Goal: Check status: Check status

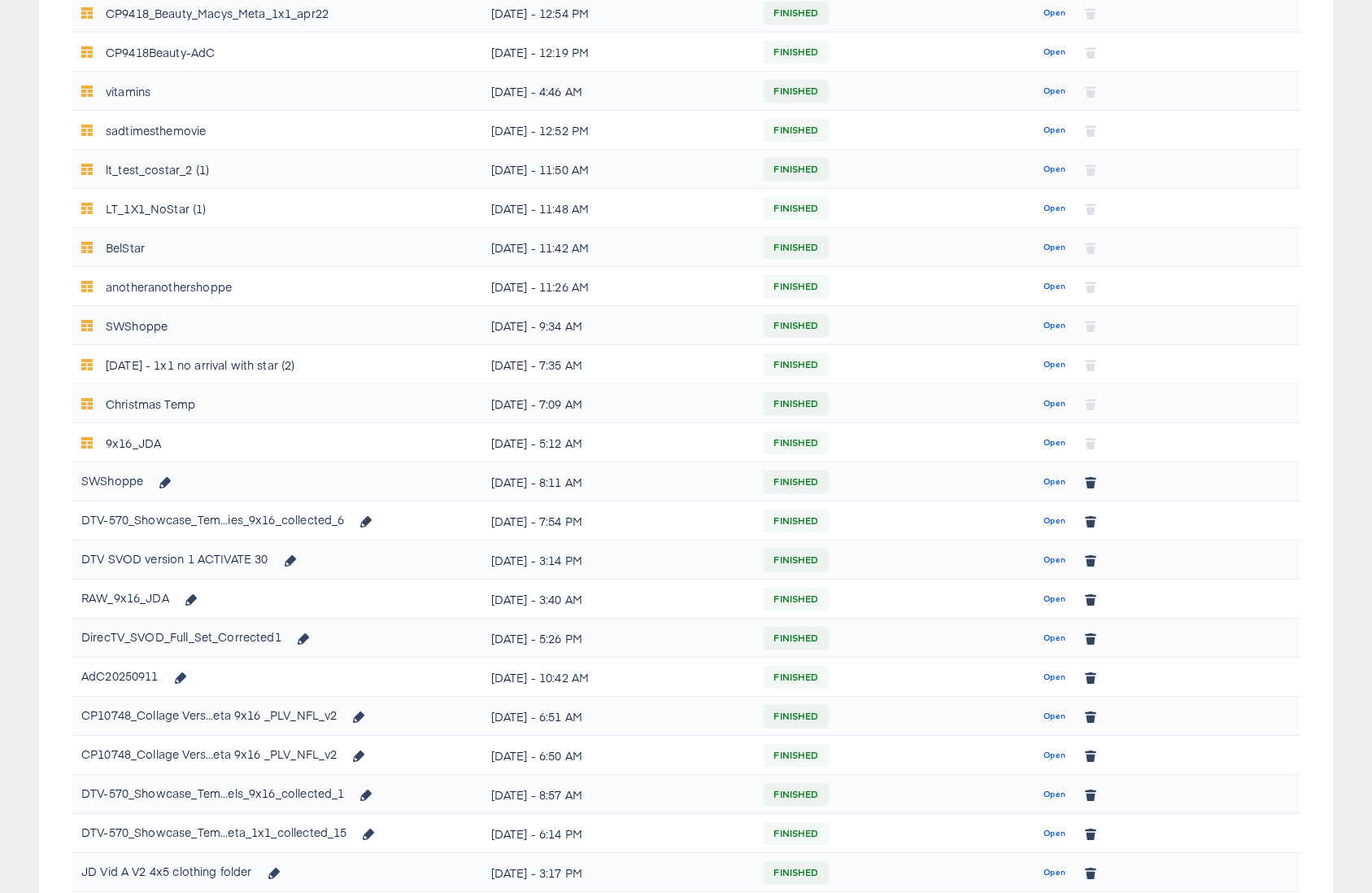
scroll to position [868, 0]
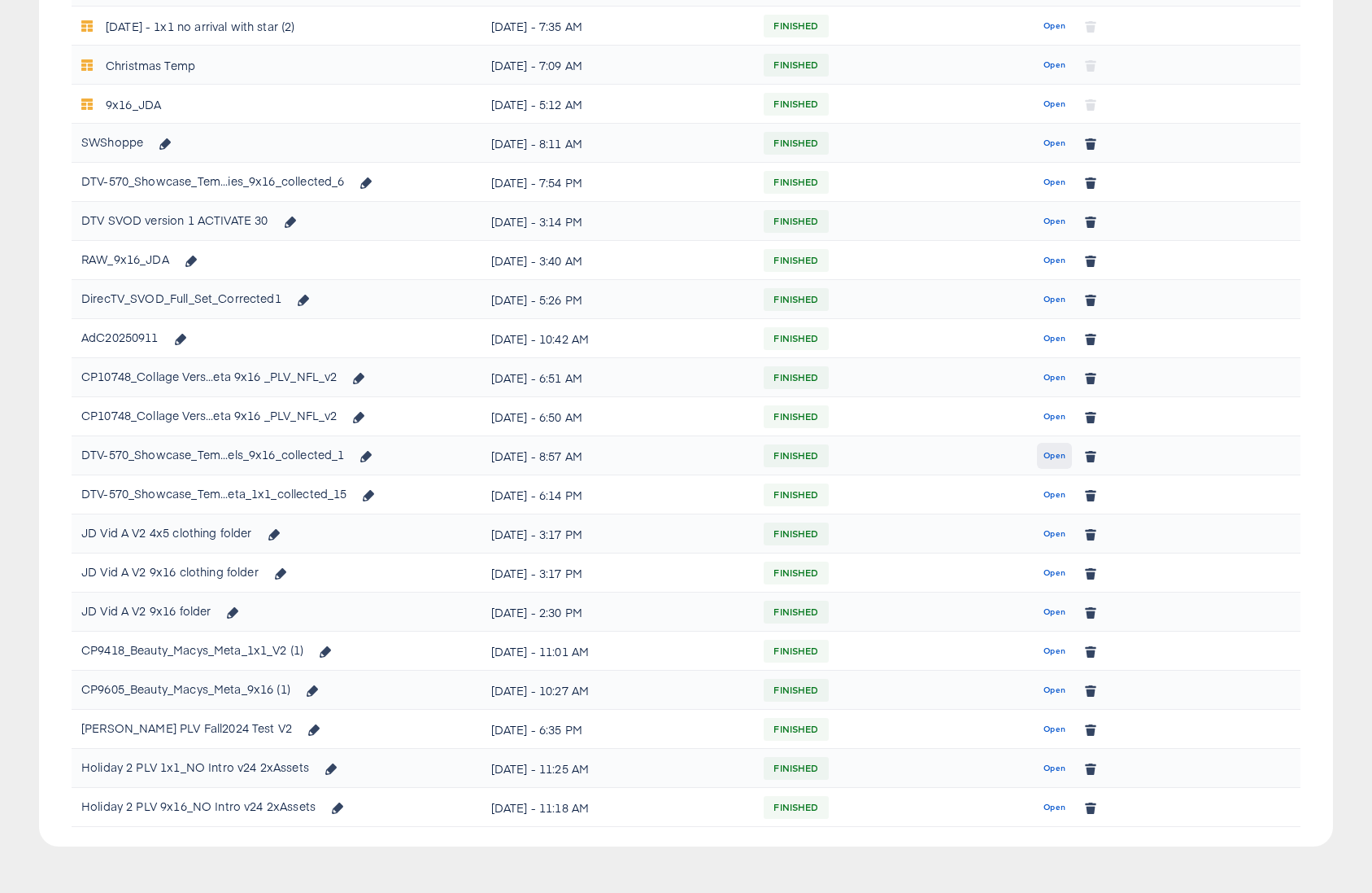
click at [1048, 458] on span "Open" at bounding box center [1054, 456] width 22 height 15
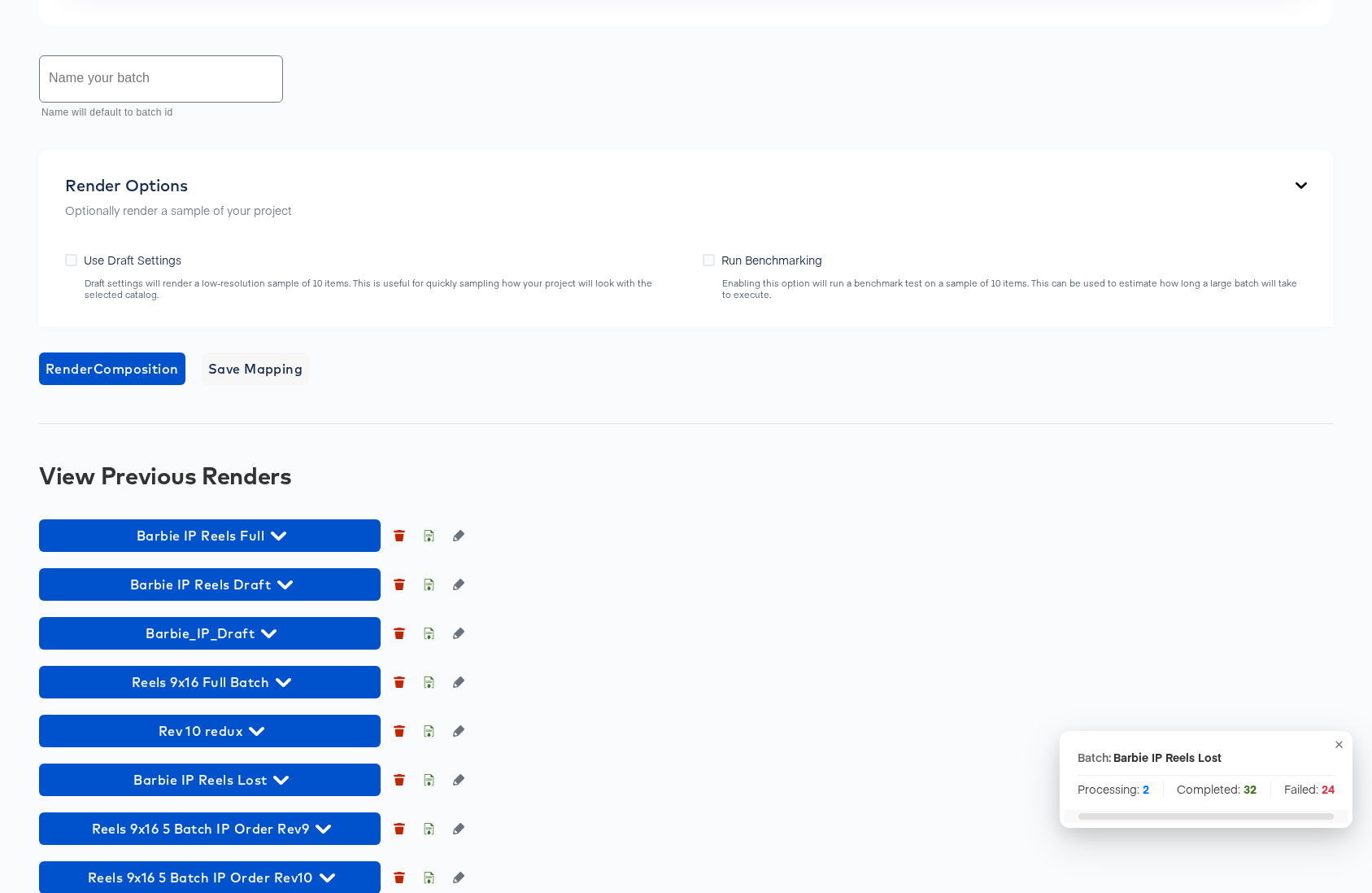
scroll to position [1271, 0]
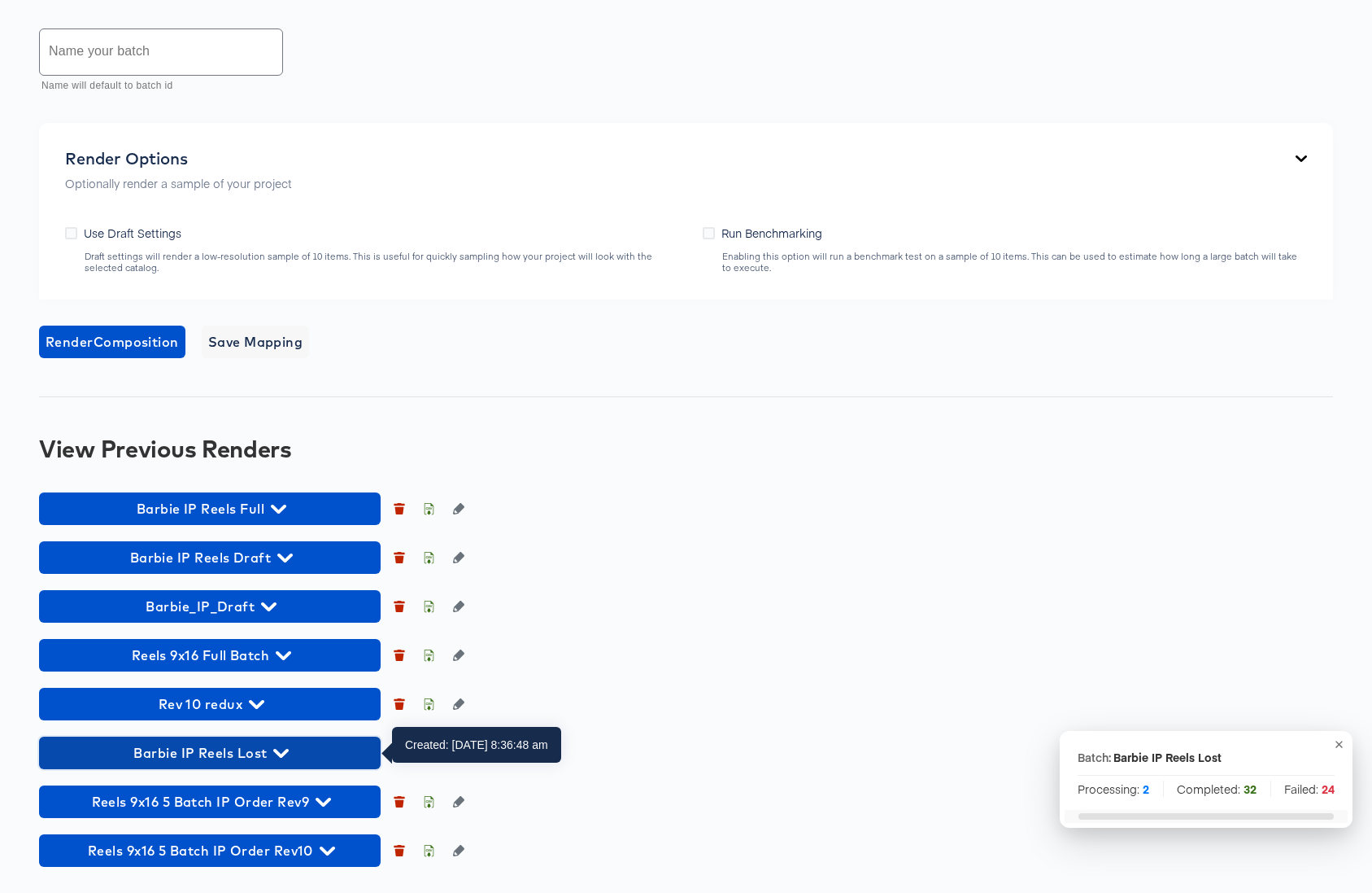
click at [283, 747] on icon "button" at bounding box center [281, 753] width 16 height 16
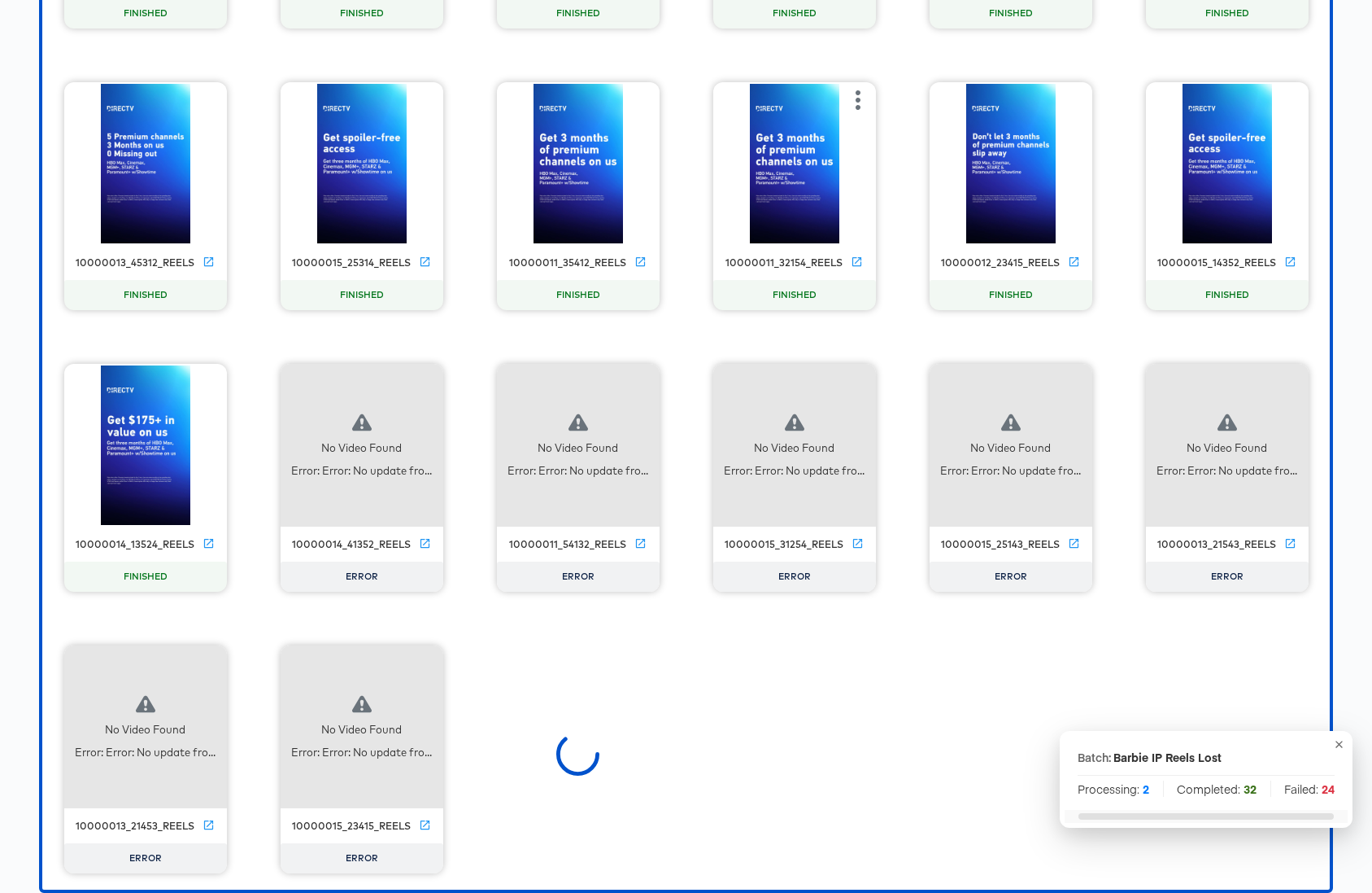
scroll to position [2363, 0]
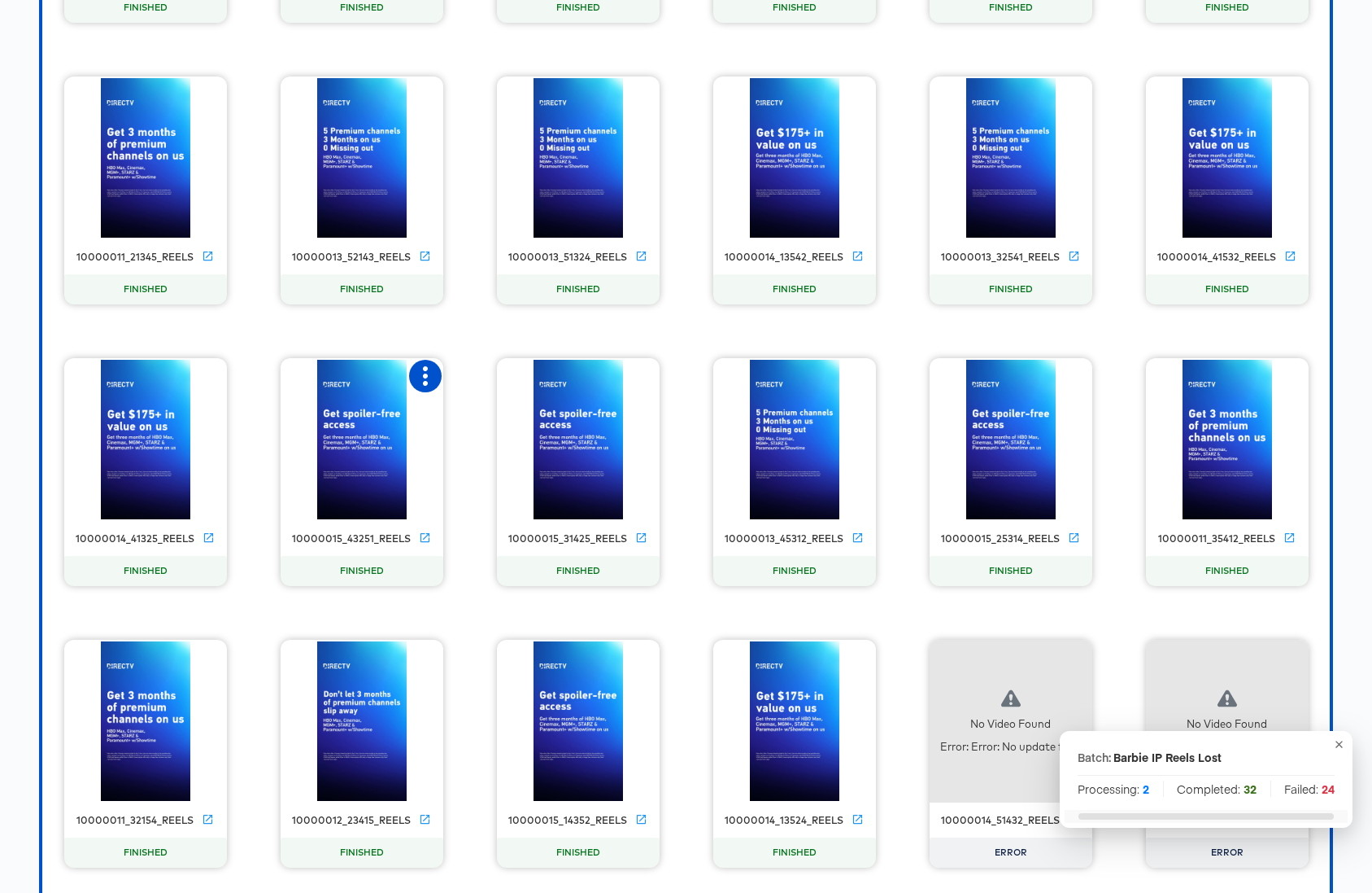
click at [420, 379] on icon "button" at bounding box center [425, 375] width 19 height 19
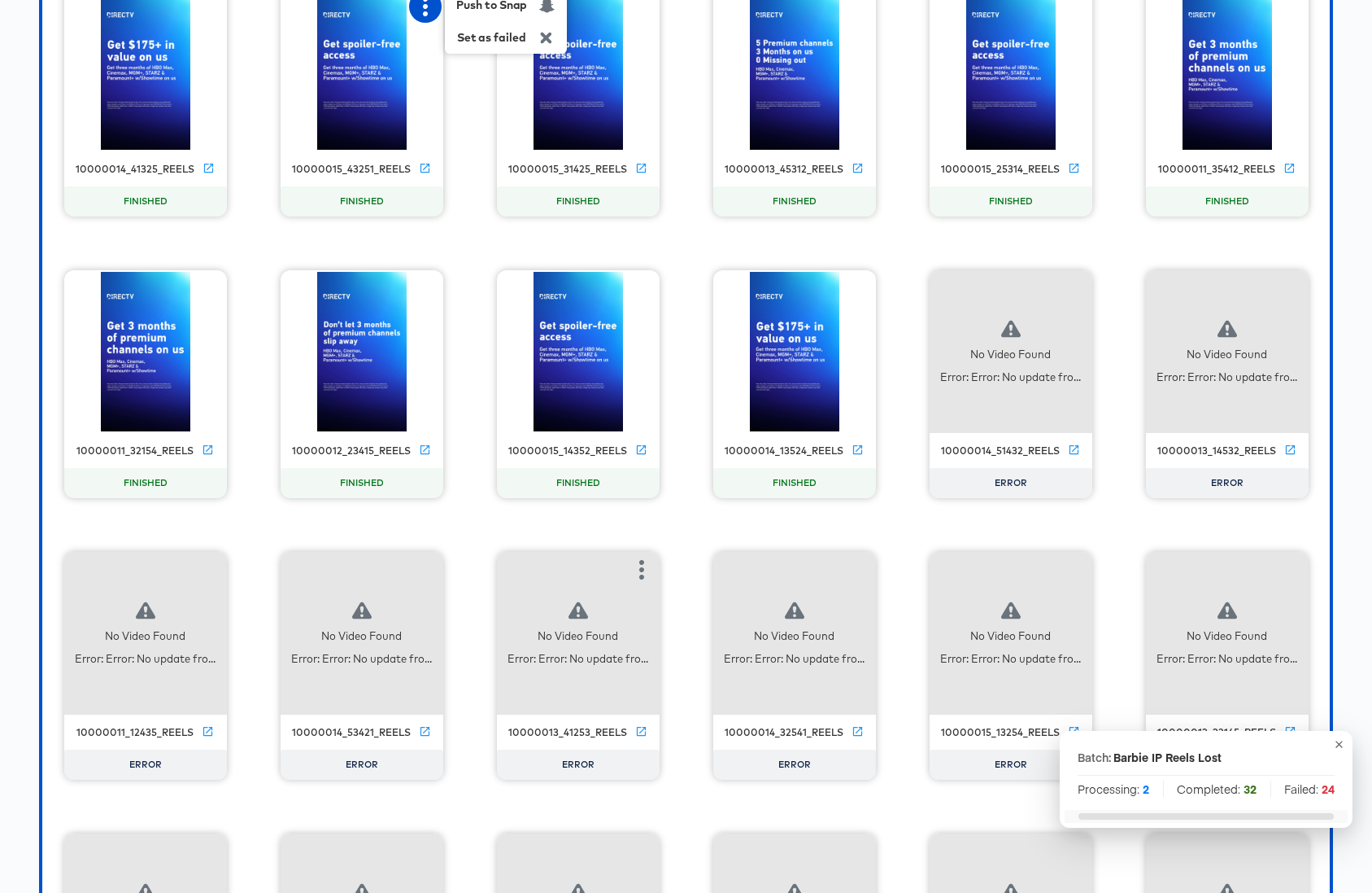
scroll to position [2898, 0]
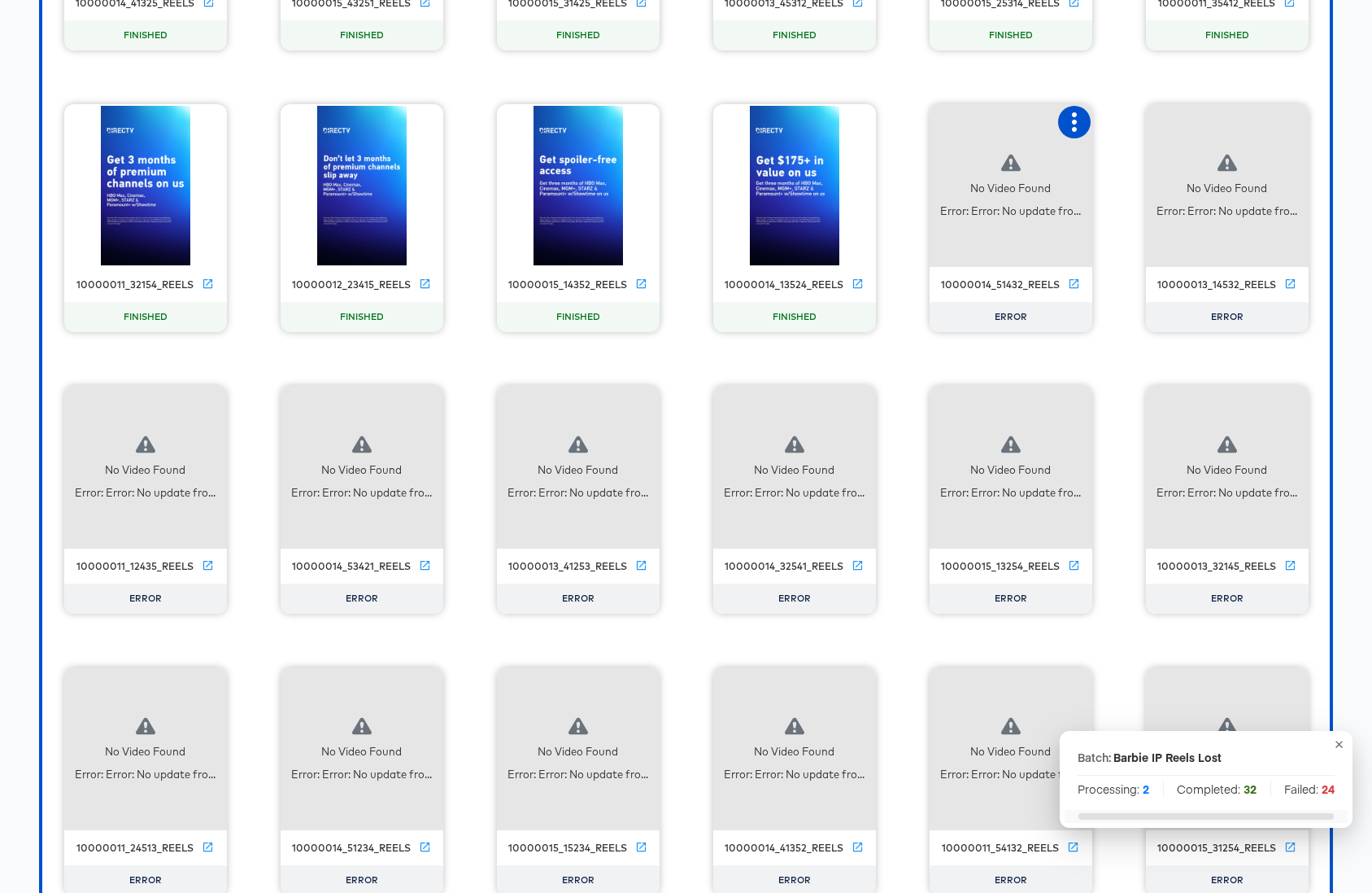
click at [1073, 128] on icon "button" at bounding box center [1074, 122] width 5 height 19
click at [1139, 125] on div "Retry" at bounding box center [1134, 121] width 32 height 13
click at [1295, 118] on icon "button" at bounding box center [1290, 122] width 19 height 19
click at [1179, 122] on div "Retry" at bounding box center [1188, 121] width 32 height 13
drag, startPoint x: 203, startPoint y: 406, endPoint x: 220, endPoint y: 406, distance: 17.0
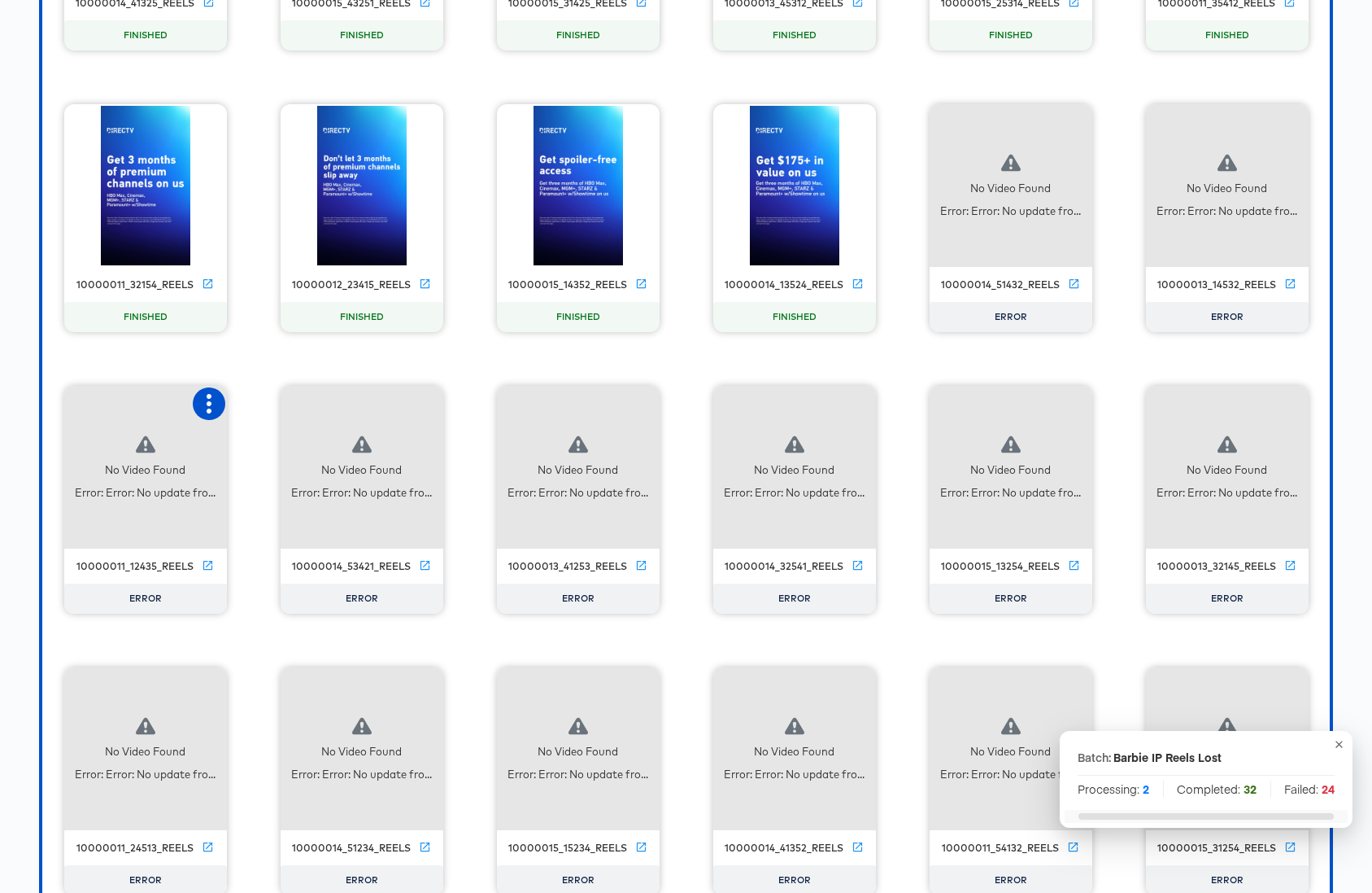
click at [203, 406] on icon "button" at bounding box center [208, 403] width 19 height 19
click at [268, 407] on div "Retry" at bounding box center [269, 402] width 32 height 13
click at [437, 398] on button "button" at bounding box center [425, 404] width 33 height 33
click at [482, 402] on div "Retry" at bounding box center [485, 402] width 32 height 13
click at [642, 401] on icon "button" at bounding box center [642, 403] width 5 height 19
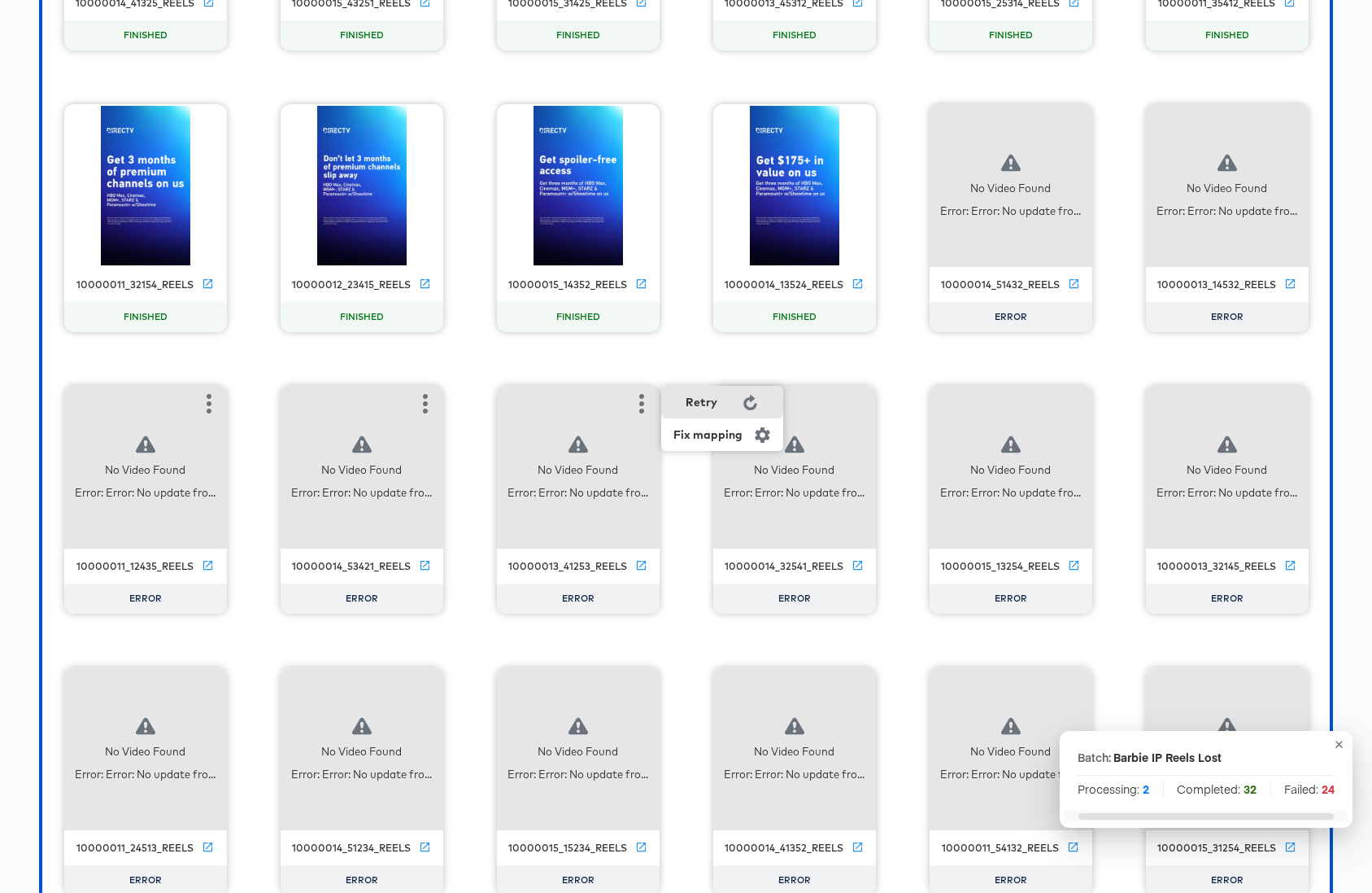
click at [705, 403] on div "Retry" at bounding box center [702, 402] width 32 height 13
click at [858, 403] on icon "button" at bounding box center [859, 403] width 5 height 19
click at [916, 402] on div "Retry" at bounding box center [918, 402] width 32 height 13
click at [1074, 402] on icon "button" at bounding box center [1074, 403] width 5 height 19
click at [1129, 401] on div "Retry" at bounding box center [1134, 402] width 32 height 13
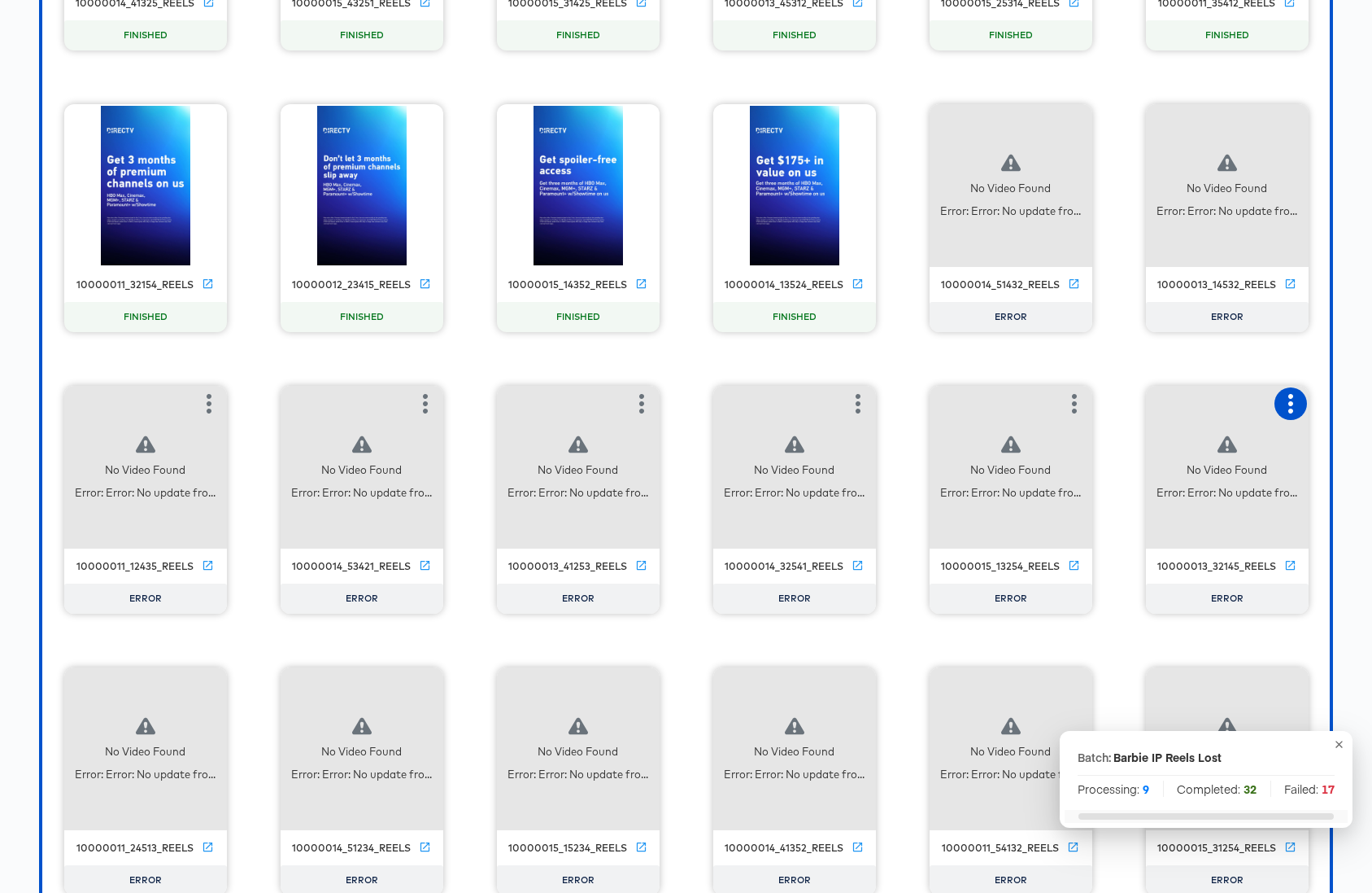
click at [1288, 402] on icon "button" at bounding box center [1290, 403] width 19 height 19
click at [1199, 397] on div "Retry" at bounding box center [1188, 402] width 32 height 13
click at [209, 687] on icon "button" at bounding box center [209, 685] width 5 height 19
click at [266, 677] on div "Retry" at bounding box center [269, 684] width 32 height 13
click at [422, 688] on icon "button" at bounding box center [425, 685] width 19 height 19
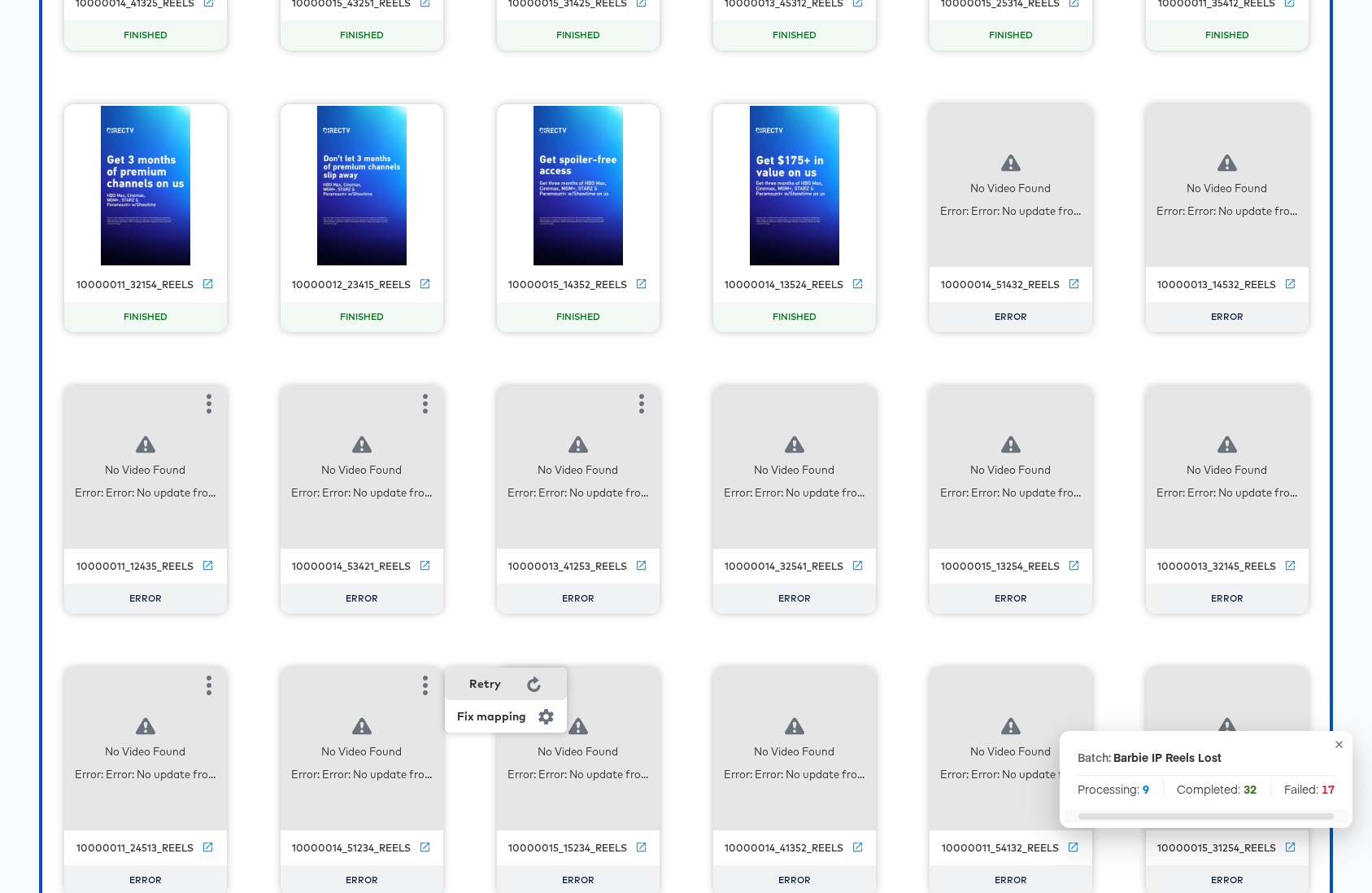
click at [492, 683] on div "Retry" at bounding box center [485, 684] width 32 height 13
click at [644, 687] on icon "button" at bounding box center [641, 685] width 19 height 19
click at [714, 682] on div "Retry" at bounding box center [702, 684] width 32 height 13
click at [855, 687] on div "No Video Found Error: Error: No update fro..." at bounding box center [794, 748] width 163 height 163
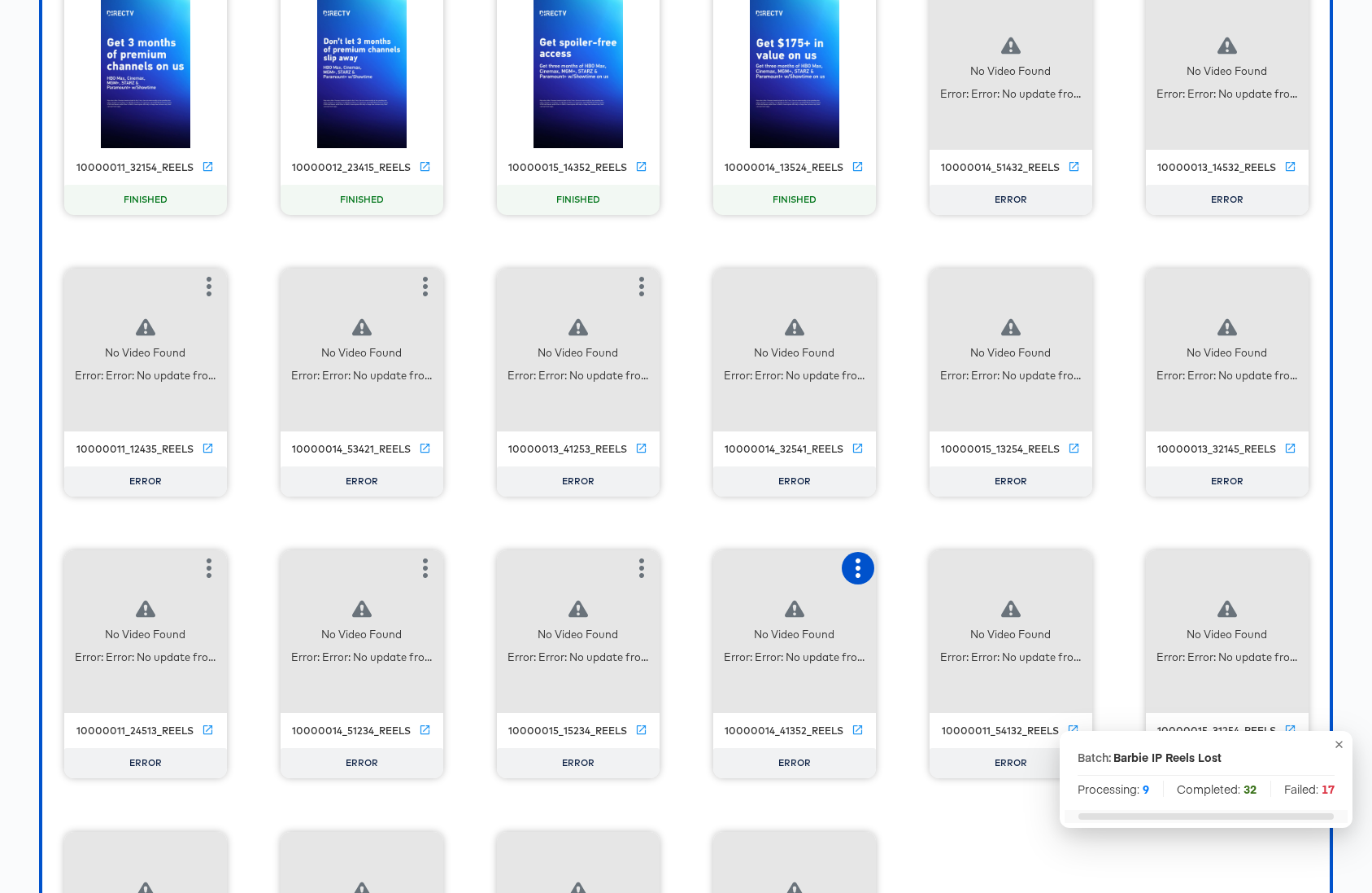
click at [857, 568] on icon "button" at bounding box center [859, 567] width 5 height 19
click at [938, 564] on div "Retry" at bounding box center [939, 566] width 122 height 33
click at [1069, 567] on div "No Video Found Error: Error: No update fro..." at bounding box center [1010, 631] width 163 height 163
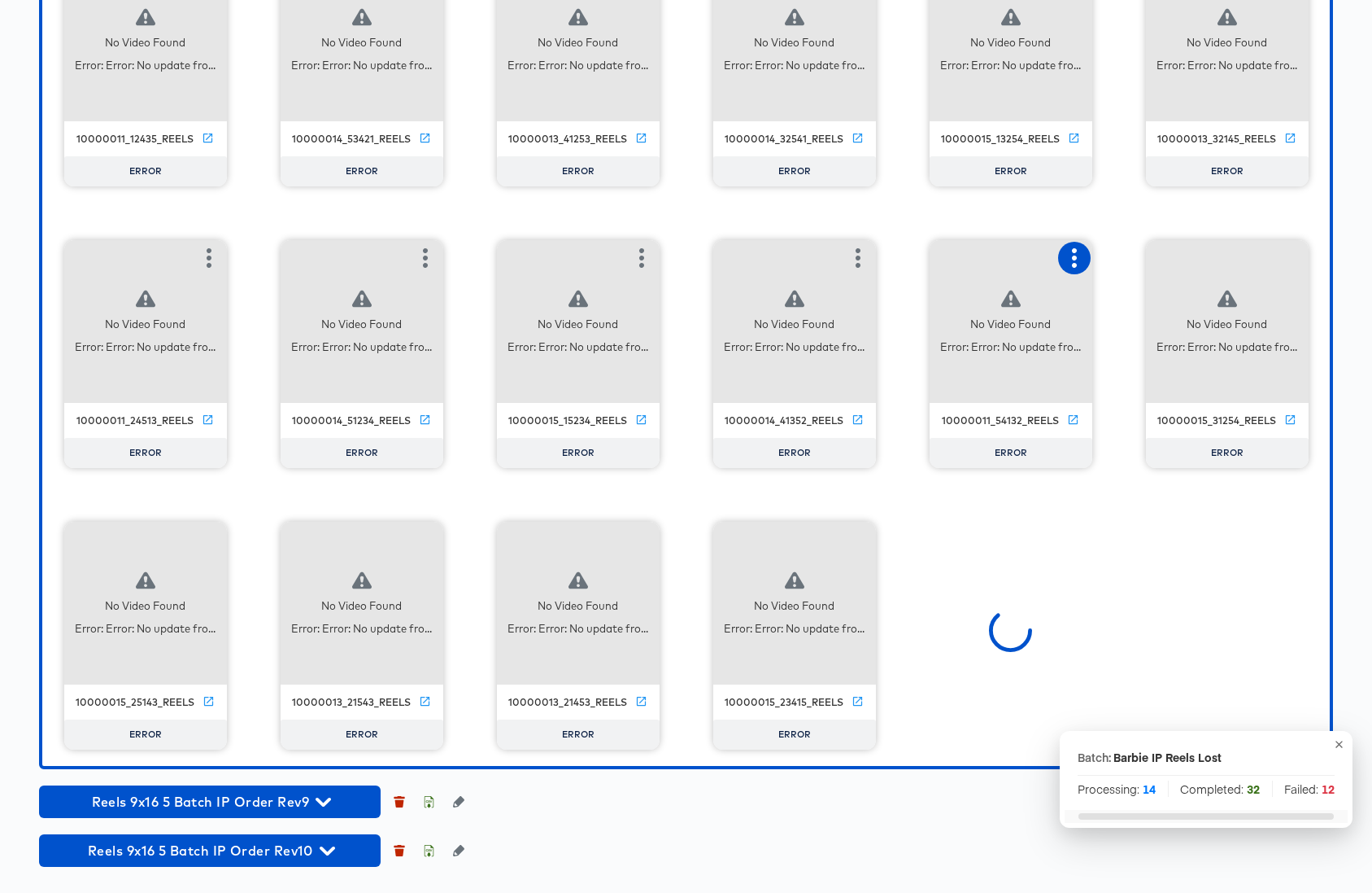
scroll to position [3889, 0]
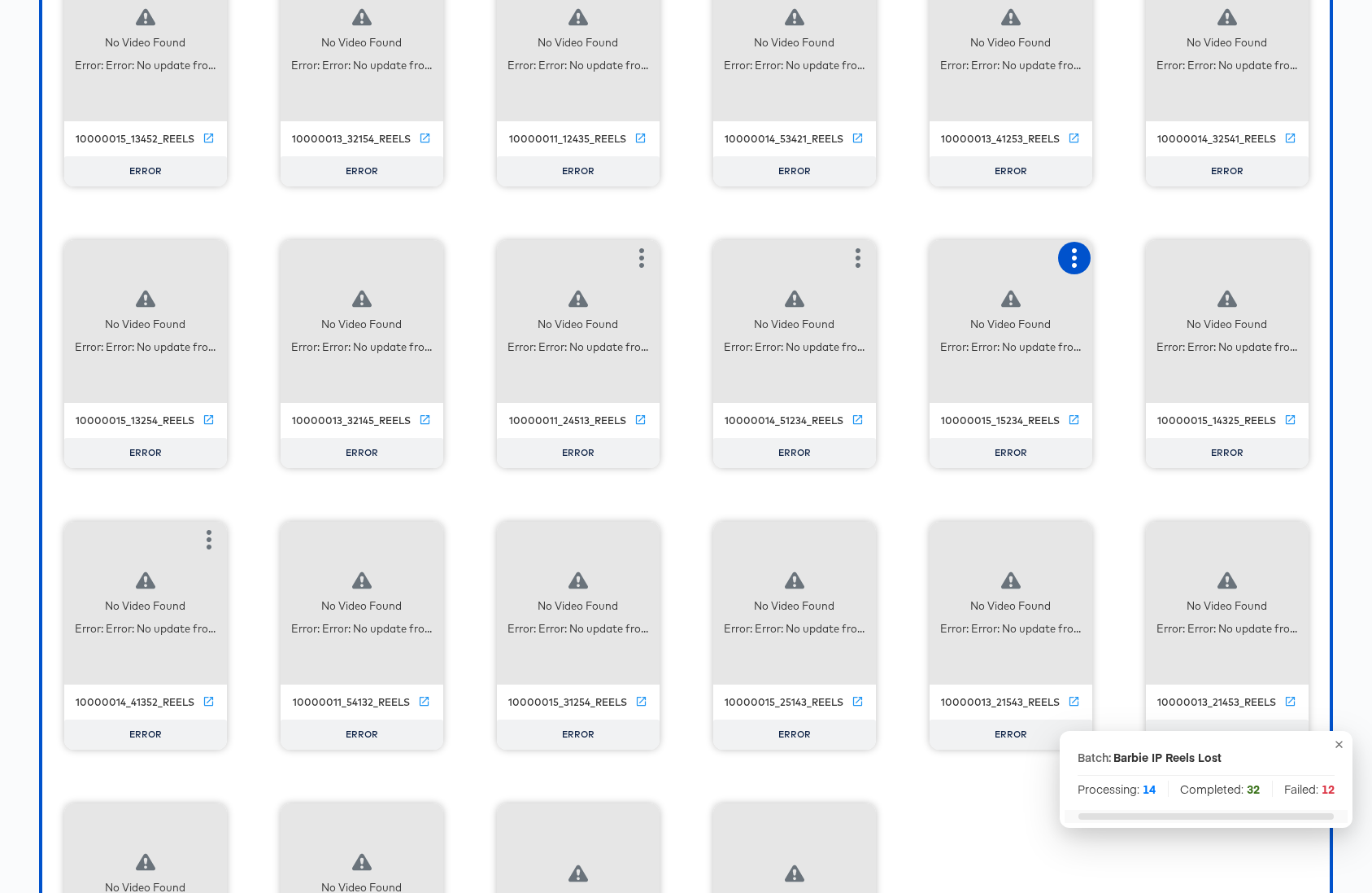
click at [1075, 258] on icon "button" at bounding box center [1074, 258] width 5 height 19
click at [1134, 259] on div "Set as failed" at bounding box center [1140, 257] width 69 height 13
click at [1068, 258] on icon "button" at bounding box center [1074, 258] width 19 height 19
click at [1287, 257] on icon "button" at bounding box center [1290, 258] width 19 height 19
click at [1209, 260] on div "Retry" at bounding box center [1209, 256] width 122 height 33
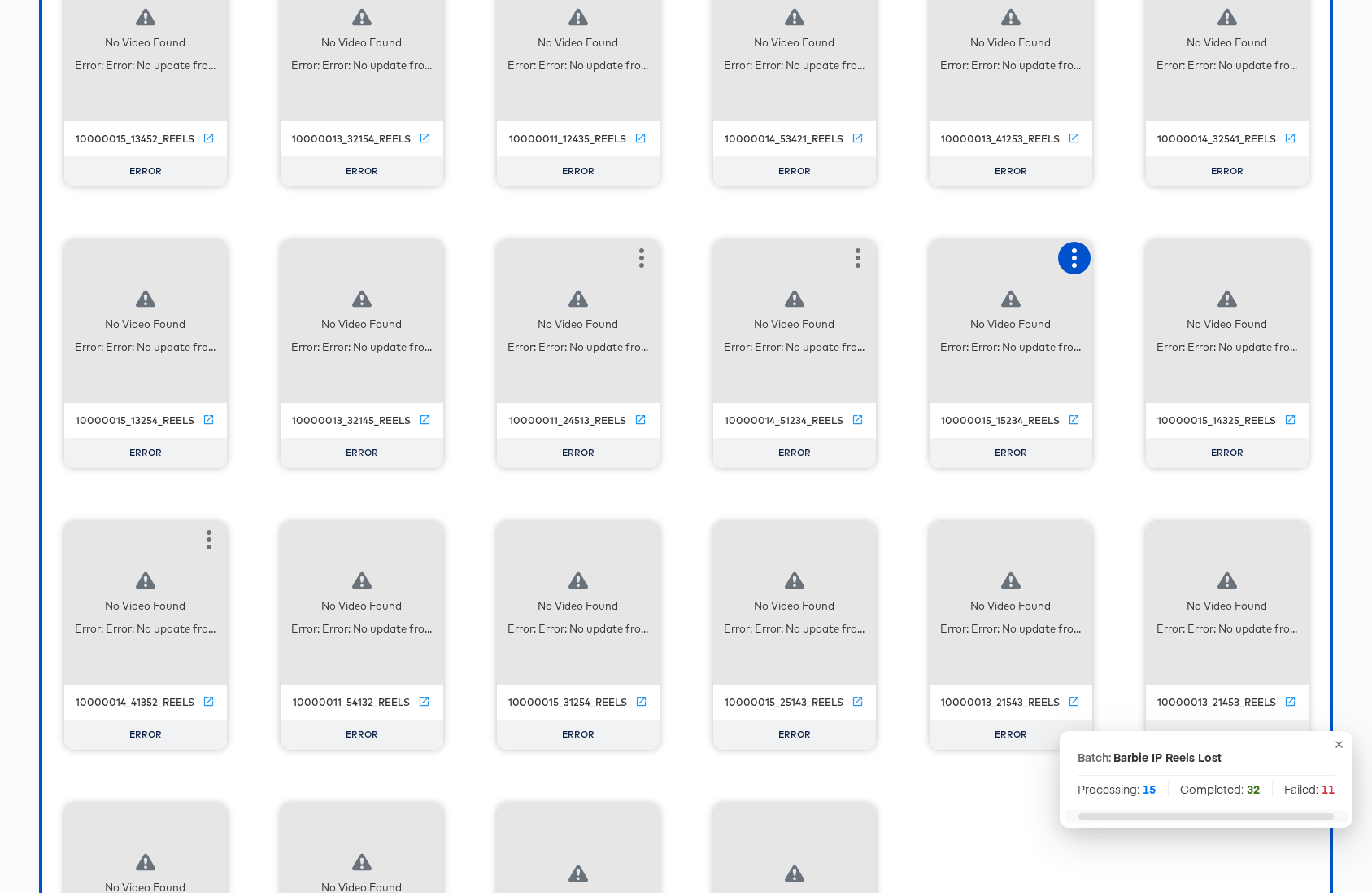
click at [1070, 257] on icon "button" at bounding box center [1074, 258] width 19 height 19
click at [208, 549] on icon "button" at bounding box center [209, 539] width 5 height 19
click at [263, 541] on div "Set as failed" at bounding box center [275, 538] width 69 height 13
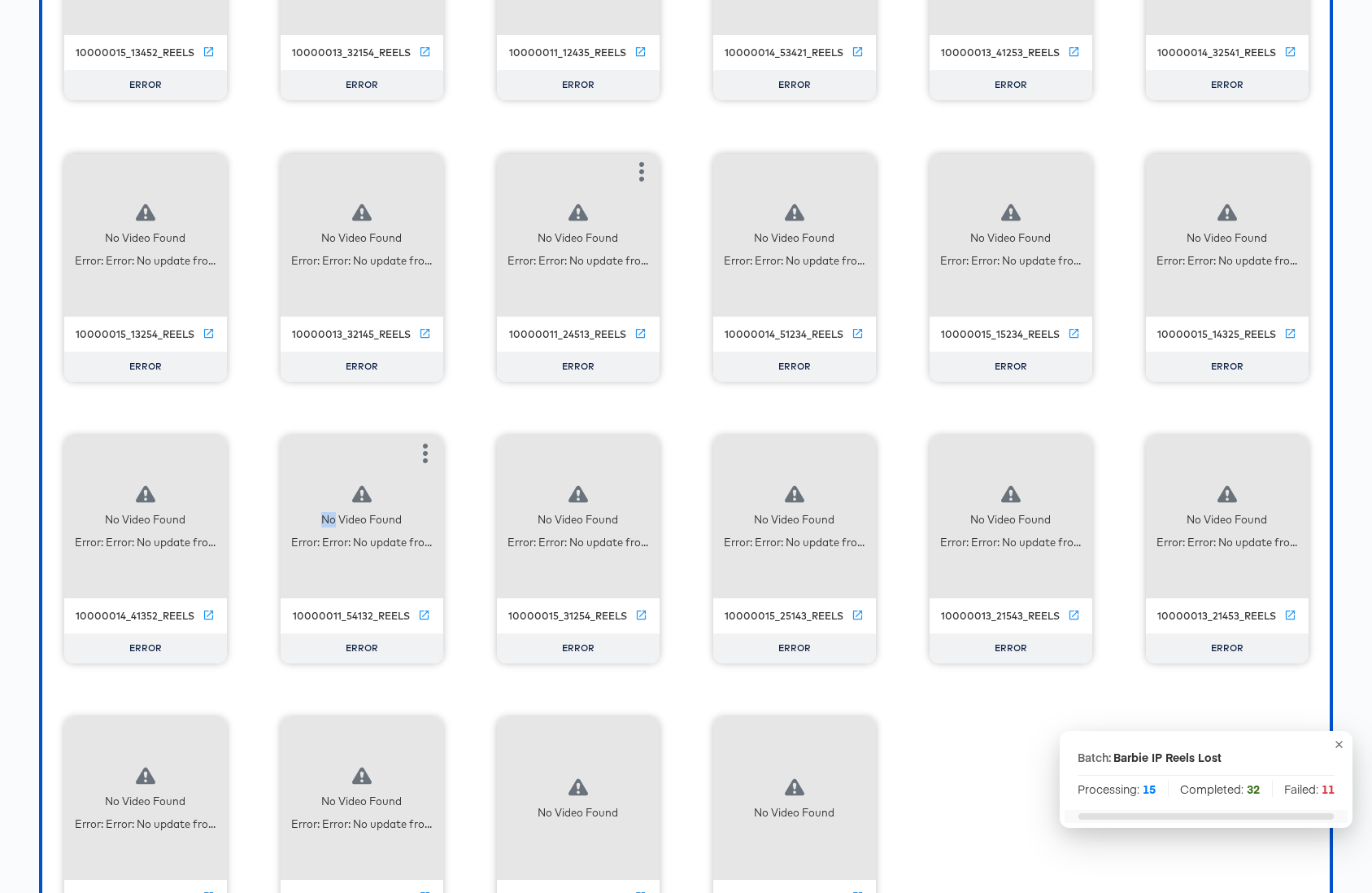
scroll to position [4021, 0]
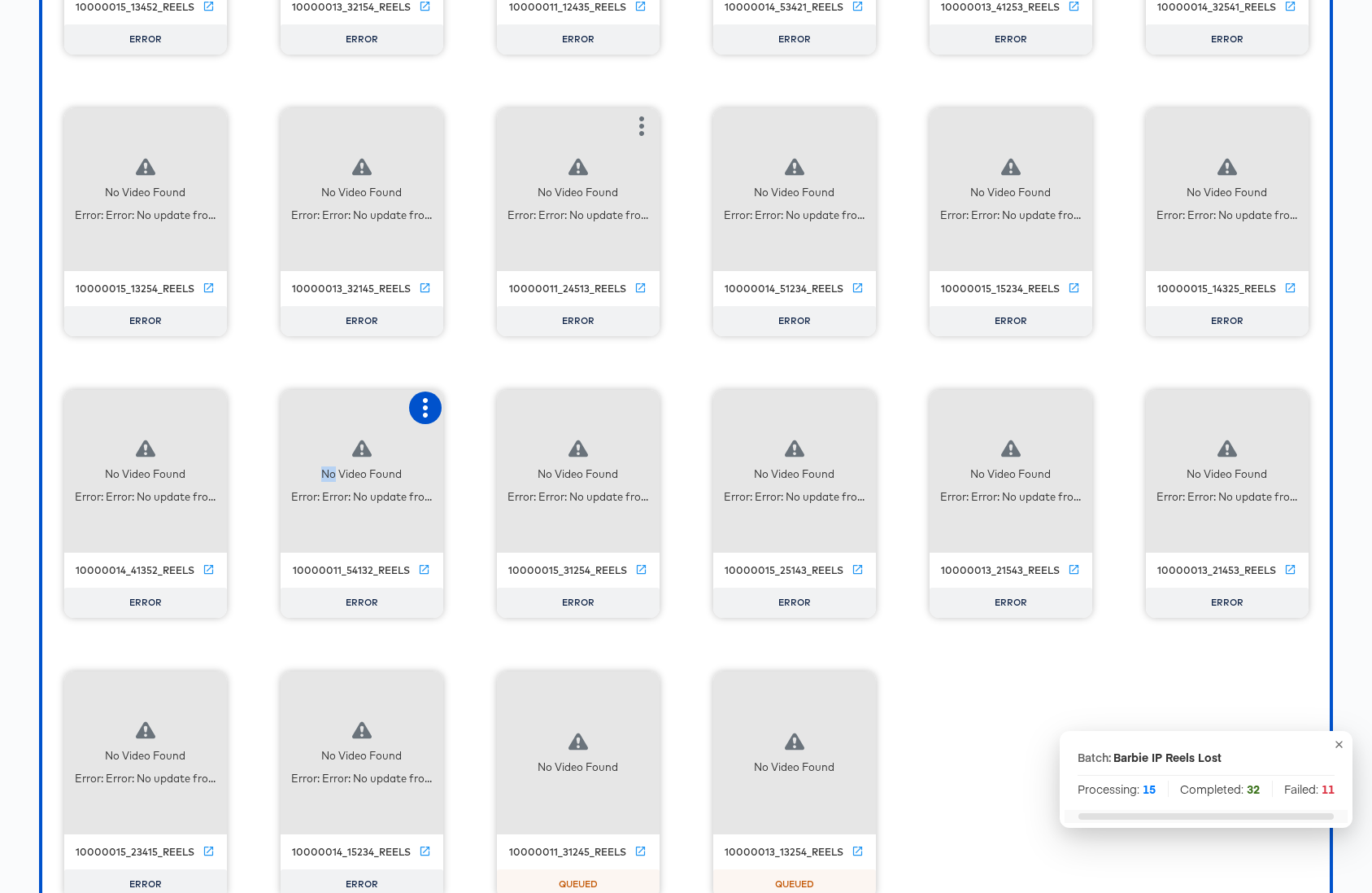
click at [417, 405] on icon "button" at bounding box center [425, 407] width 19 height 19
click at [483, 403] on div "Retry" at bounding box center [485, 406] width 32 height 13
click at [639, 406] on icon "button" at bounding box center [642, 407] width 5 height 19
drag, startPoint x: 693, startPoint y: 402, endPoint x: 804, endPoint y: 399, distance: 111.0
click at [694, 402] on div "Retry" at bounding box center [702, 406] width 32 height 13
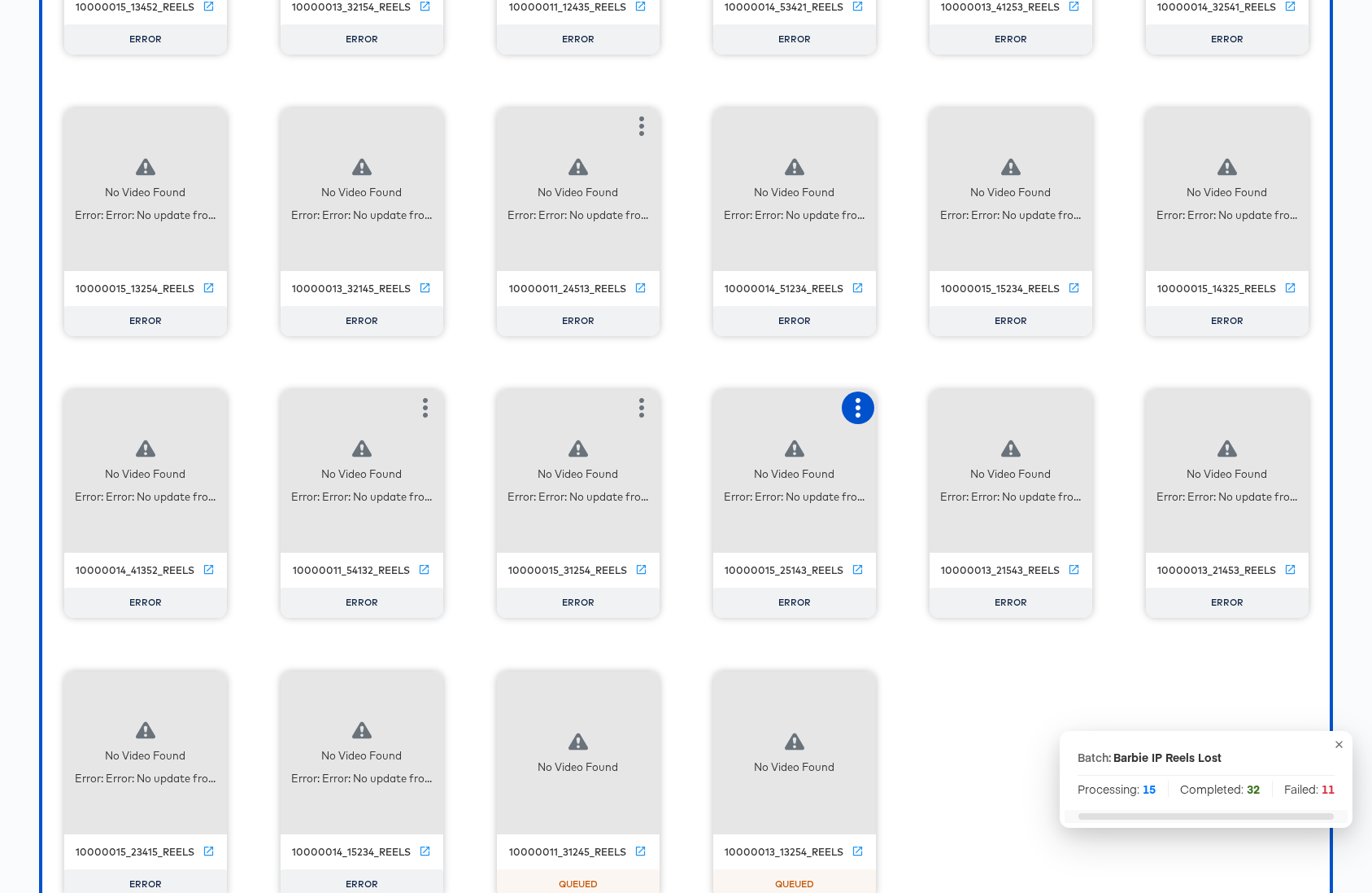
click at [864, 403] on icon "button" at bounding box center [858, 407] width 19 height 19
click at [910, 400] on div "Retry" at bounding box center [918, 406] width 32 height 13
click at [1064, 405] on button "button" at bounding box center [1074, 407] width 33 height 33
click at [1125, 404] on div "Retry" at bounding box center [1134, 406] width 32 height 13
click at [1287, 407] on icon "button" at bounding box center [1290, 407] width 19 height 19
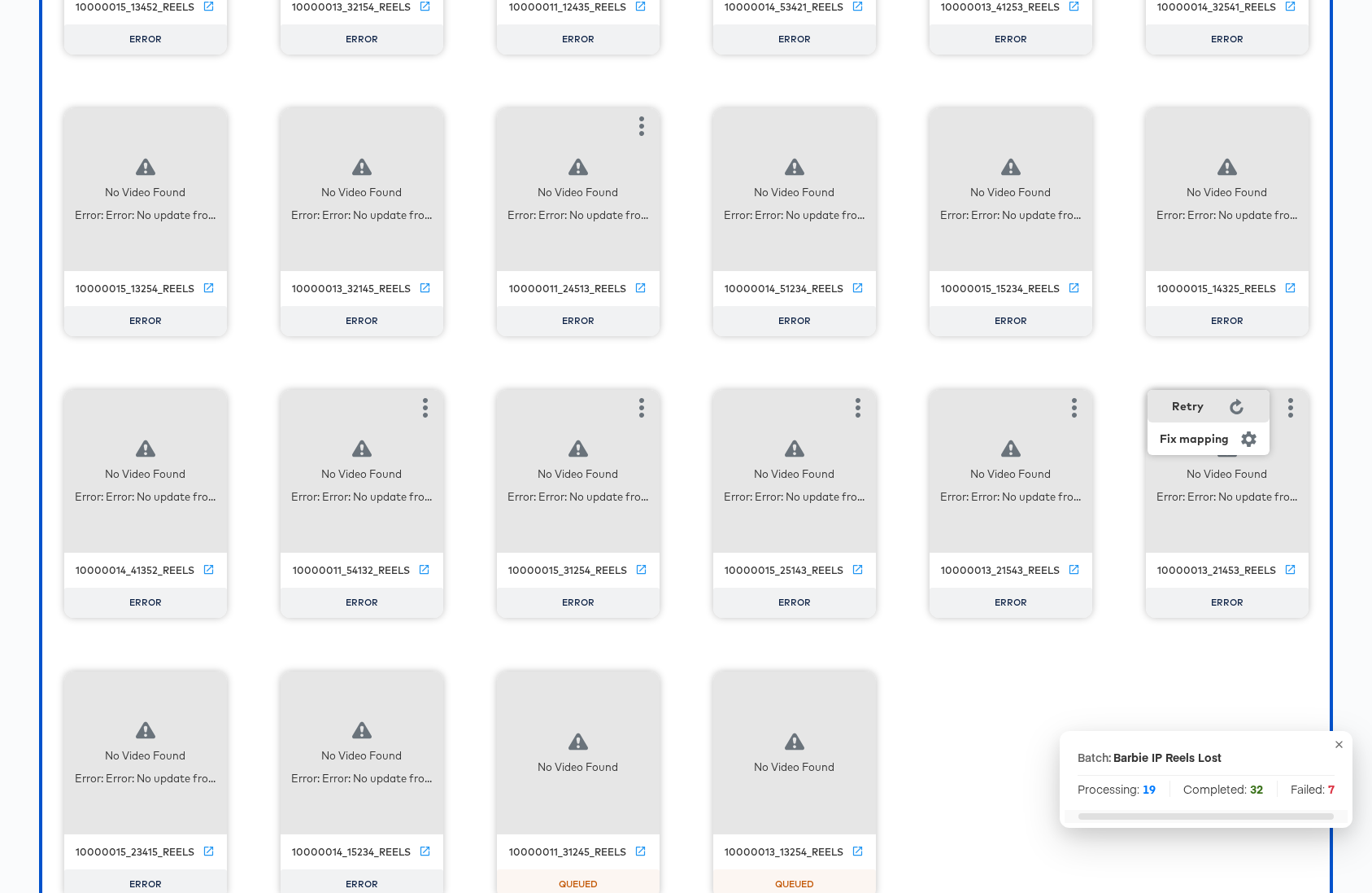
click at [1201, 403] on div "Retry" at bounding box center [1188, 406] width 32 height 13
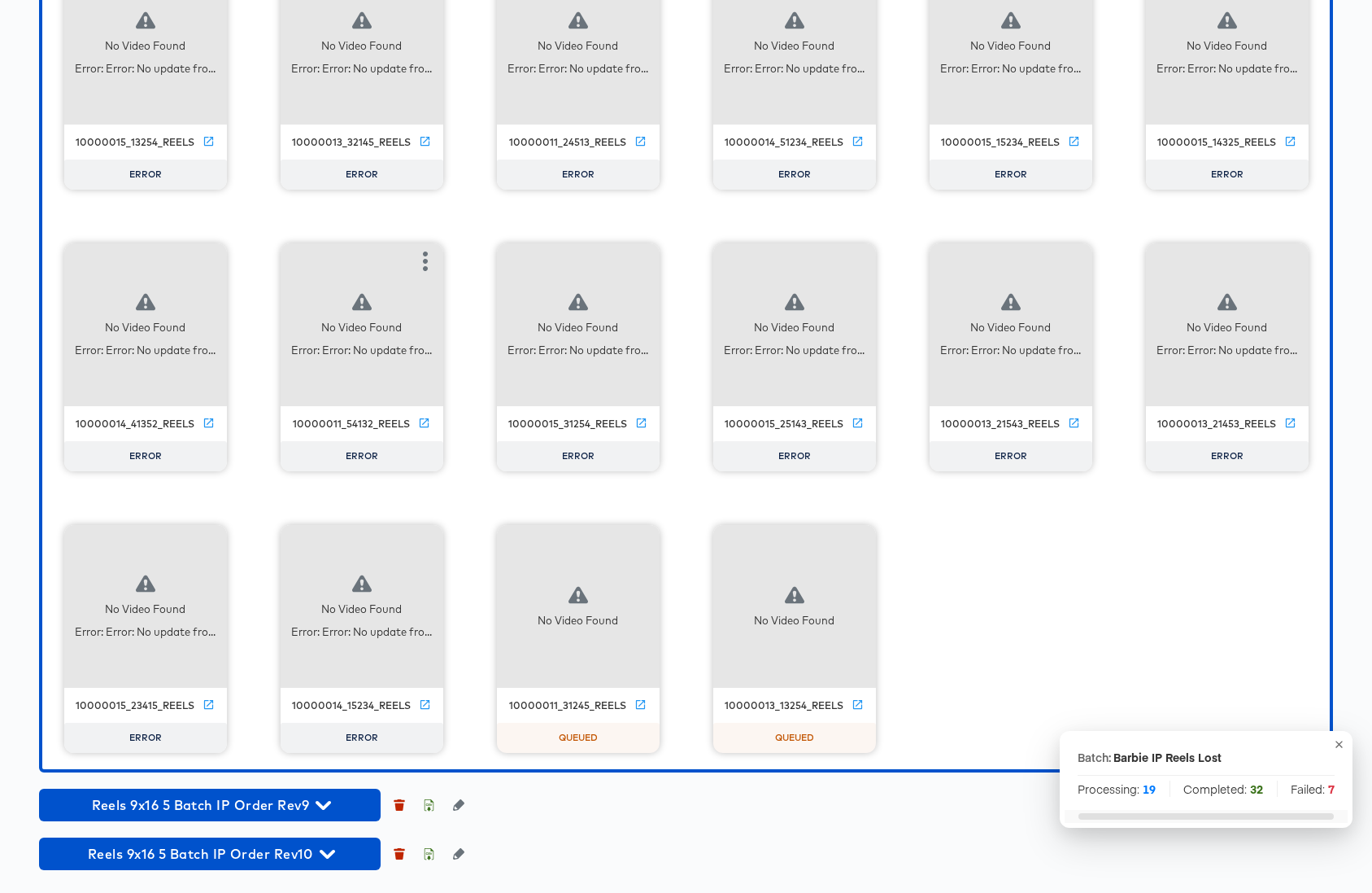
scroll to position [4171, 0]
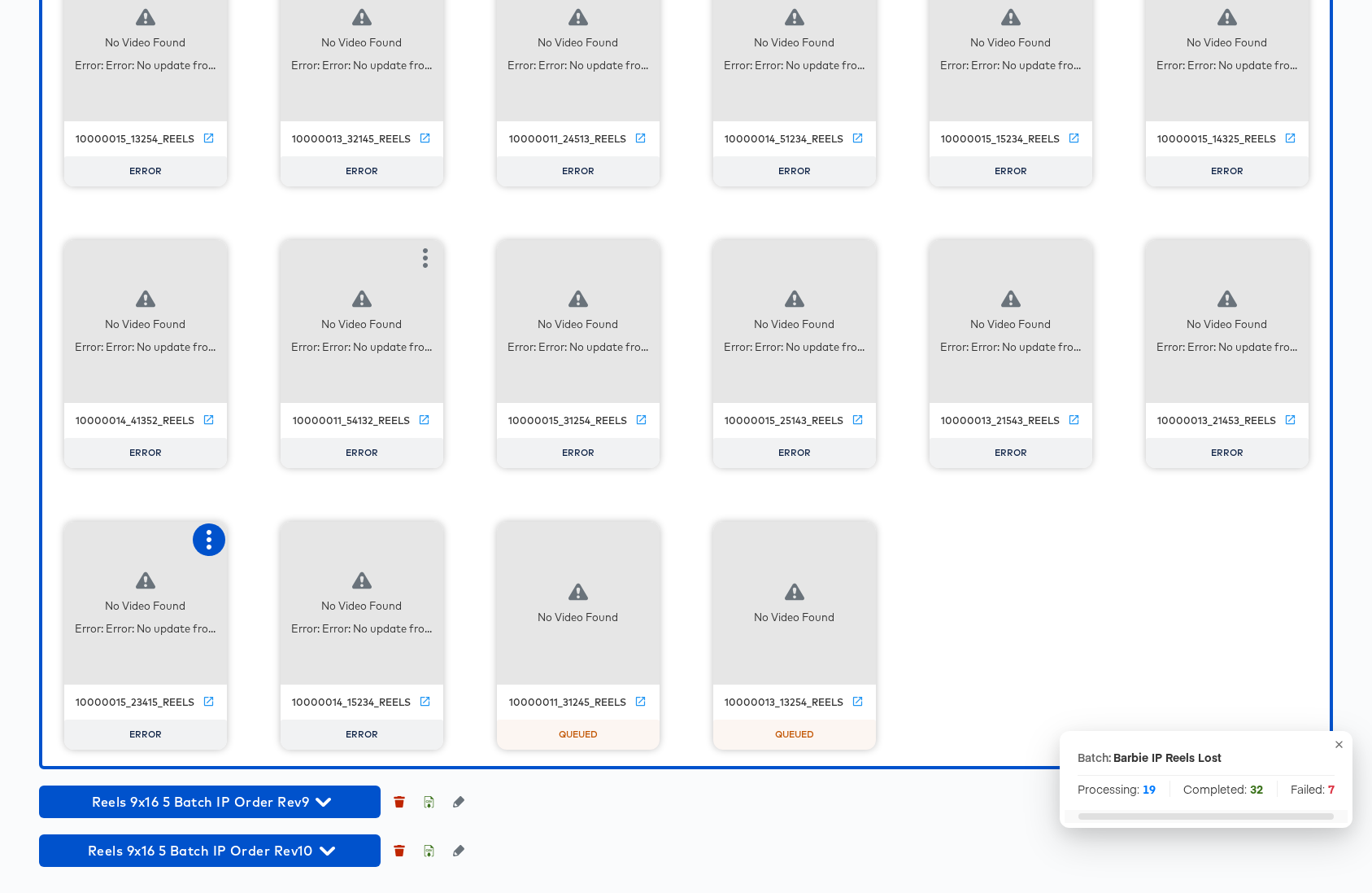
click at [212, 538] on icon "button" at bounding box center [208, 539] width 19 height 19
click at [267, 538] on div "Retry" at bounding box center [269, 538] width 32 height 13
click at [421, 534] on icon "button" at bounding box center [425, 539] width 19 height 19
click at [482, 535] on div "Retry" at bounding box center [485, 538] width 32 height 13
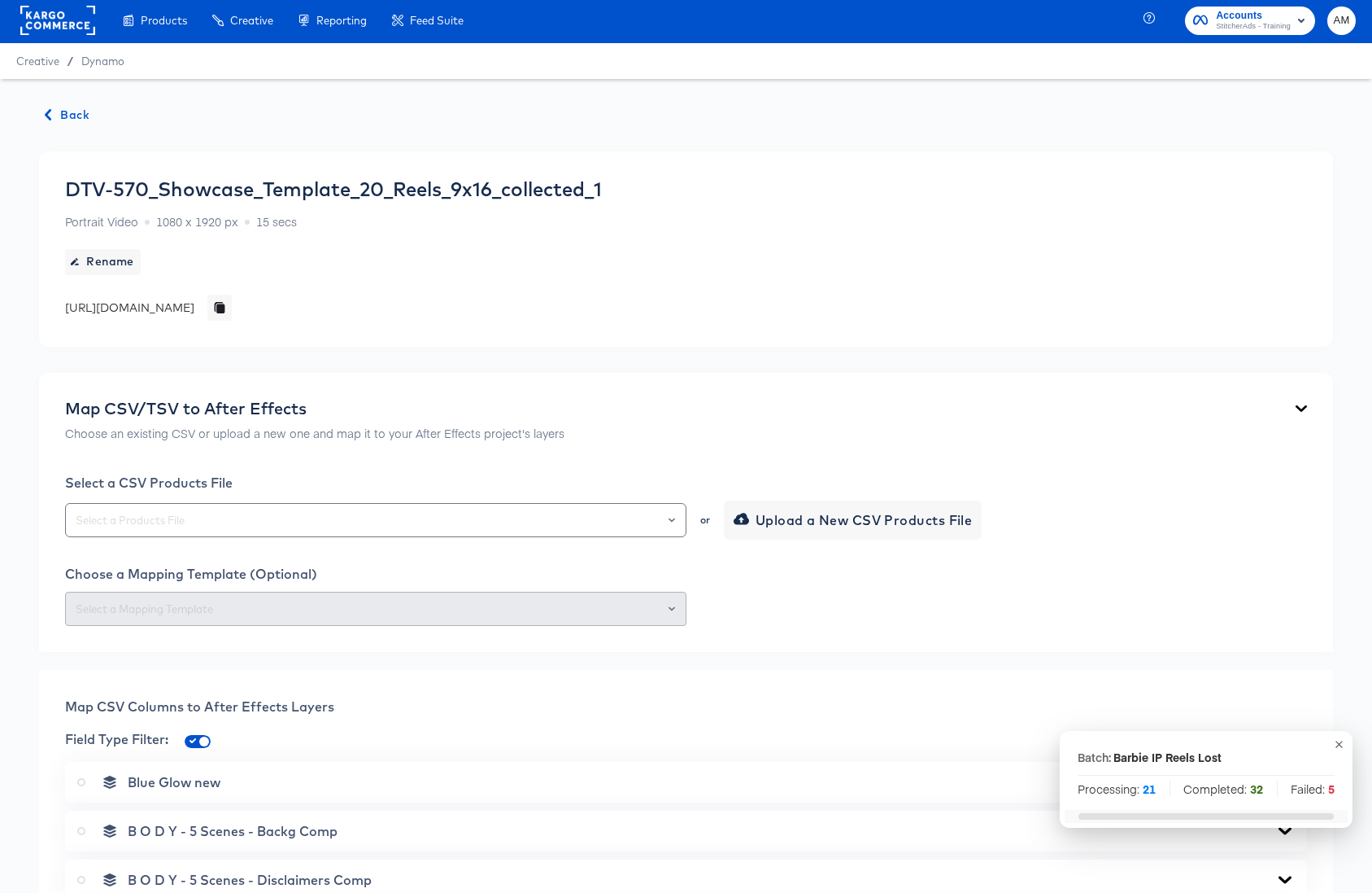
scroll to position [0, 0]
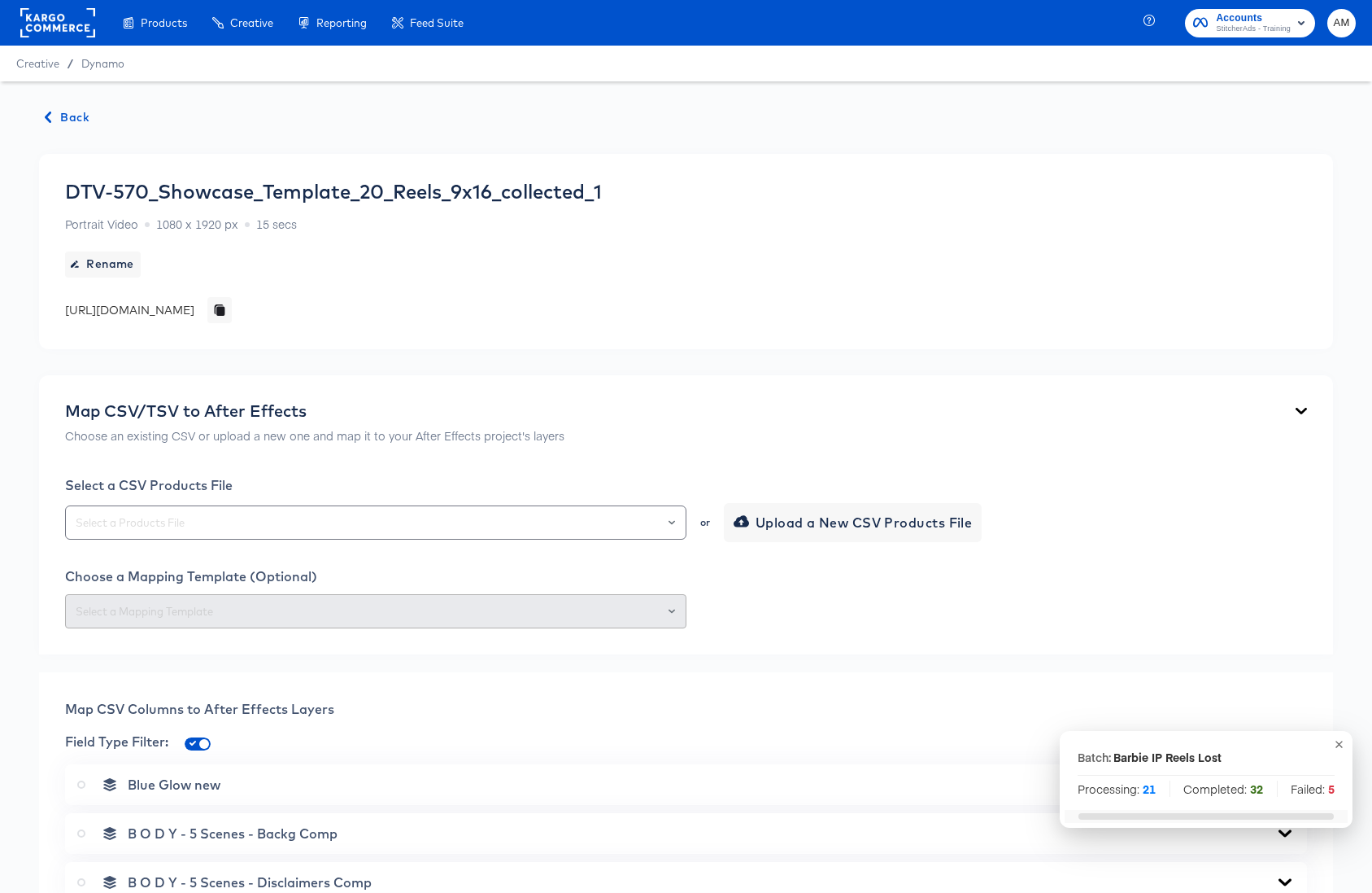
click at [71, 110] on span "Back" at bounding box center [68, 118] width 44 height 20
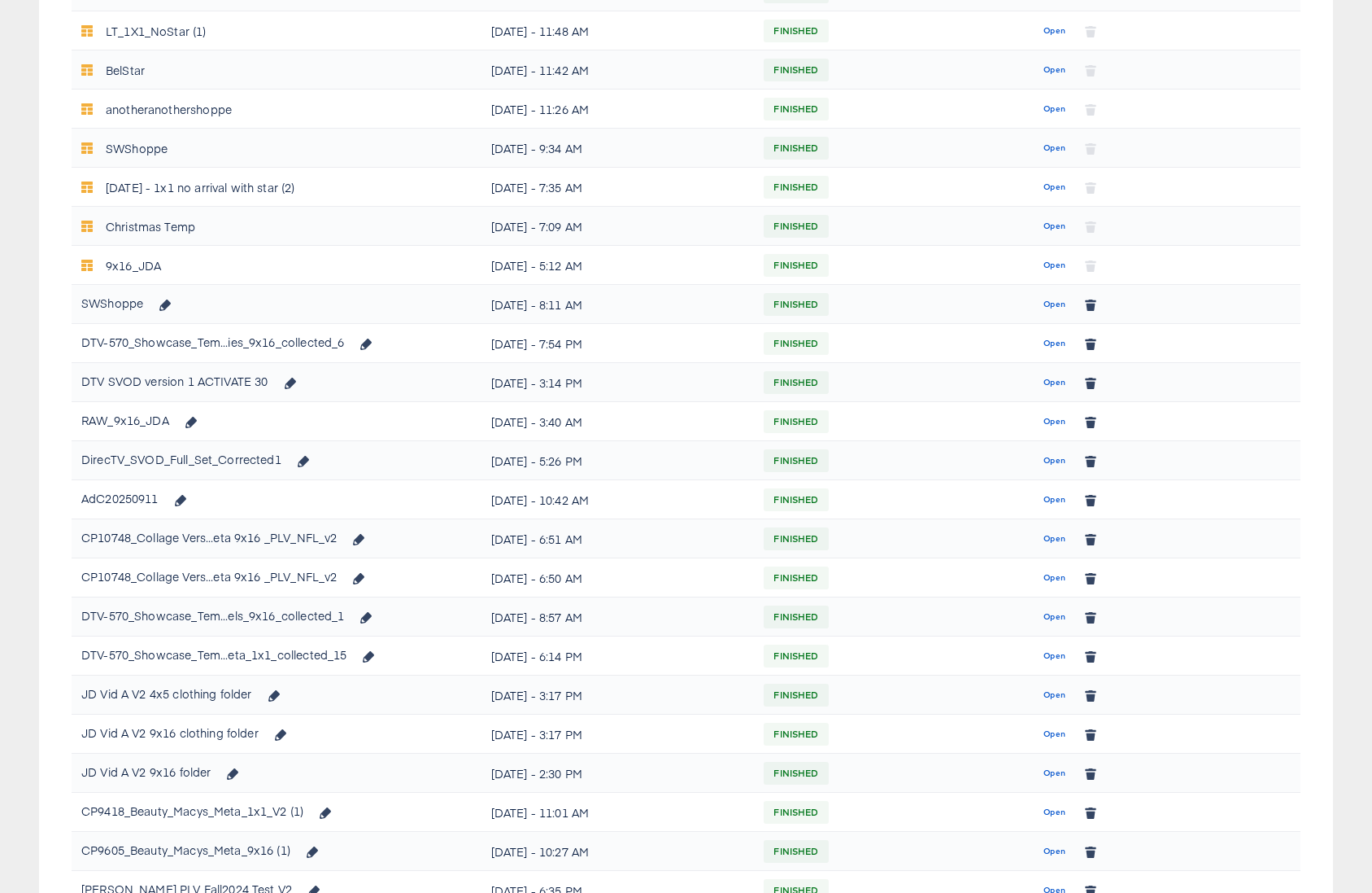
scroll to position [720, 0]
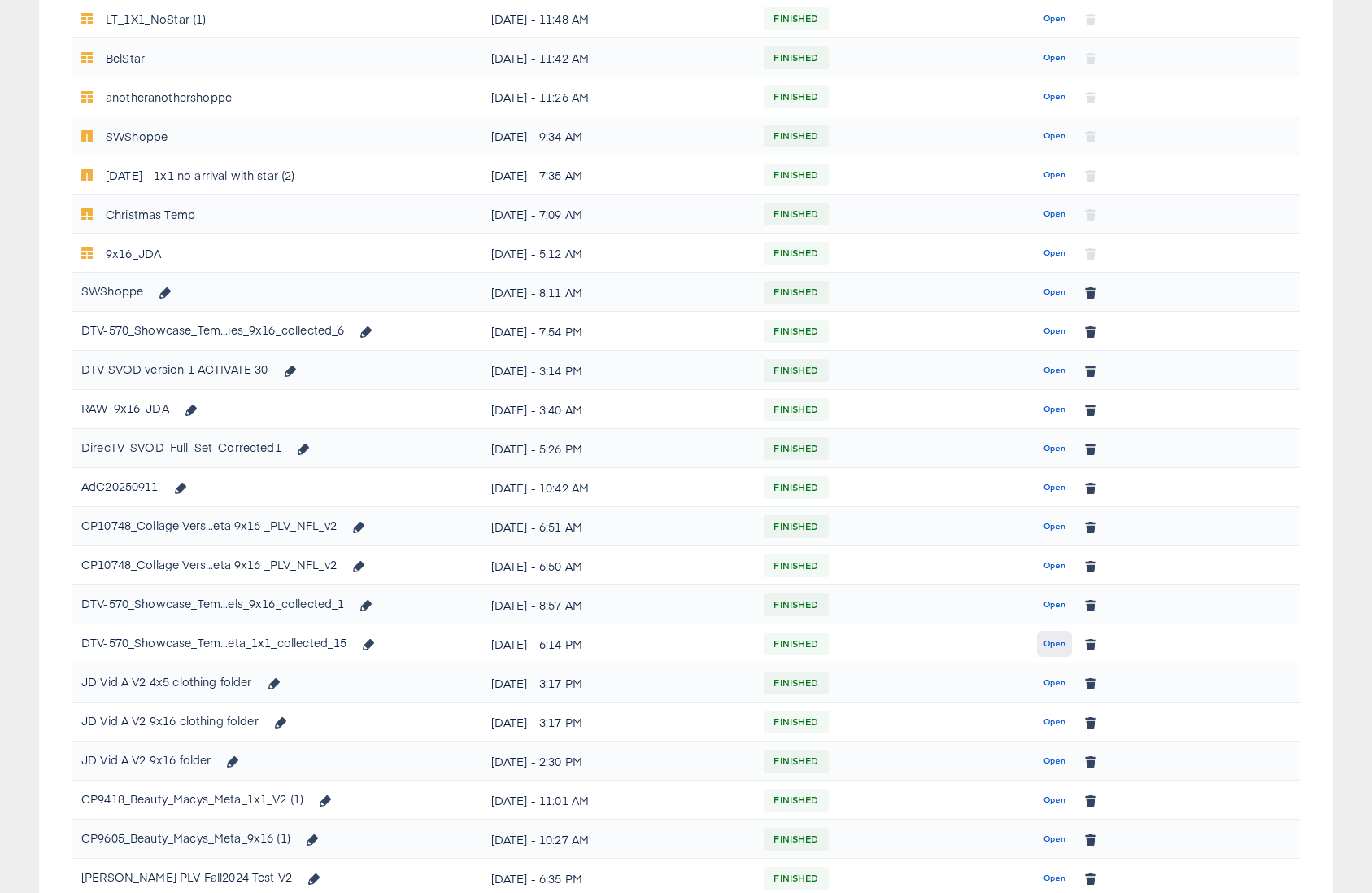
click at [1048, 645] on span "Open" at bounding box center [1054, 644] width 22 height 15
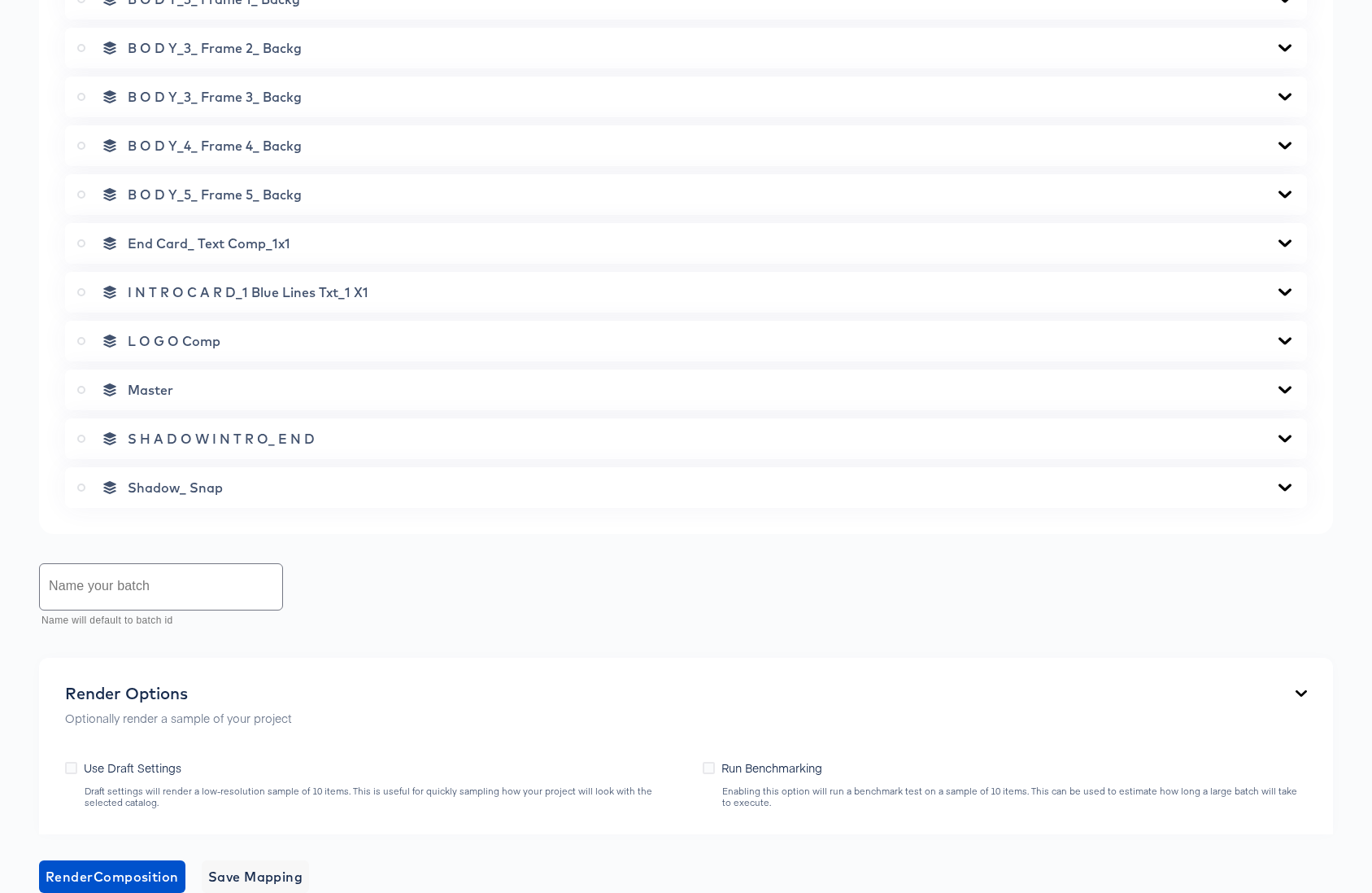
scroll to position [1320, 0]
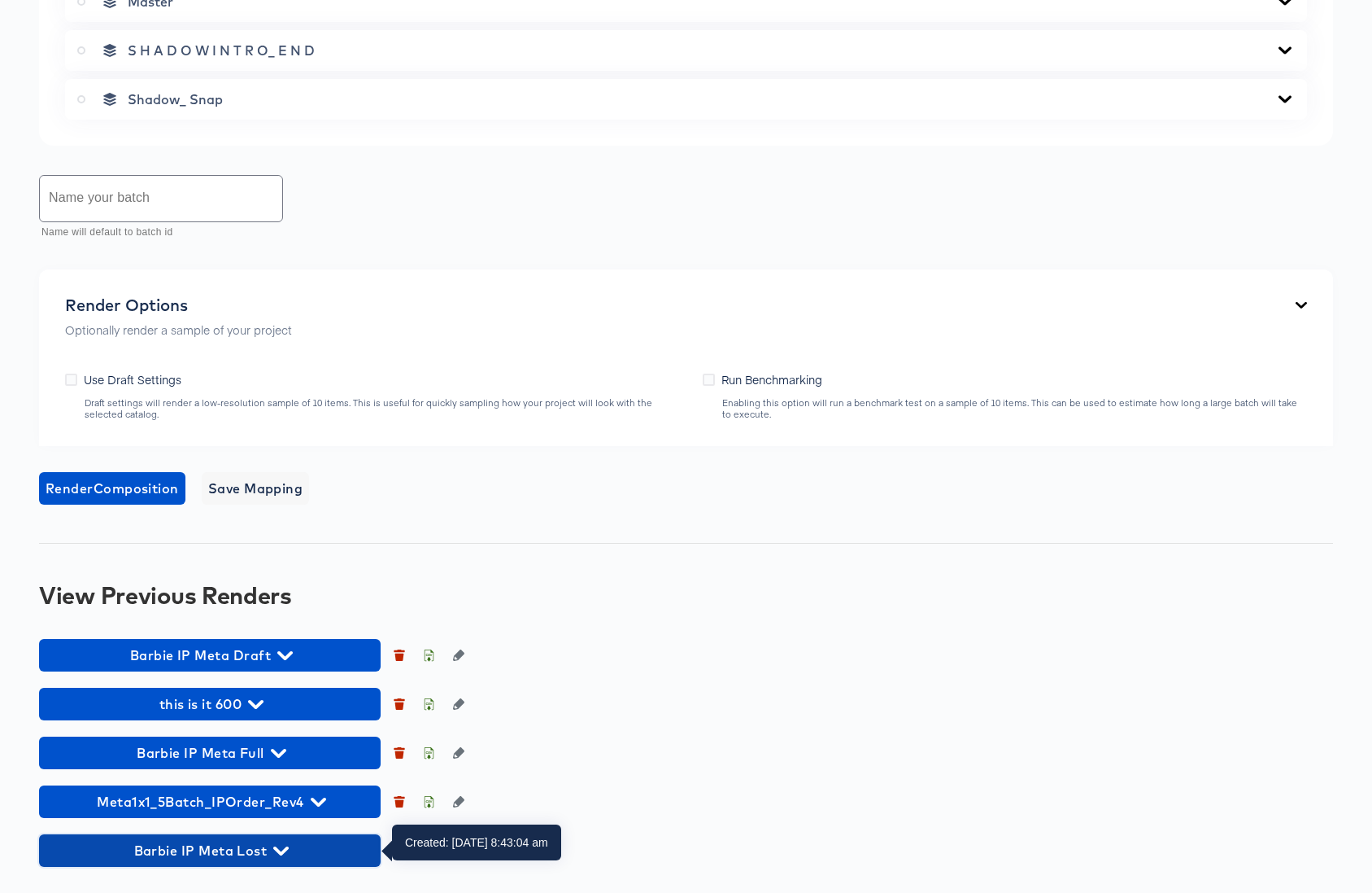
click at [287, 849] on icon "button" at bounding box center [281, 850] width 16 height 9
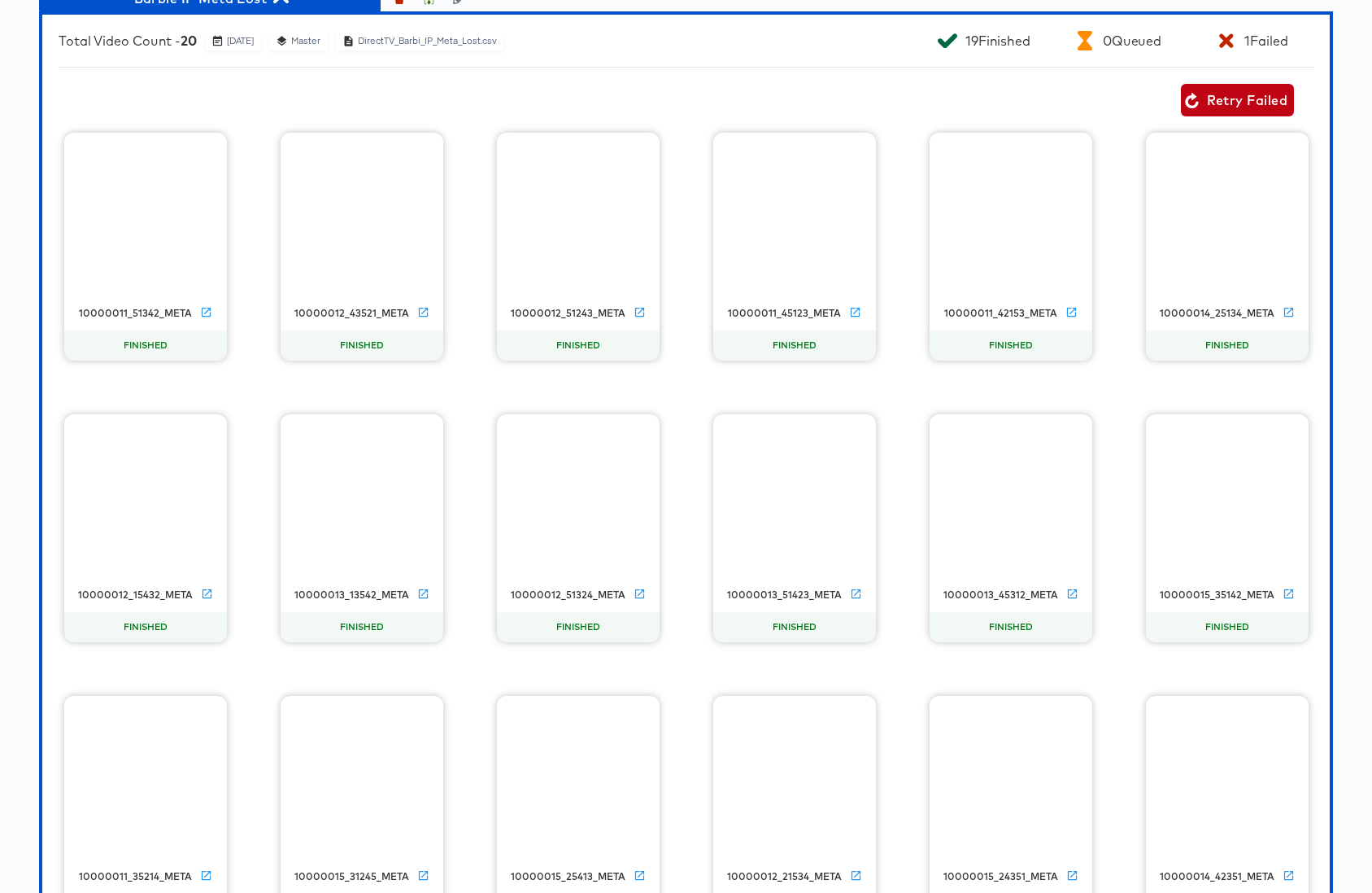
scroll to position [2530, 0]
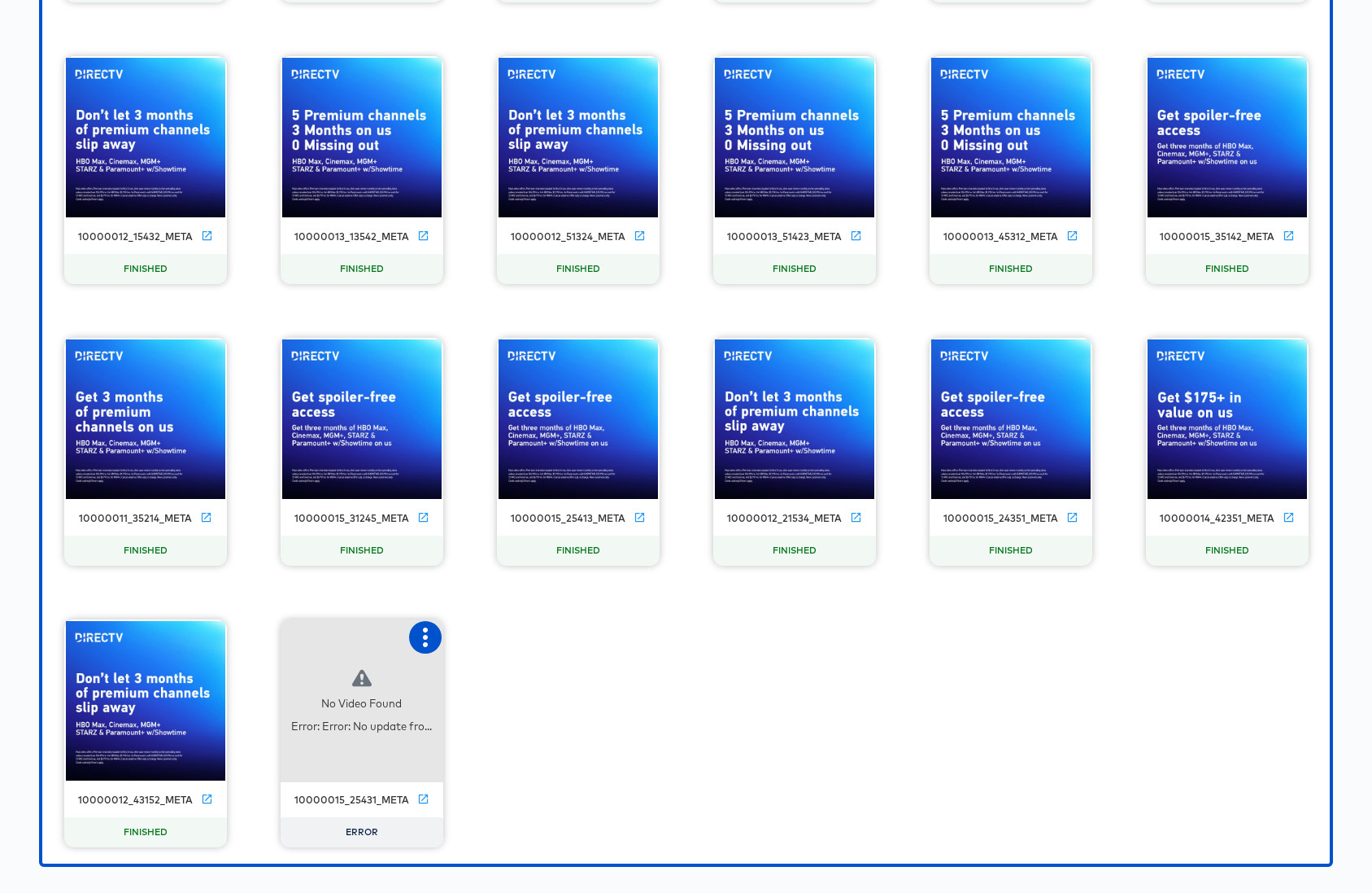
click at [423, 640] on icon "button" at bounding box center [425, 636] width 19 height 19
click at [493, 645] on div "Retry" at bounding box center [506, 635] width 122 height 33
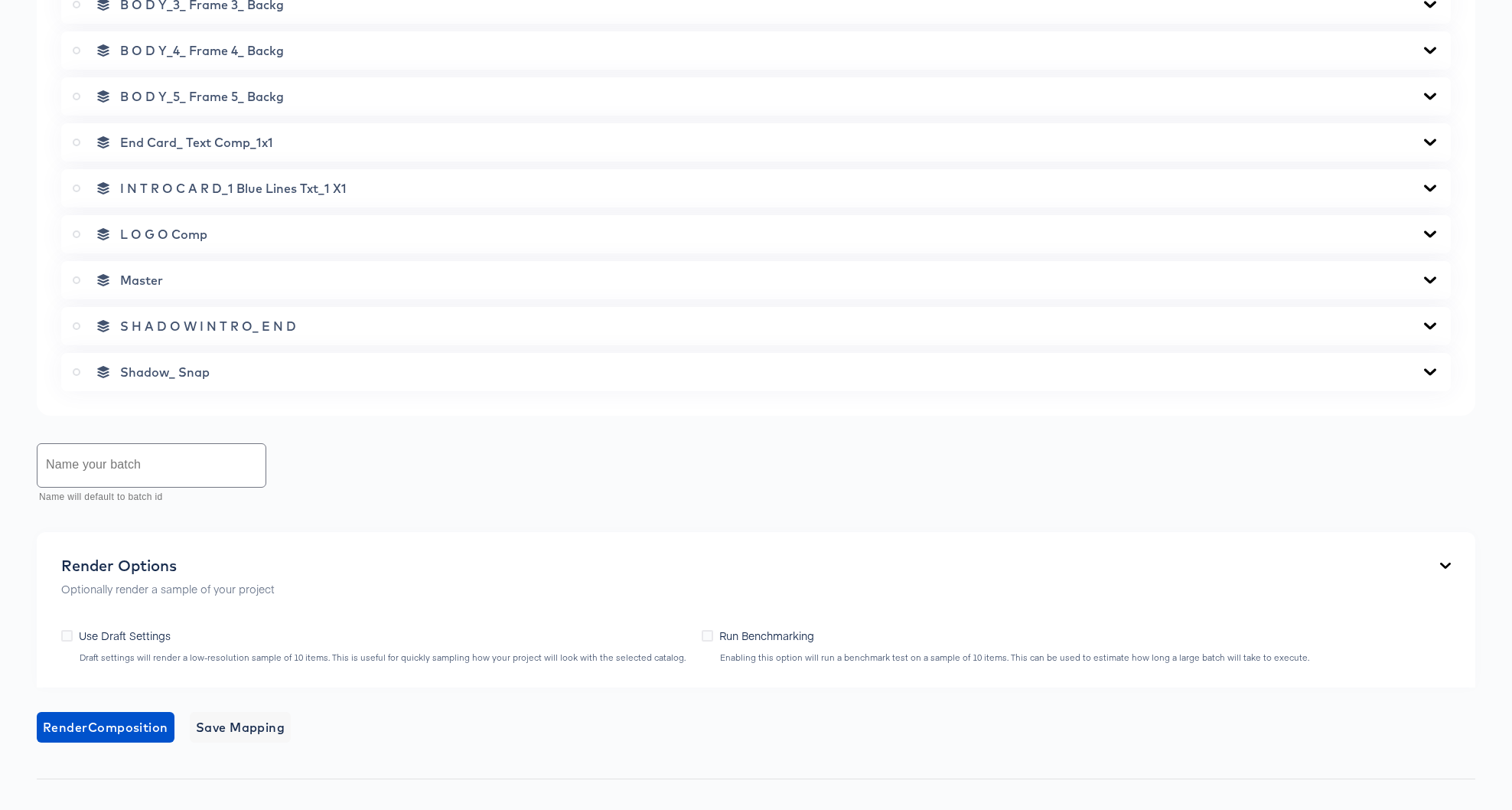
scroll to position [0, 0]
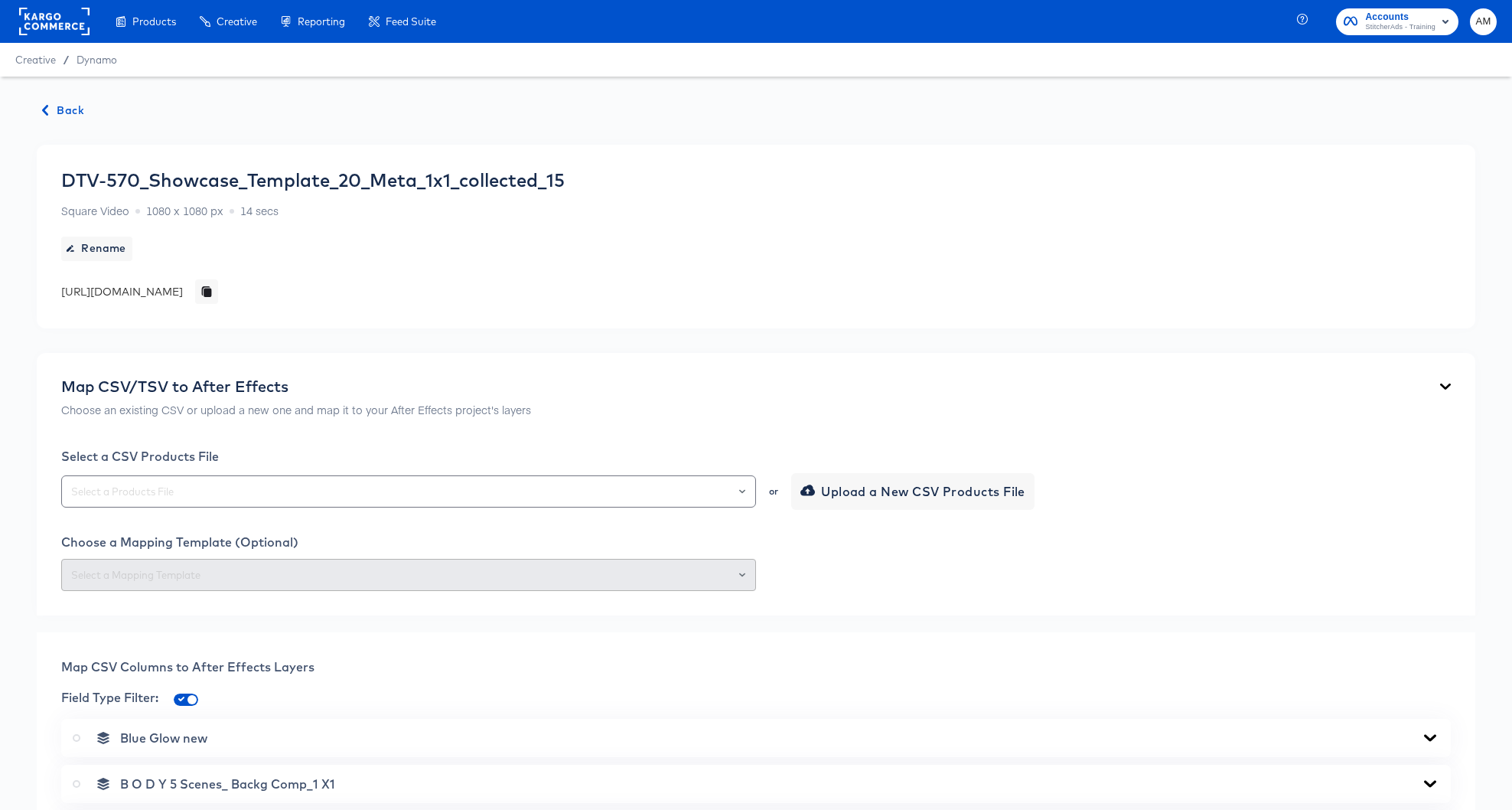
click at [78, 113] on span "Back" at bounding box center [64, 111] width 42 height 19
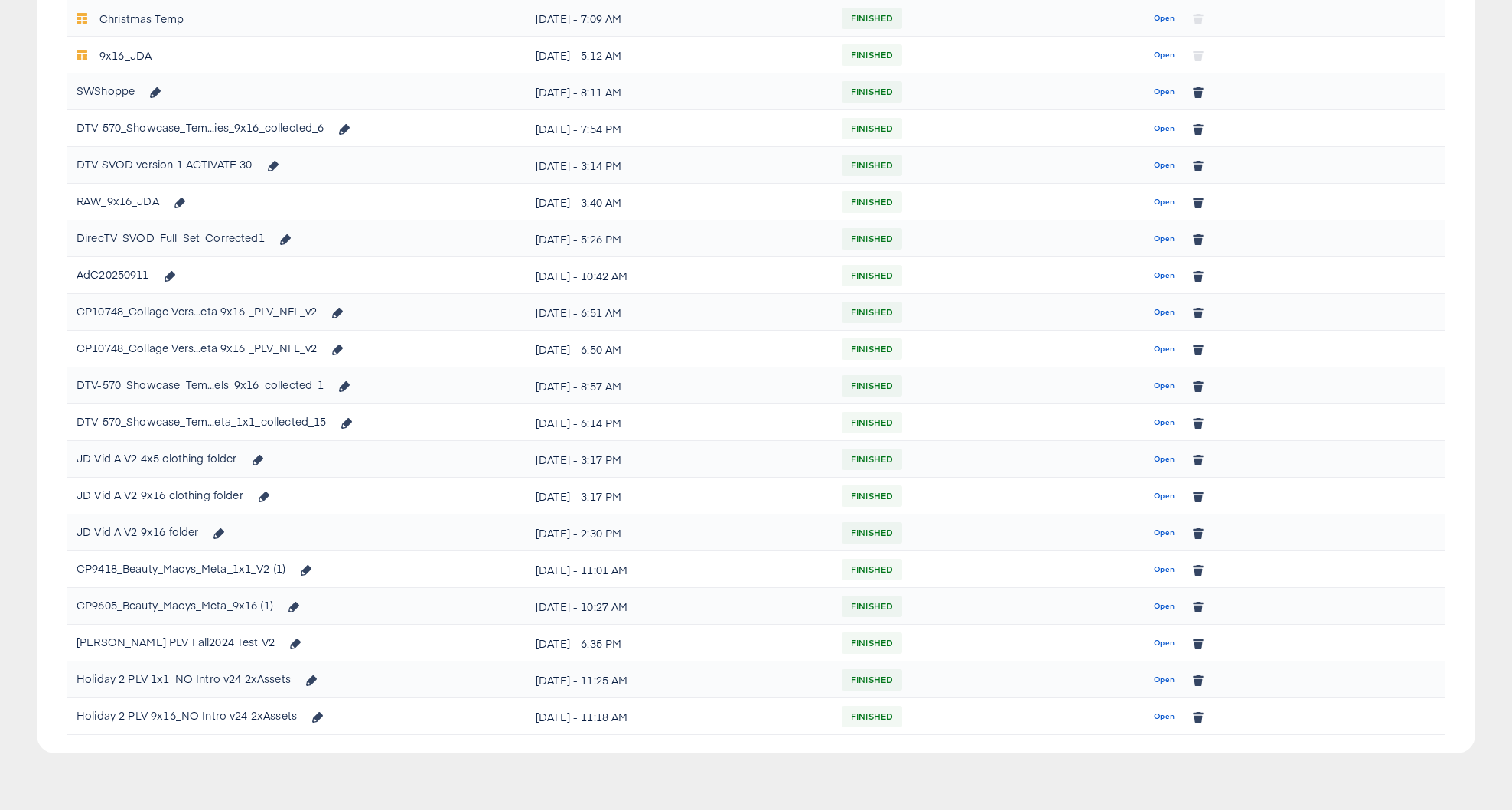
scroll to position [859, 0]
click at [1159, 383] on span "Open" at bounding box center [1165, 386] width 20 height 14
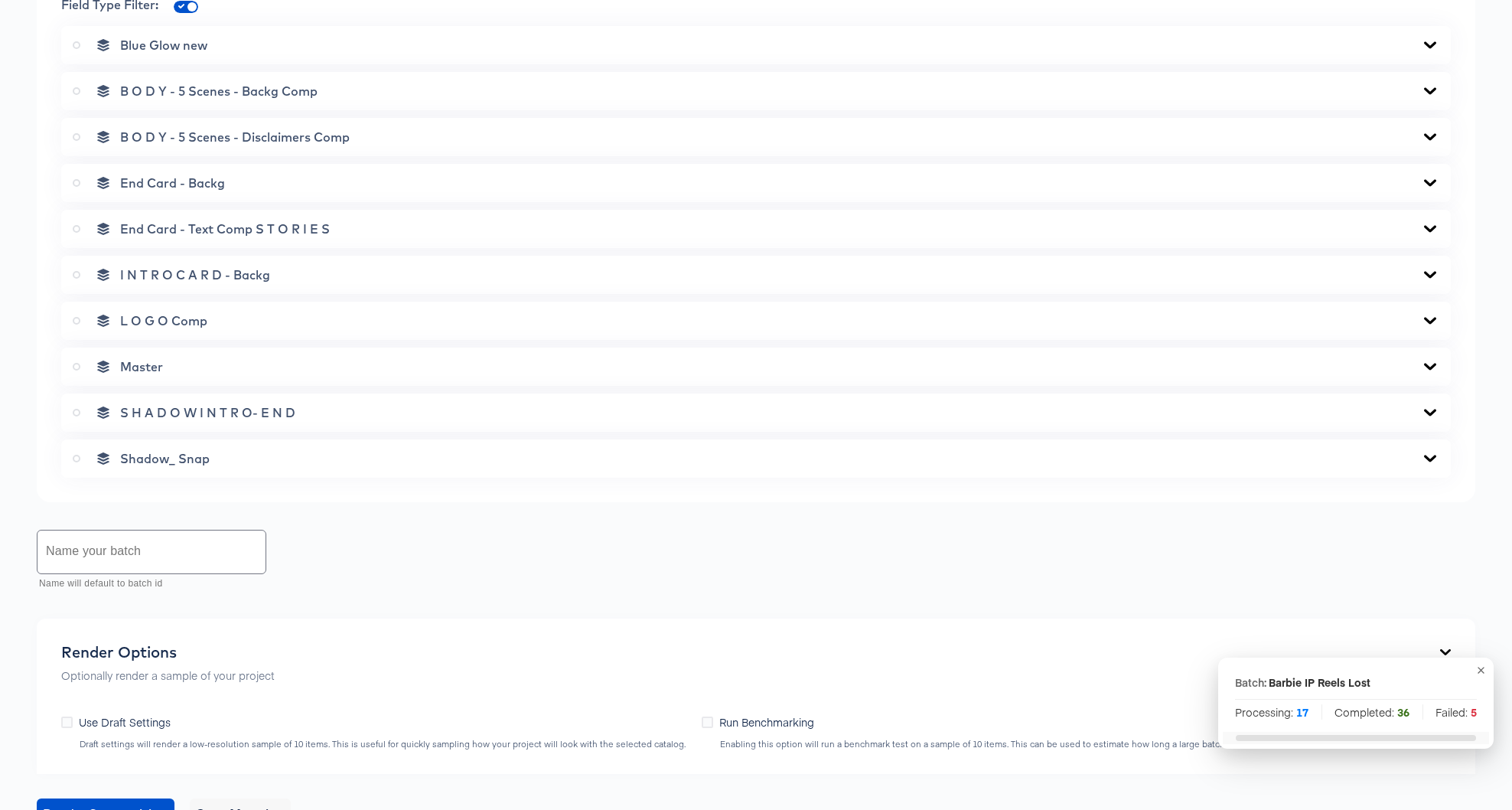
scroll to position [1215, 0]
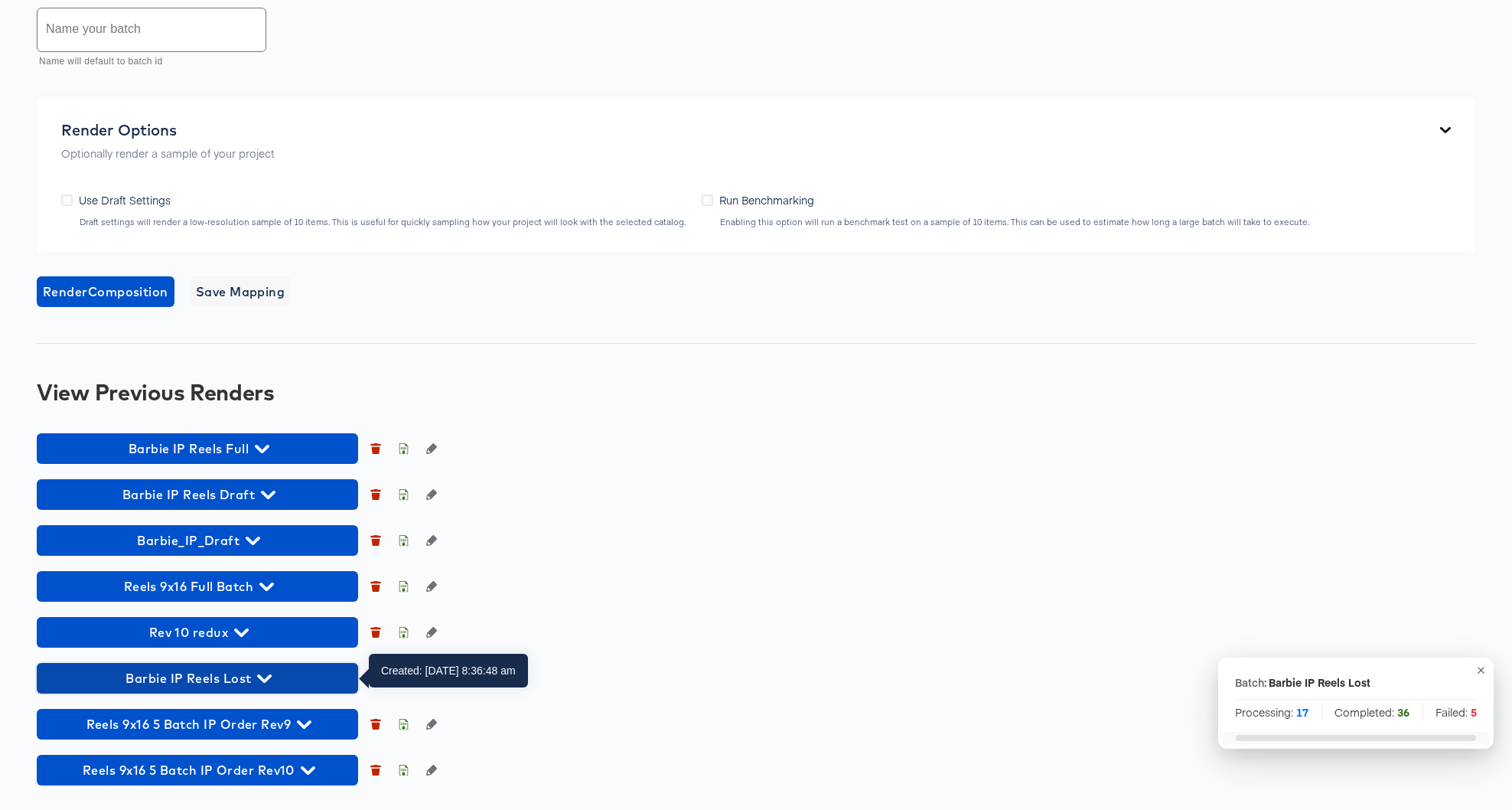
click at [267, 679] on icon "button" at bounding box center [264, 678] width 15 height 9
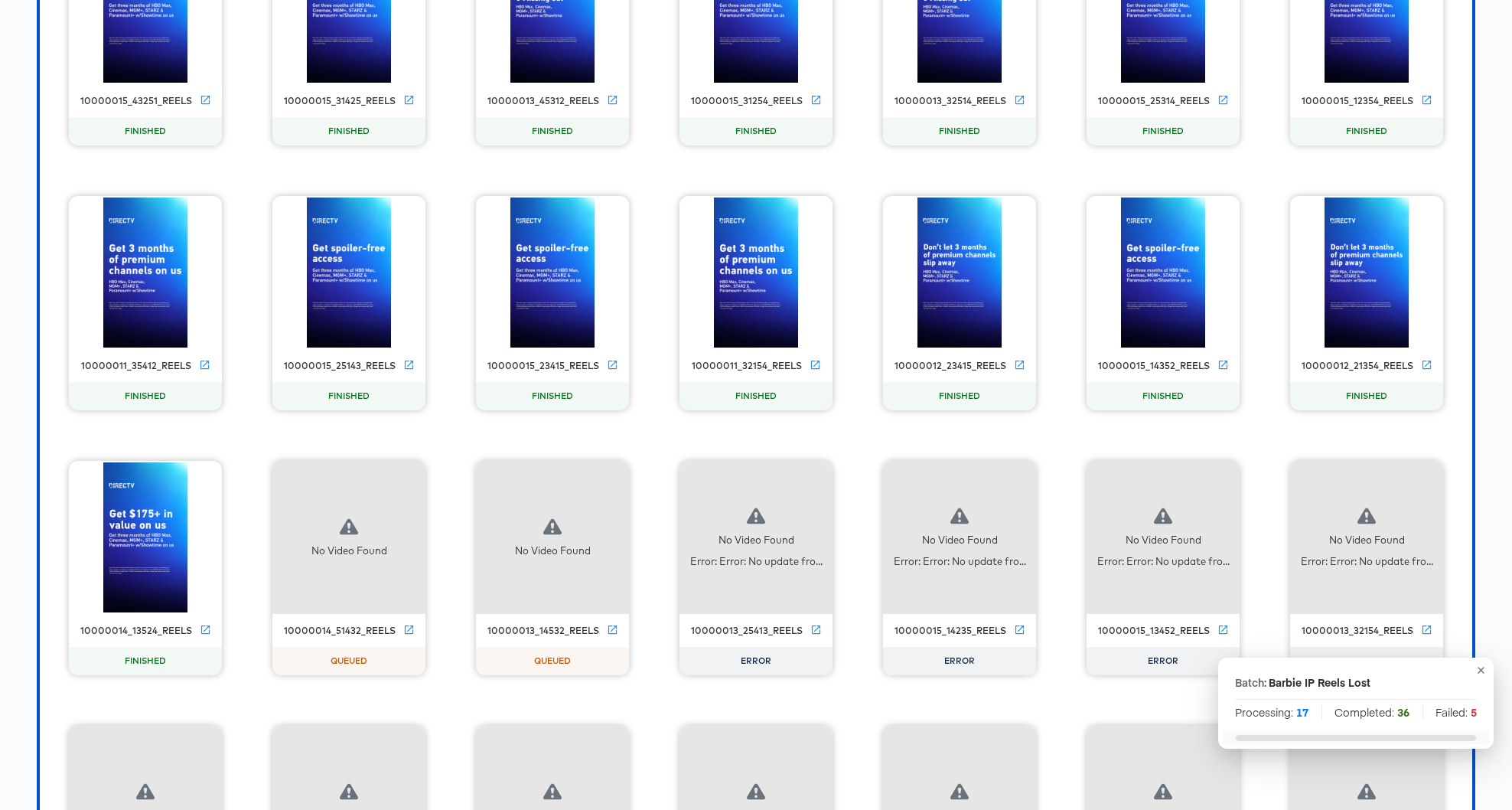
scroll to position [3147, 0]
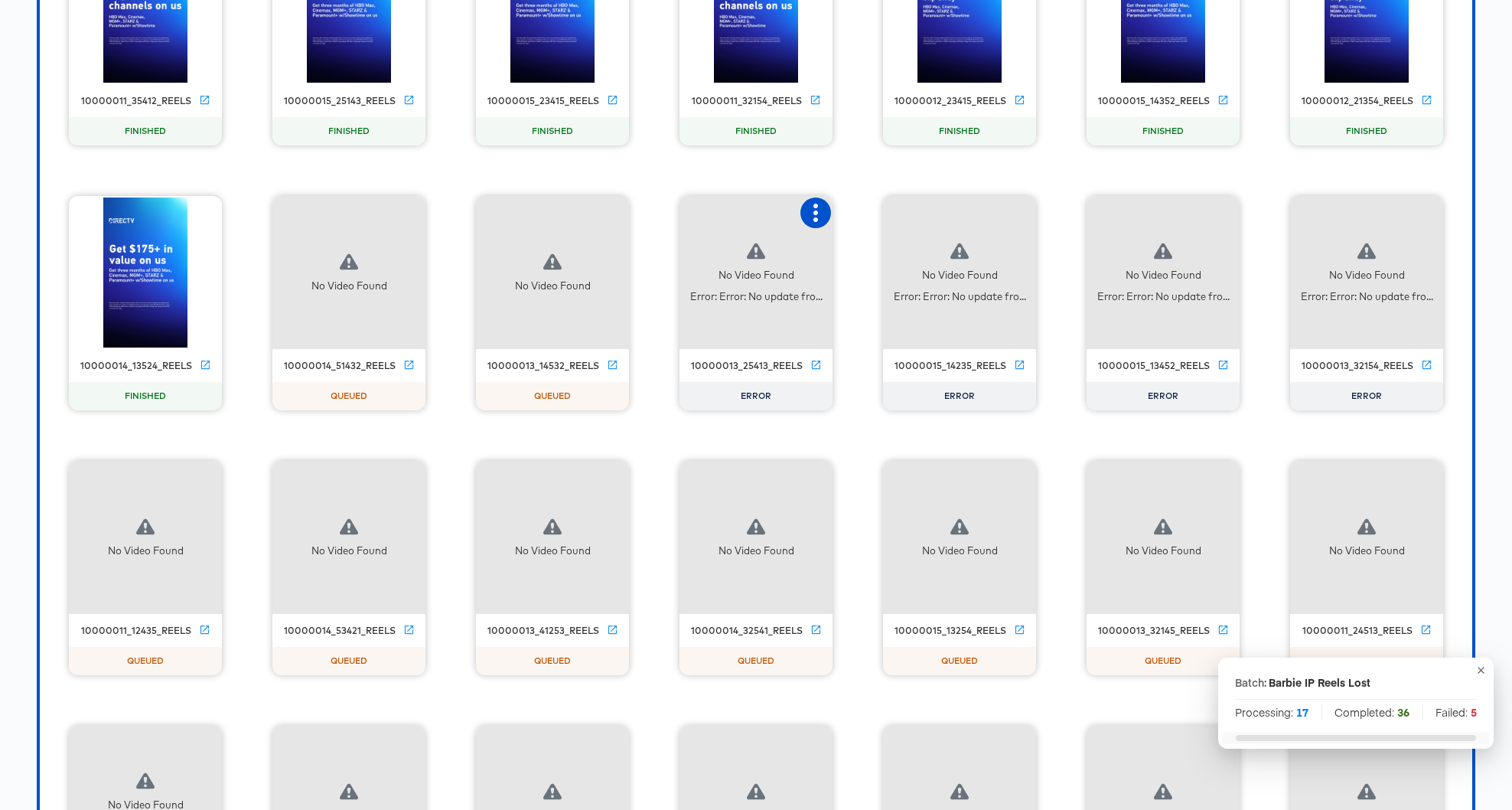
click at [817, 214] on icon "button" at bounding box center [816, 212] width 18 height 18
click at [888, 216] on div "Retry" at bounding box center [892, 211] width 114 height 31
click at [1023, 212] on icon "button" at bounding box center [1019, 212] width 18 height 18
click at [1090, 217] on div "Retry" at bounding box center [1095, 211] width 114 height 31
click at [1225, 211] on icon "button" at bounding box center [1223, 212] width 18 height 18
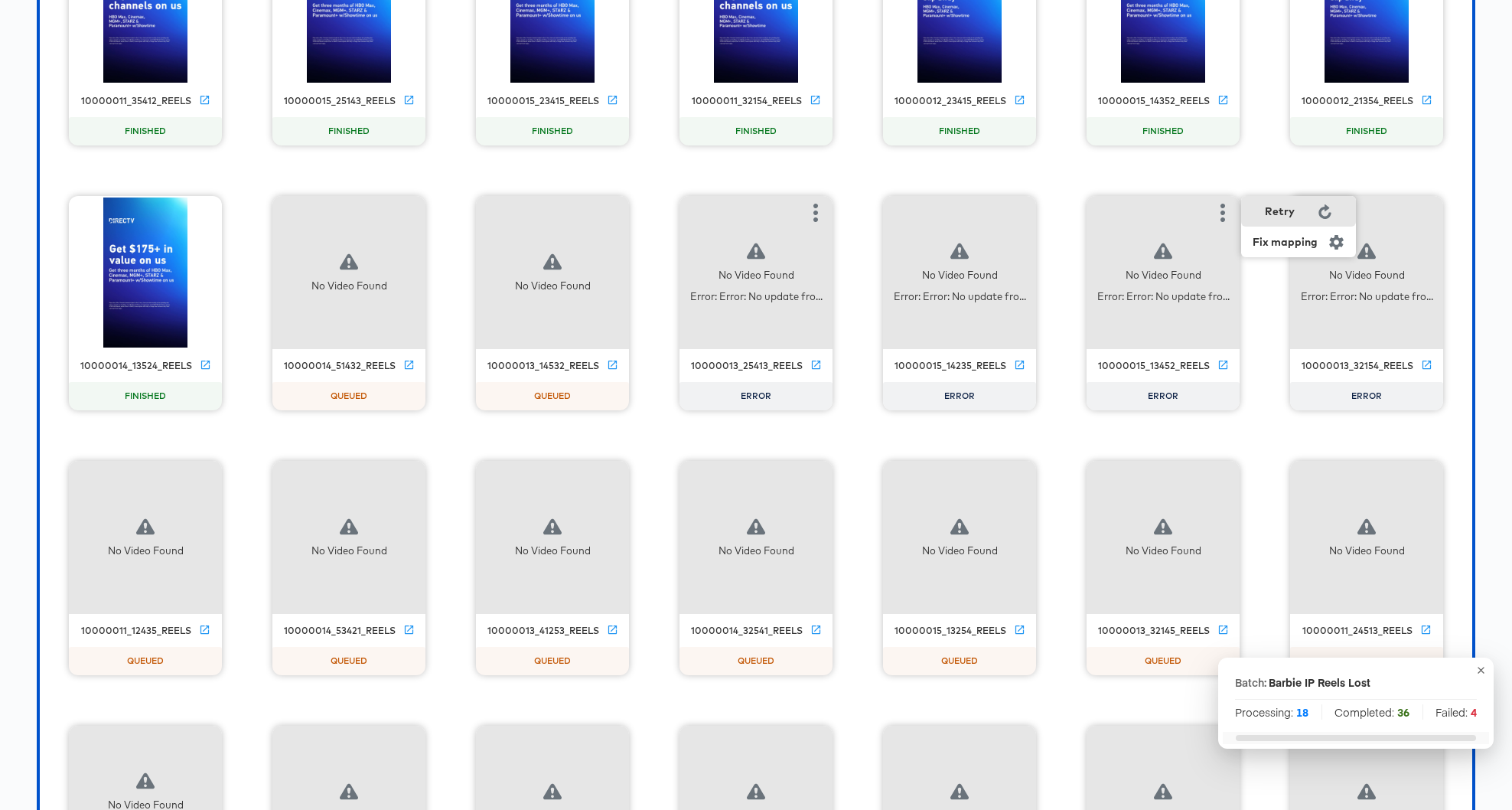
click at [1287, 211] on div "Retry" at bounding box center [1280, 212] width 30 height 13
click at [1290, 212] on icon "button" at bounding box center [1426, 212] width 18 height 18
click at [1290, 216] on div "Retry" at bounding box center [1349, 211] width 114 height 31
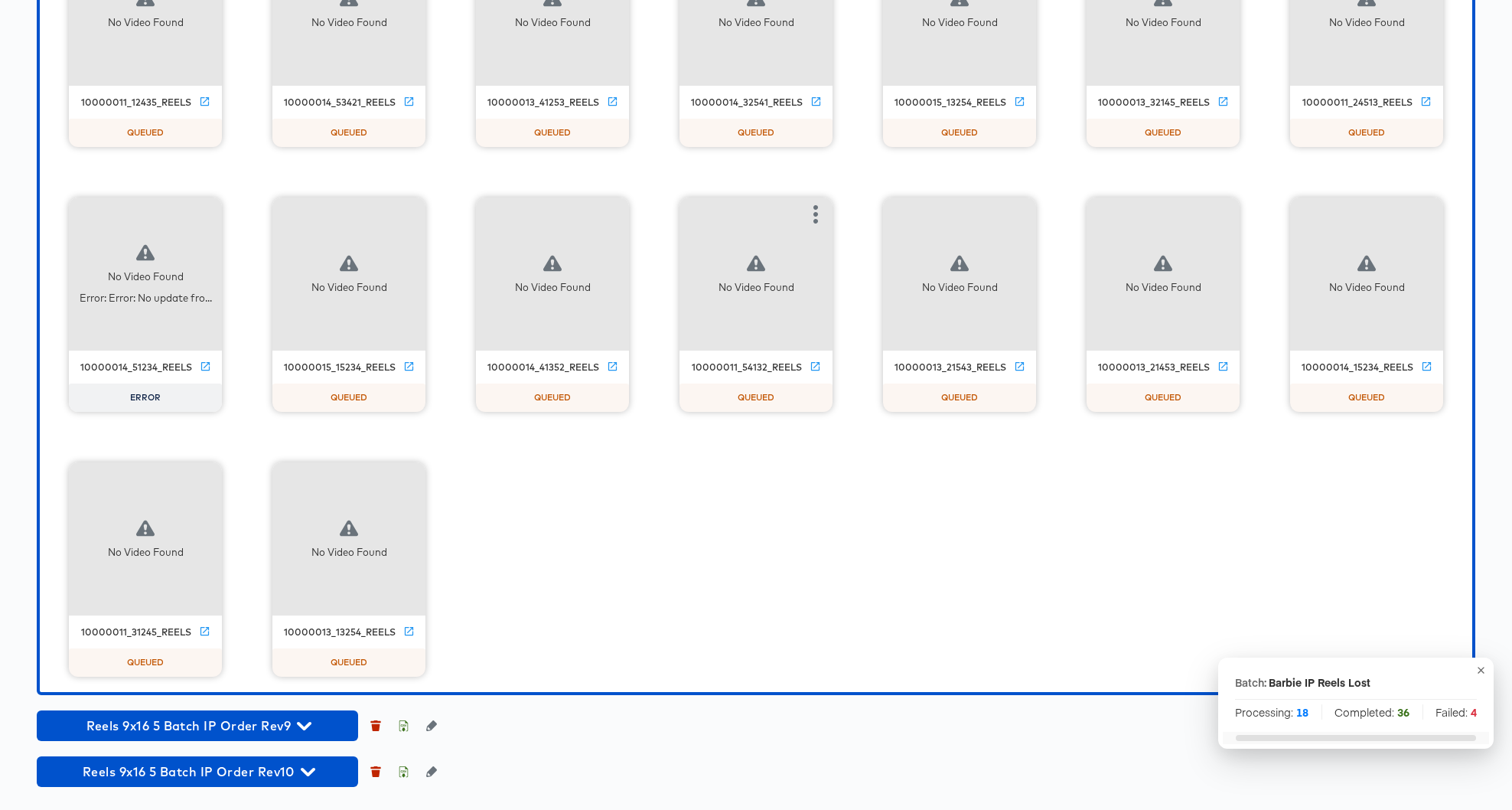
scroll to position [3676, 0]
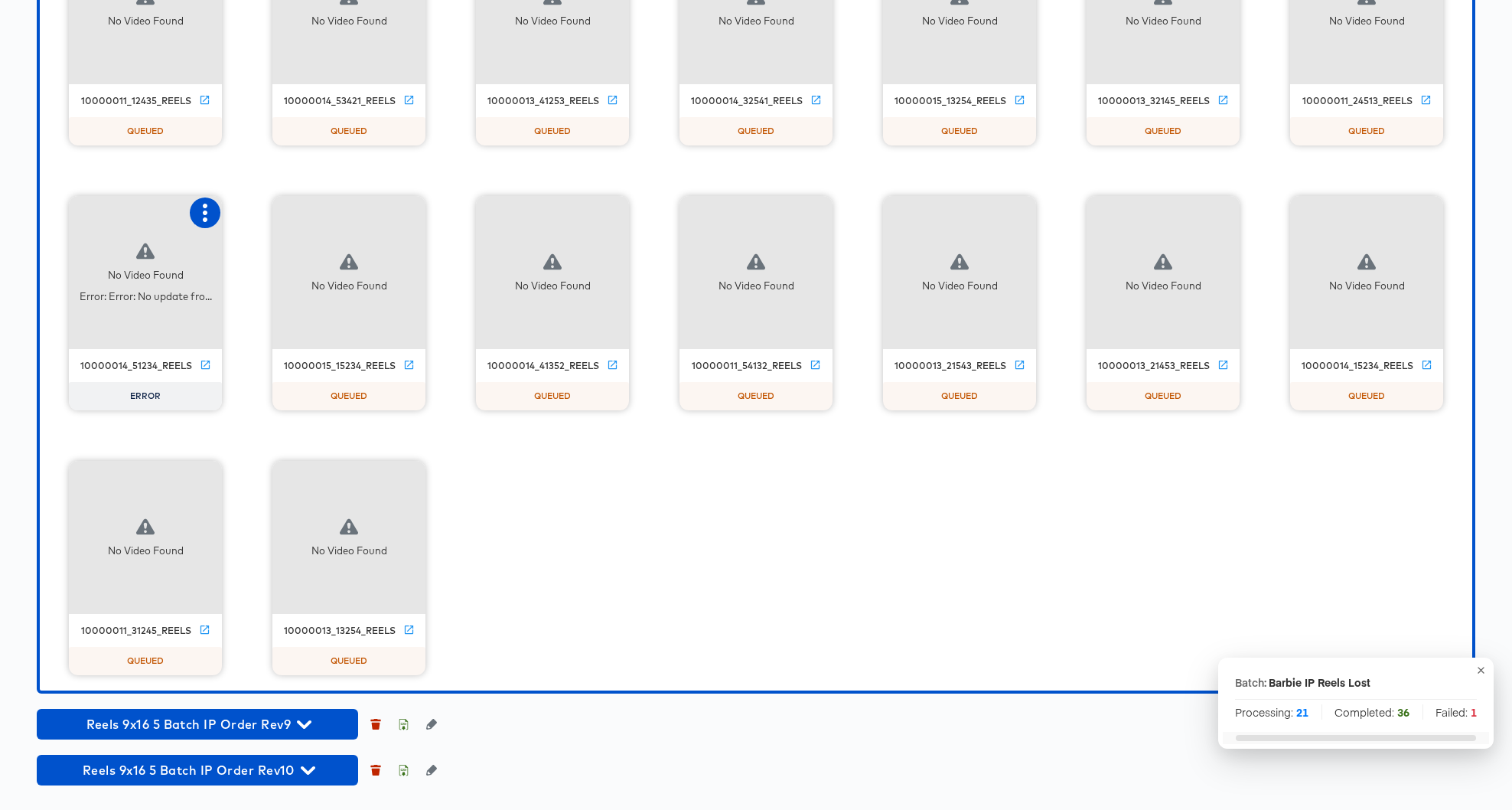
click at [206, 215] on icon "button" at bounding box center [205, 212] width 18 height 18
click at [294, 218] on div "Retry" at bounding box center [281, 211] width 114 height 31
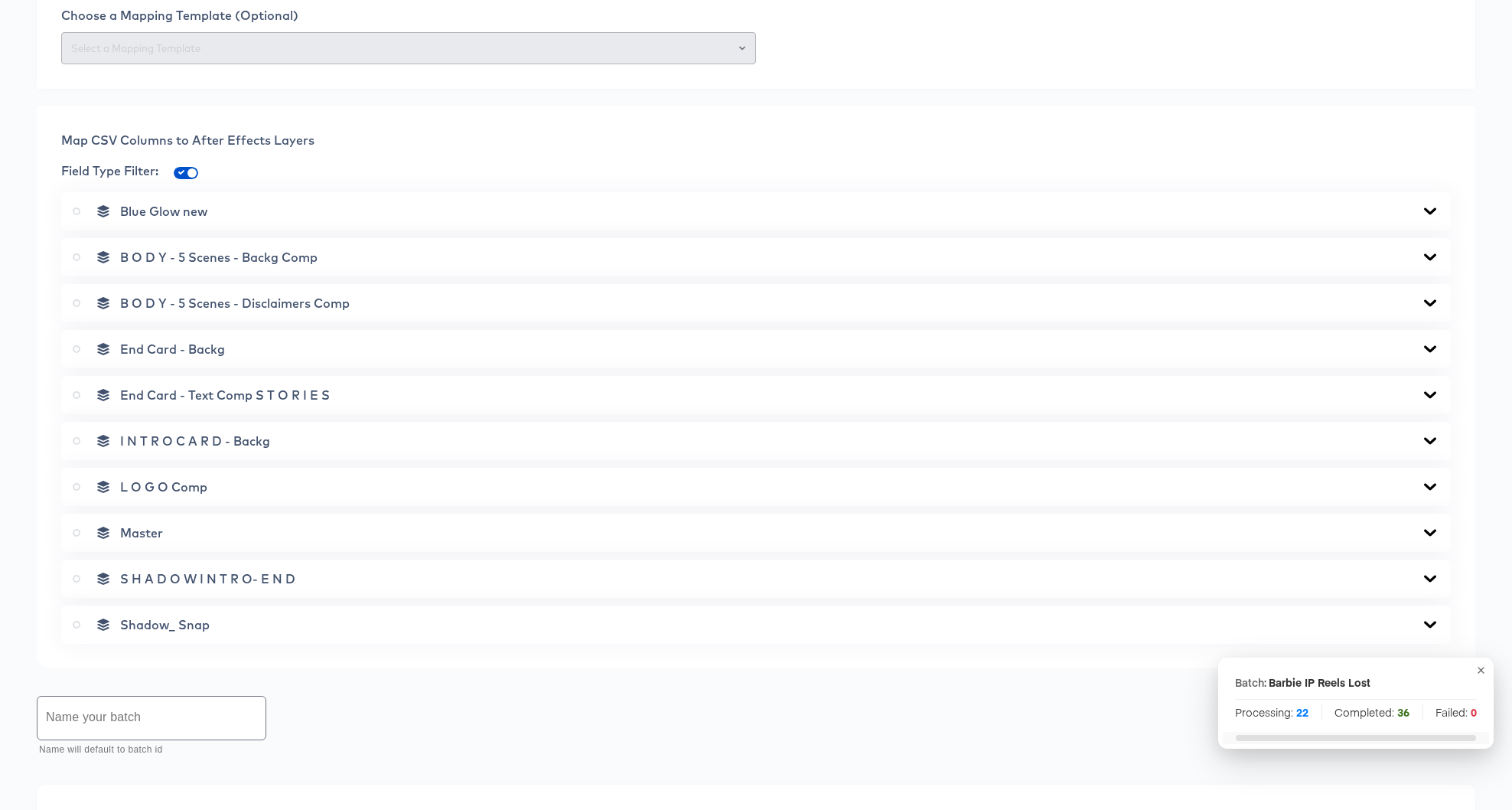
scroll to position [0, 0]
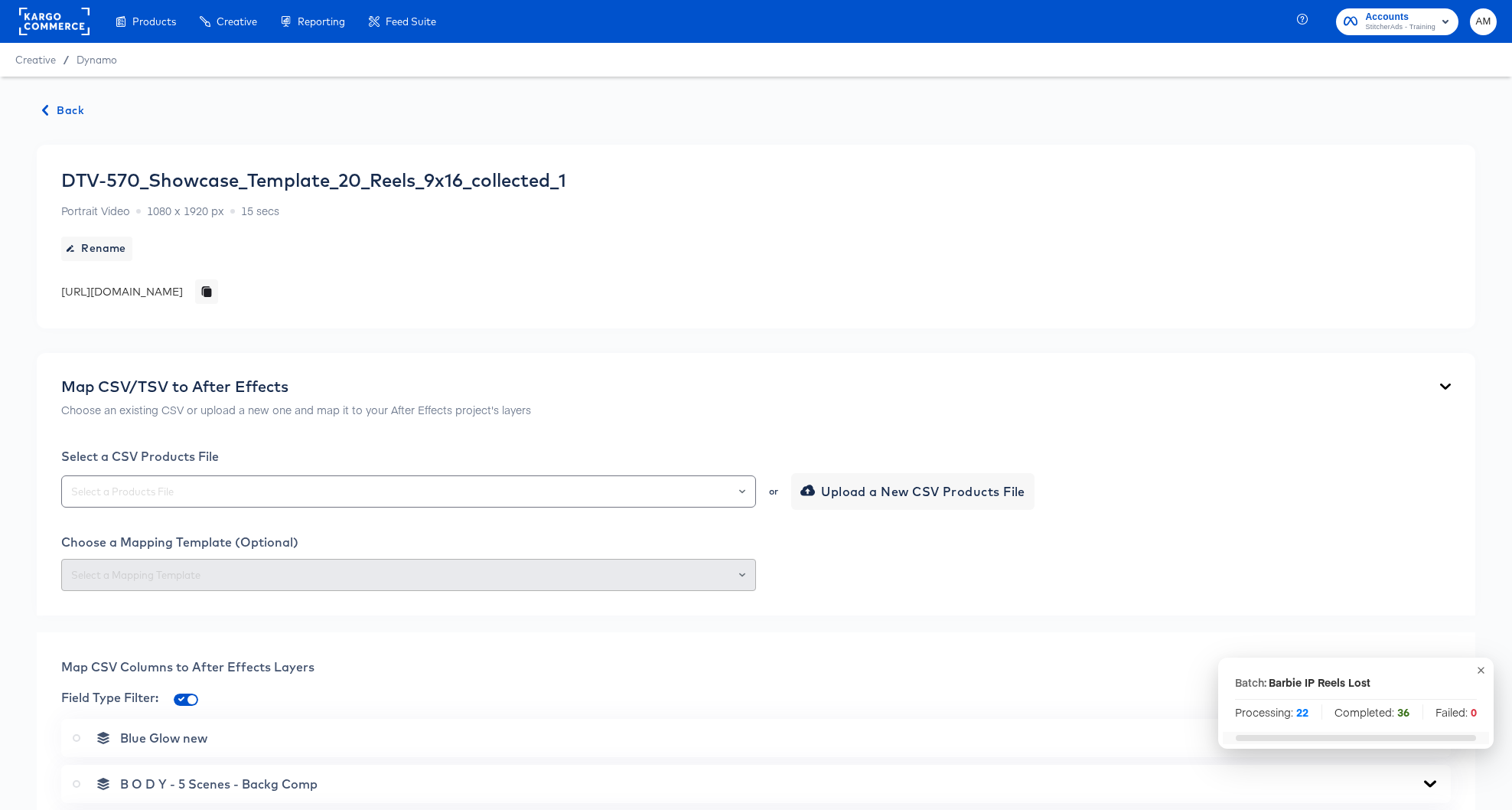
click at [67, 103] on span "Back" at bounding box center [64, 111] width 42 height 19
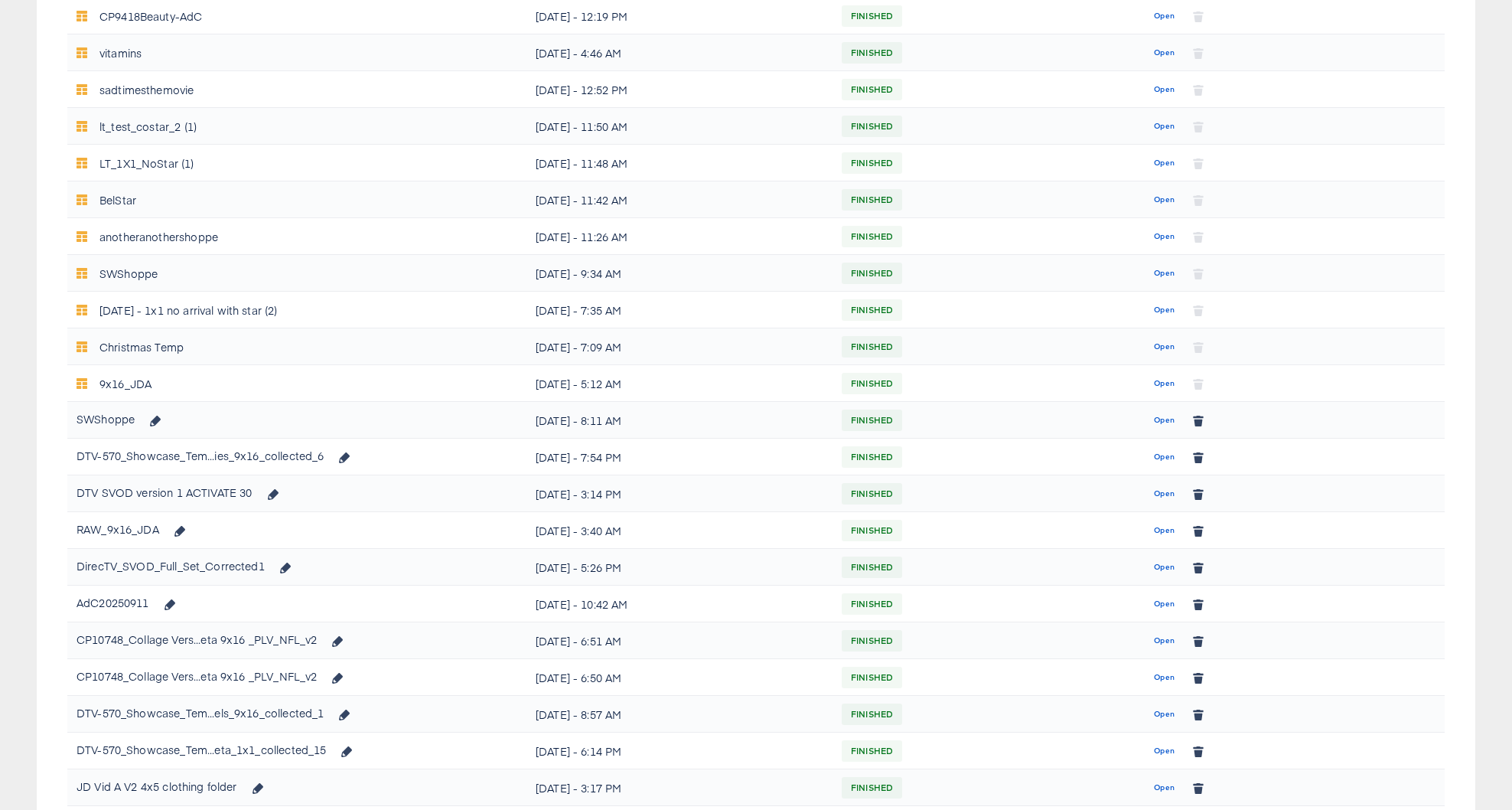
scroll to position [736, 0]
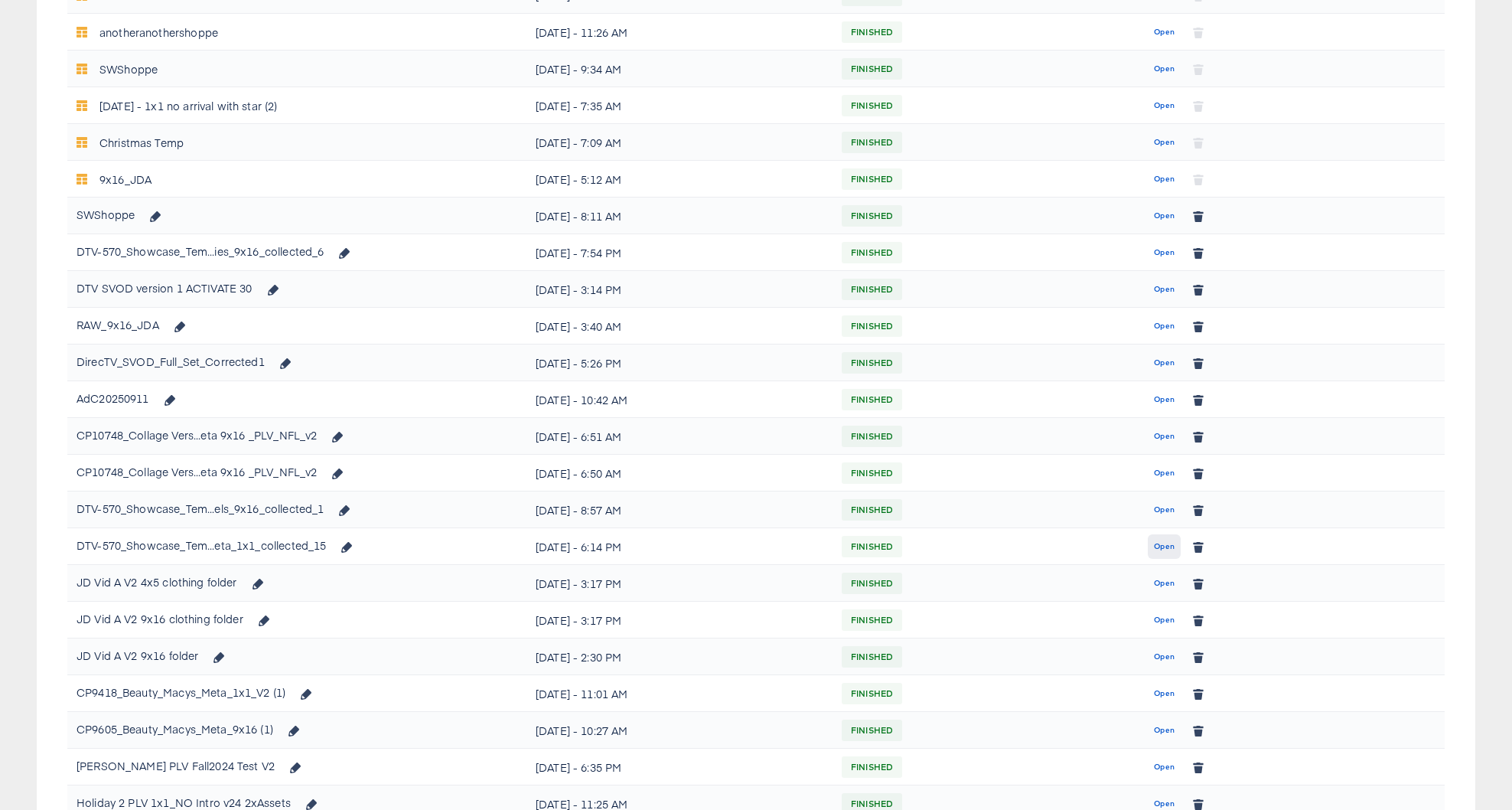
click at [1165, 547] on span "Open" at bounding box center [1165, 547] width 20 height 14
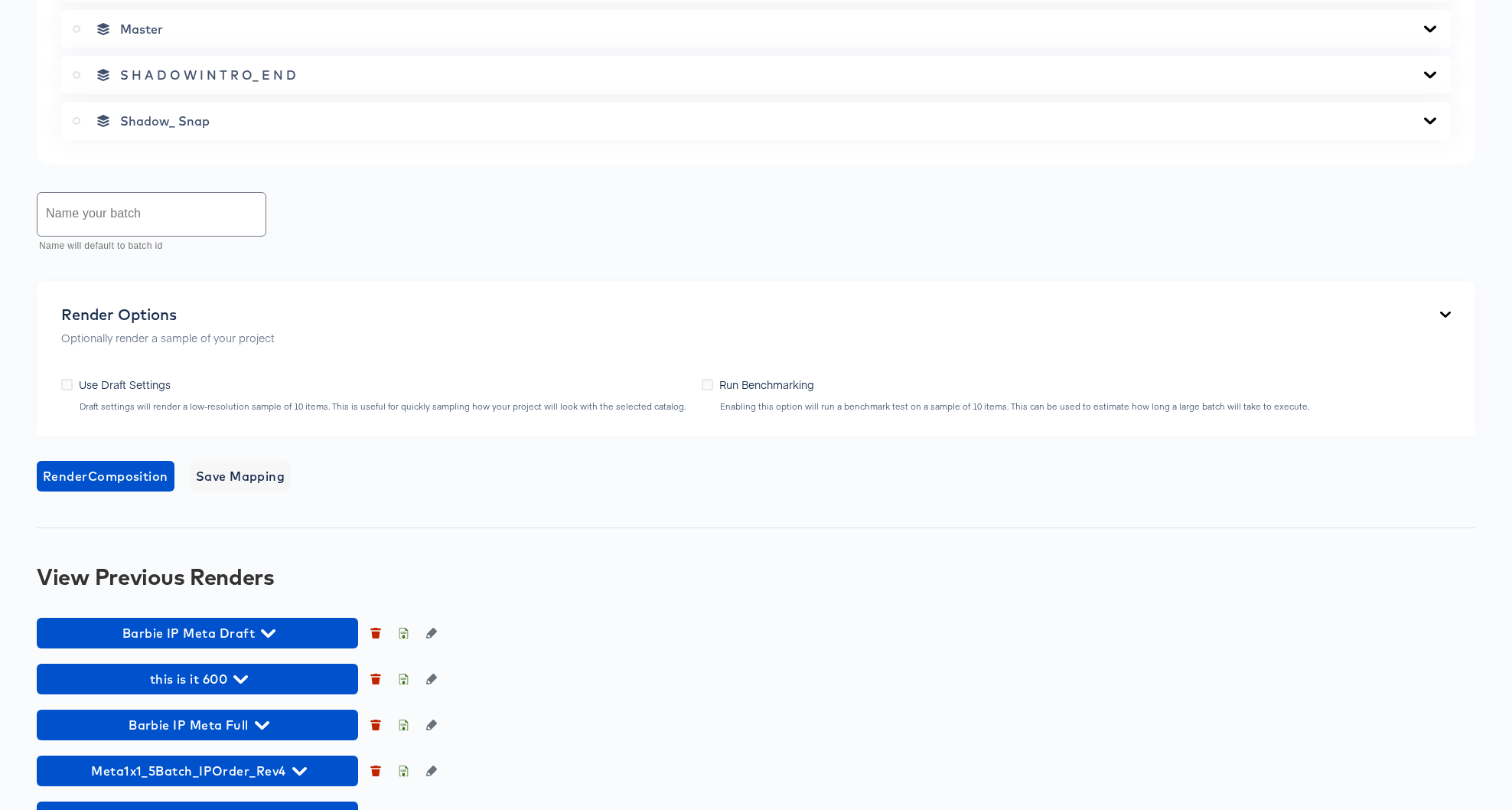
scroll to position [1260, 0]
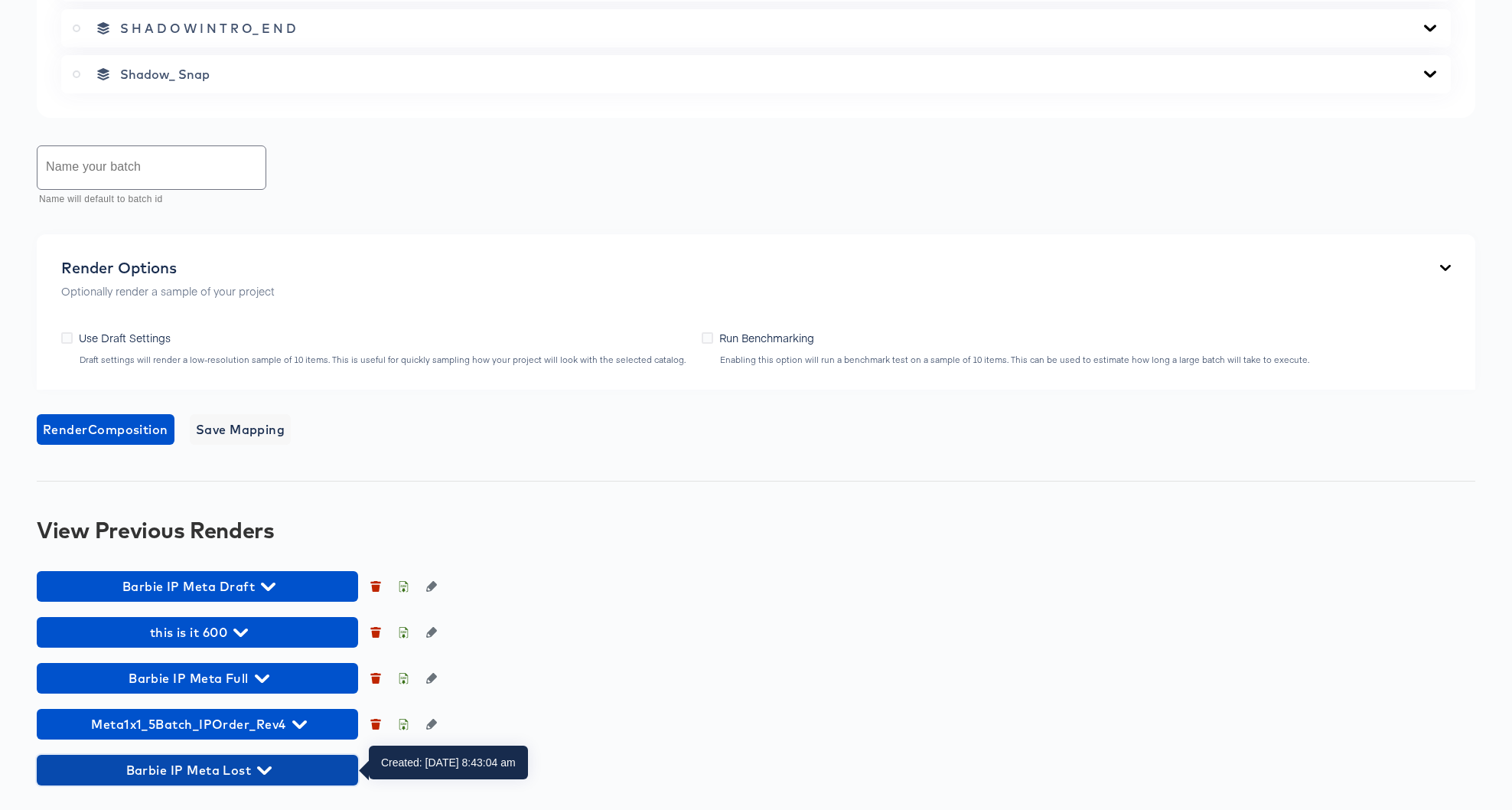
click at [260, 770] on icon "button" at bounding box center [264, 770] width 15 height 9
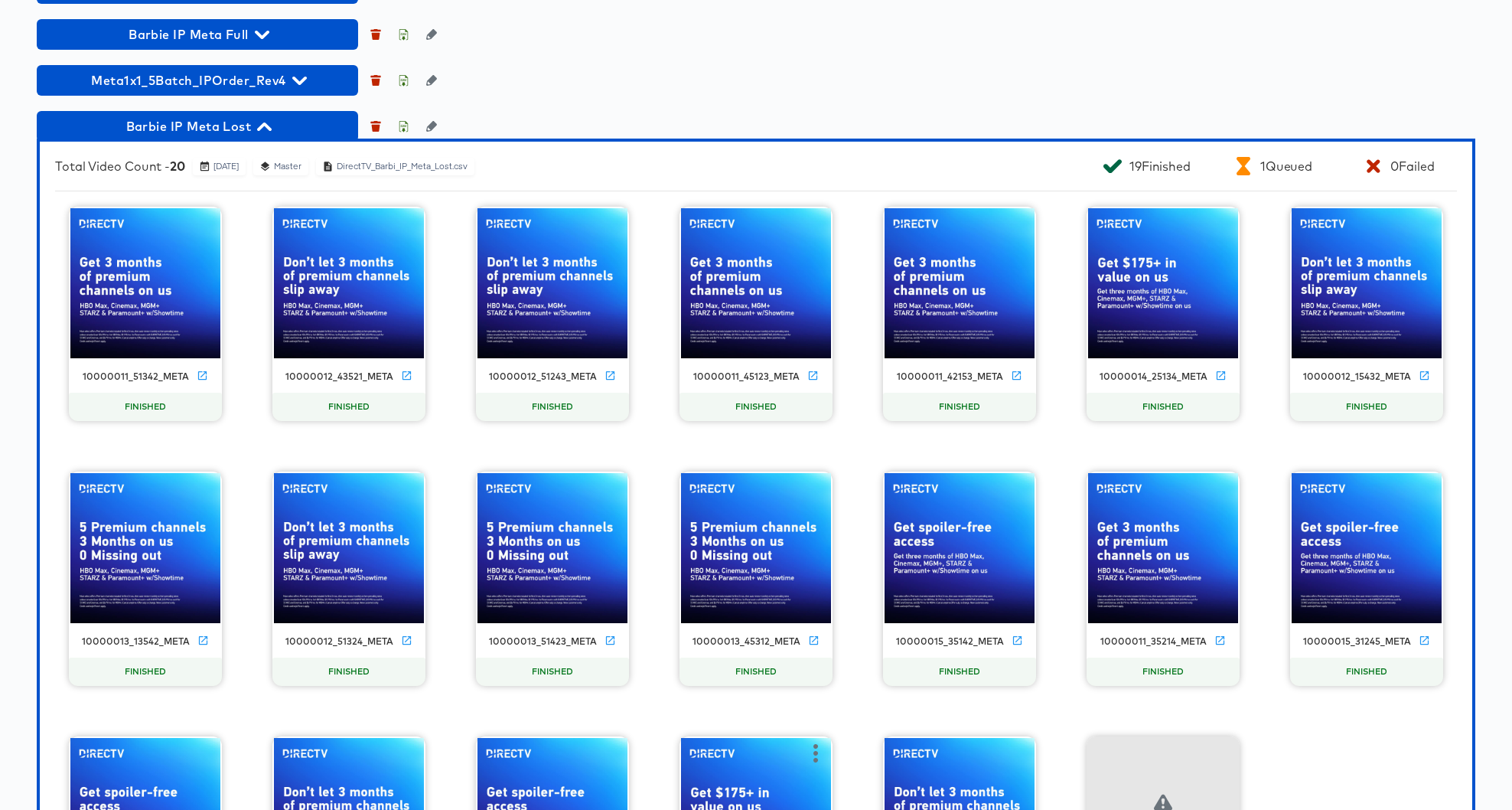
scroll to position [1616, 0]
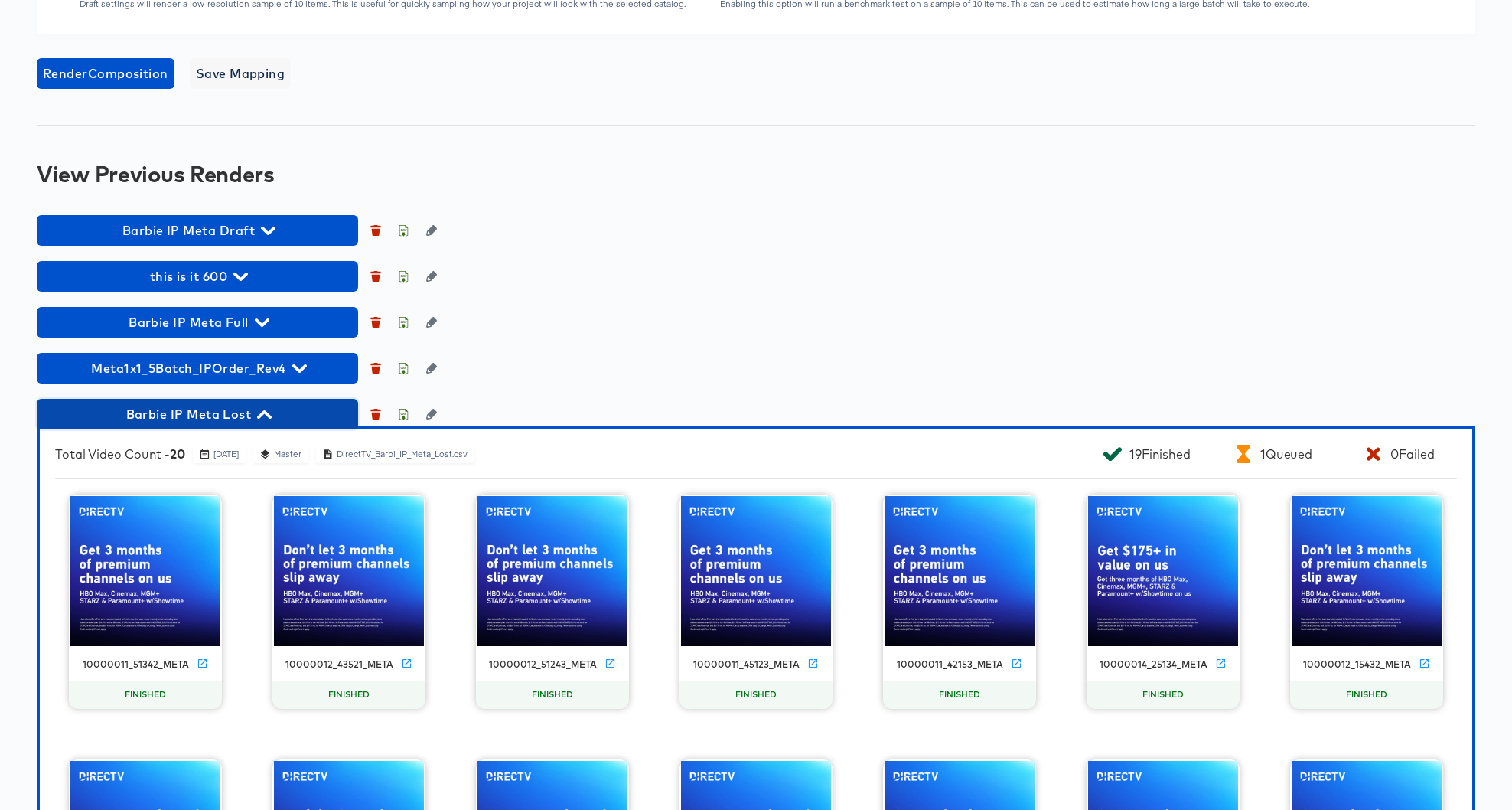
click at [279, 420] on span "Barbie IP Meta Lost" at bounding box center [198, 413] width 306 height 21
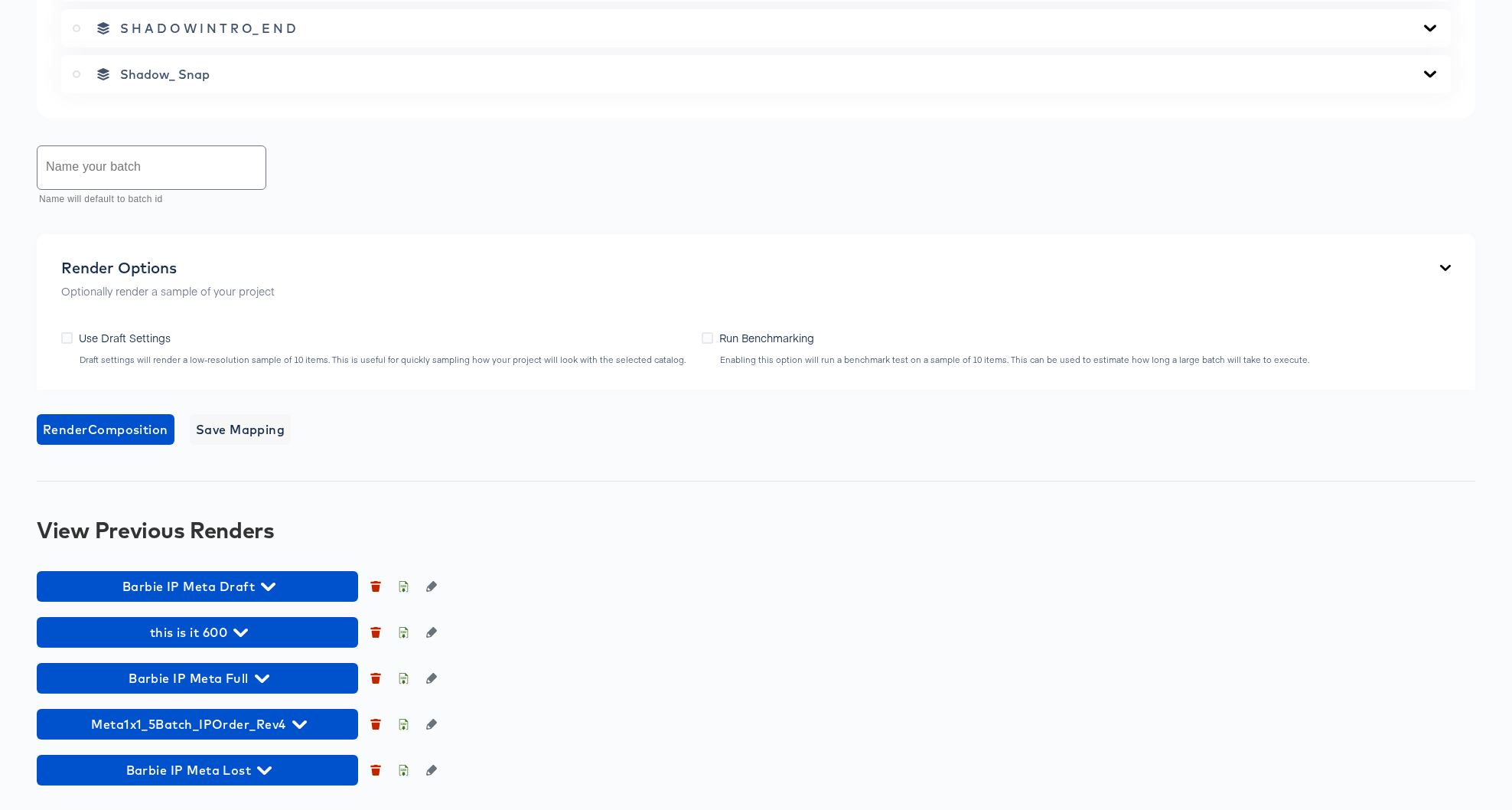
scroll to position [1260, 0]
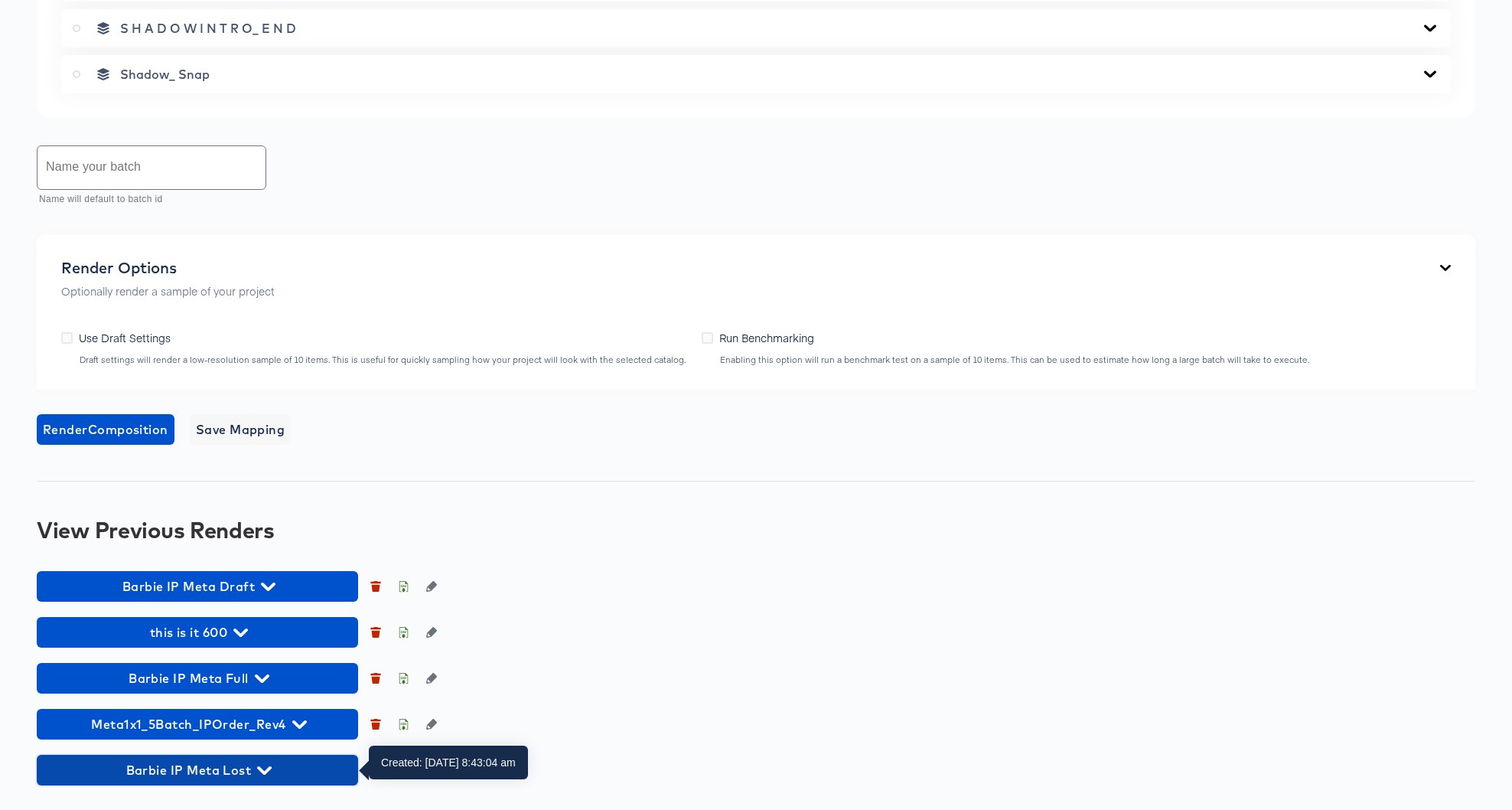
click at [267, 766] on icon "button" at bounding box center [264, 770] width 15 height 15
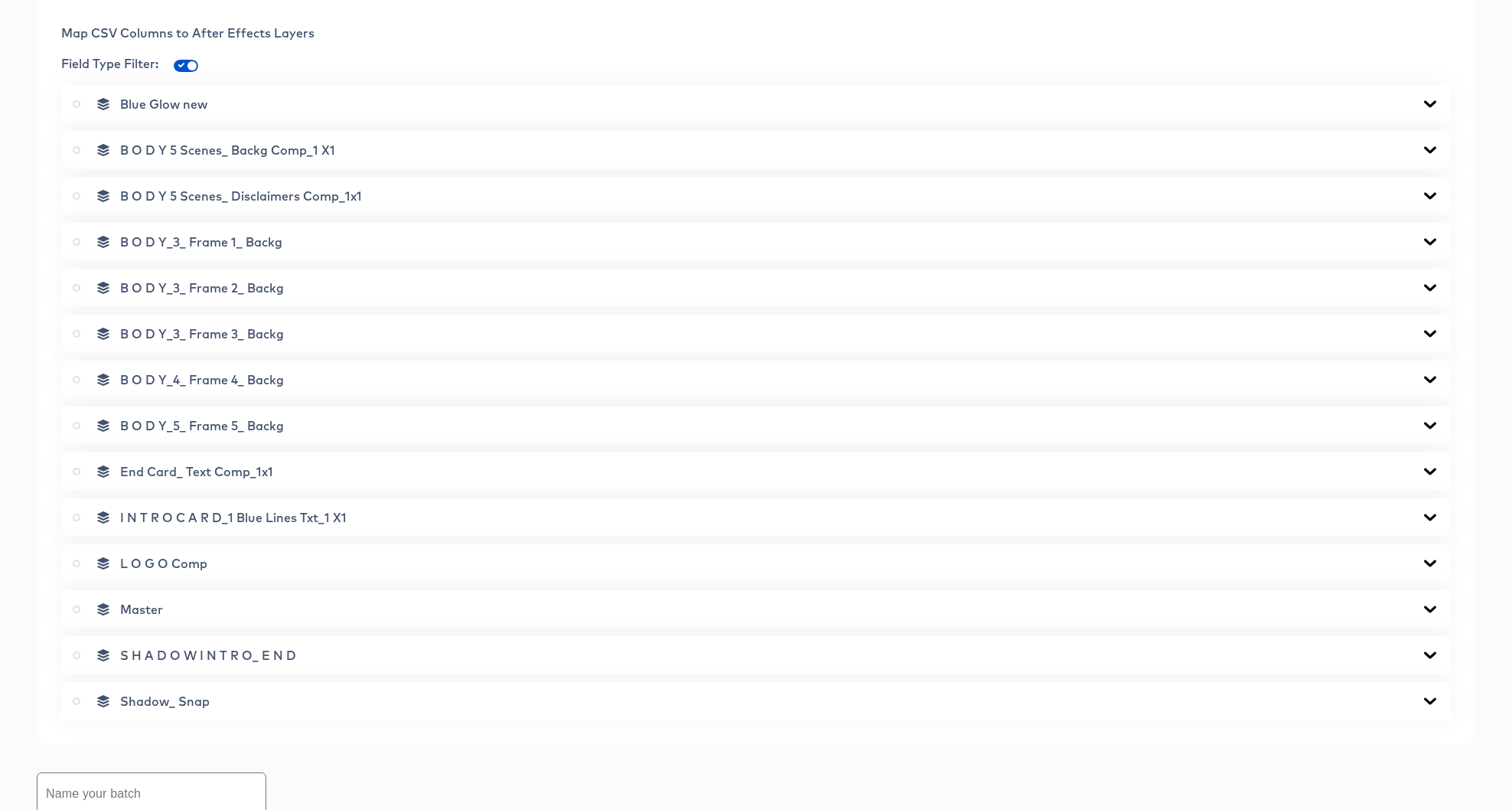
scroll to position [0, 0]
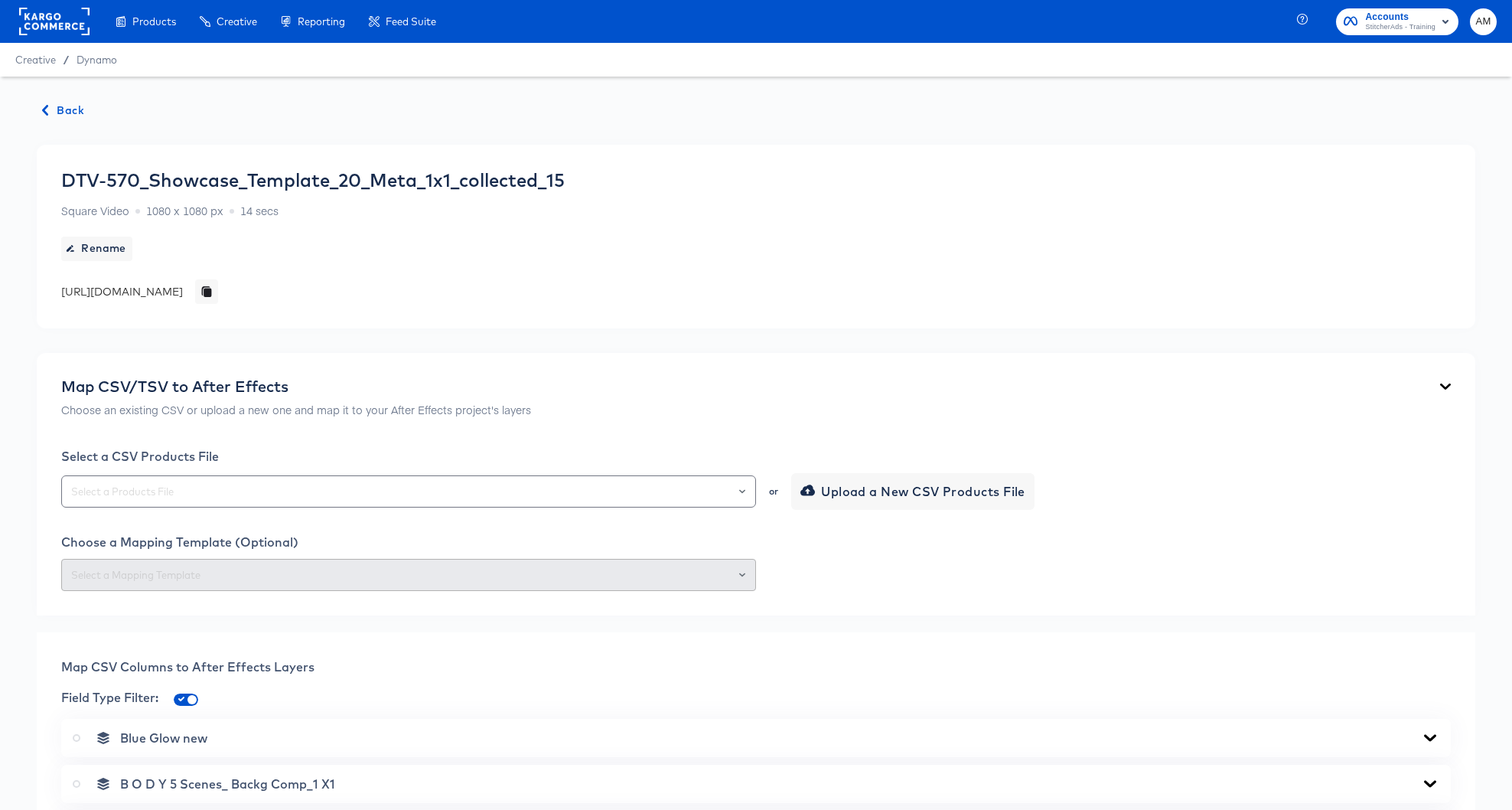
click at [61, 111] on span "Back" at bounding box center [64, 111] width 42 height 19
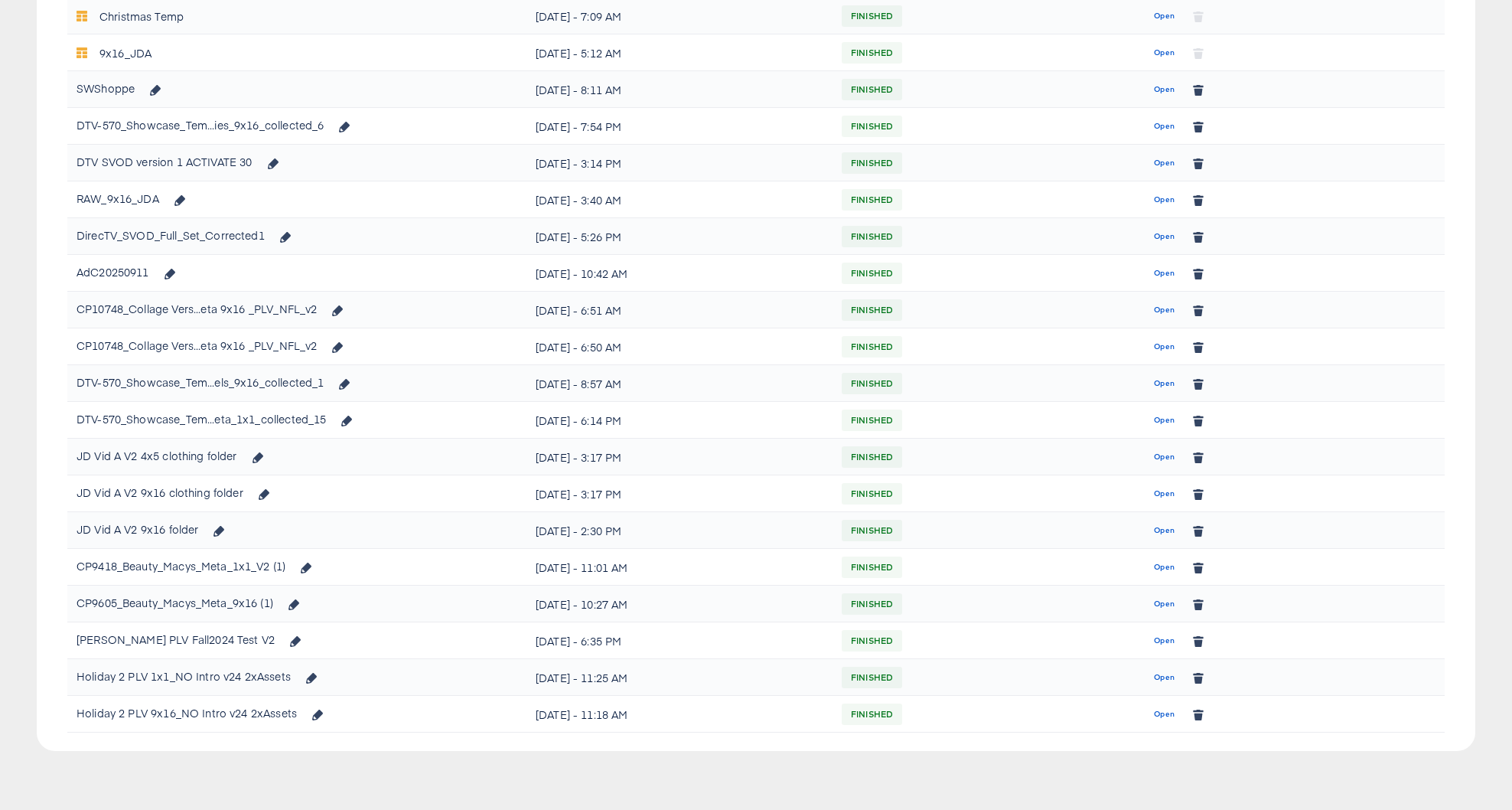
scroll to position [858, 0]
click at [1154, 384] on span "Open" at bounding box center [1165, 387] width 20 height 14
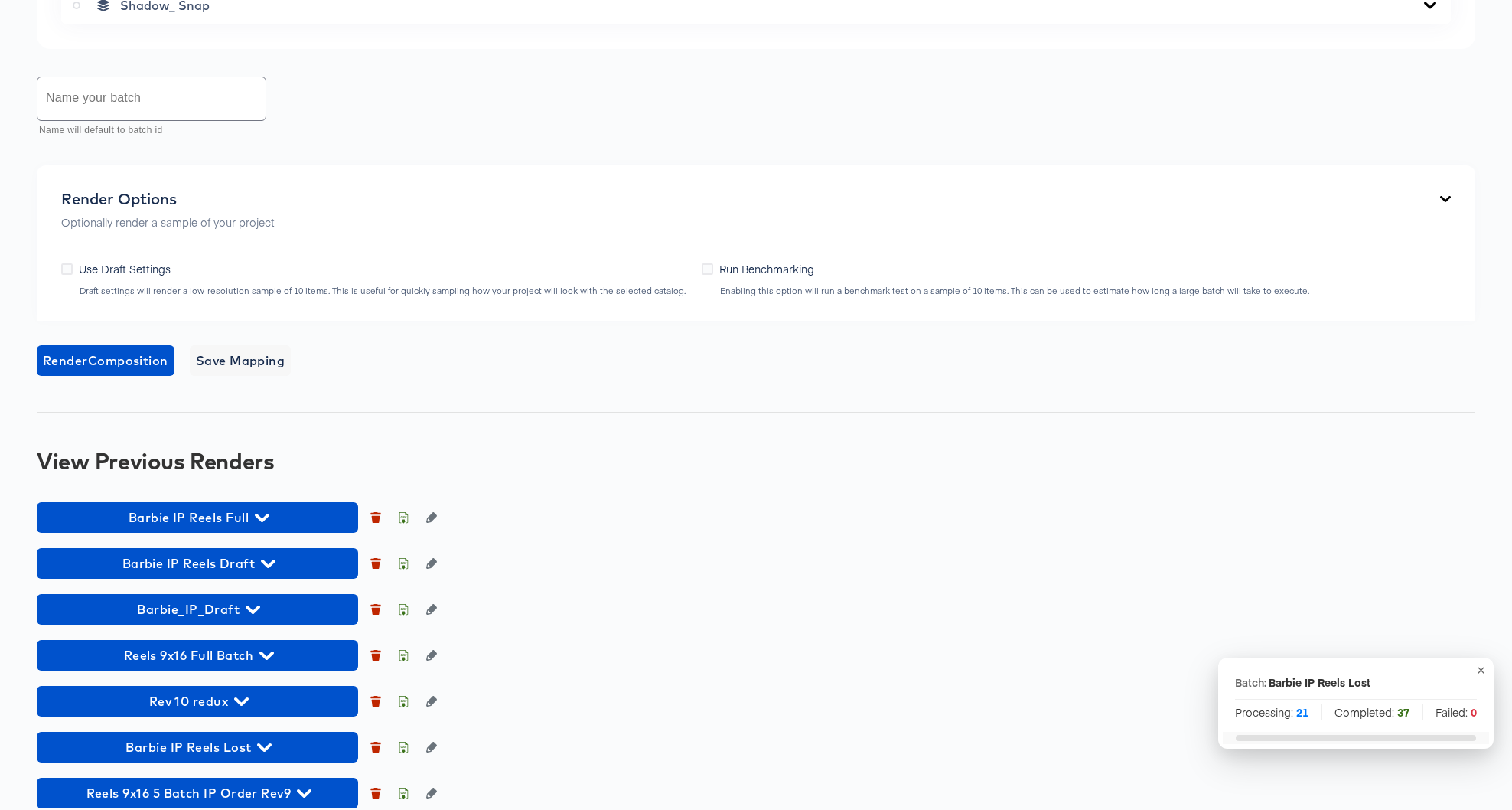
scroll to position [1215, 0]
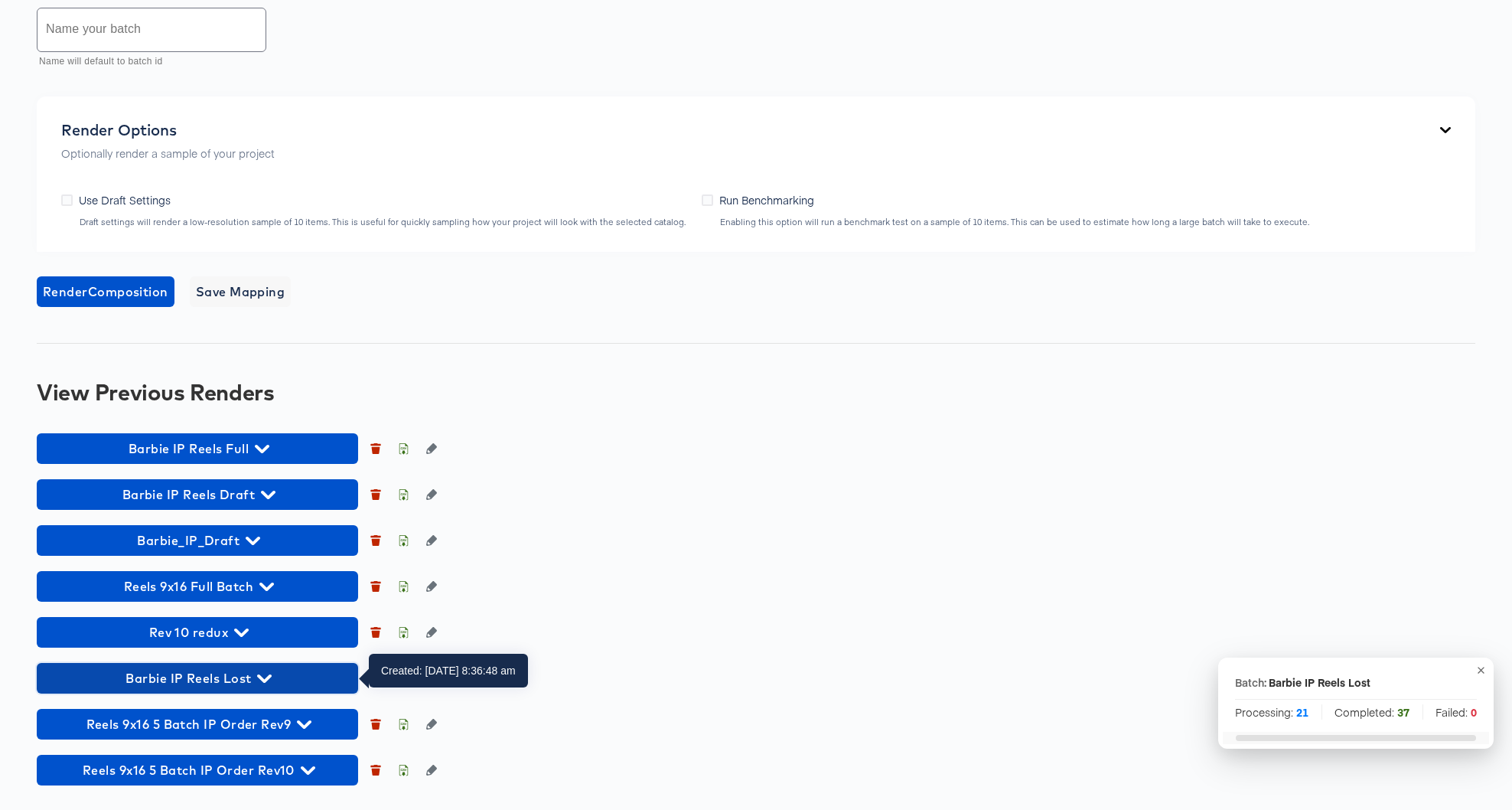
click at [266, 677] on icon "button" at bounding box center [264, 678] width 15 height 15
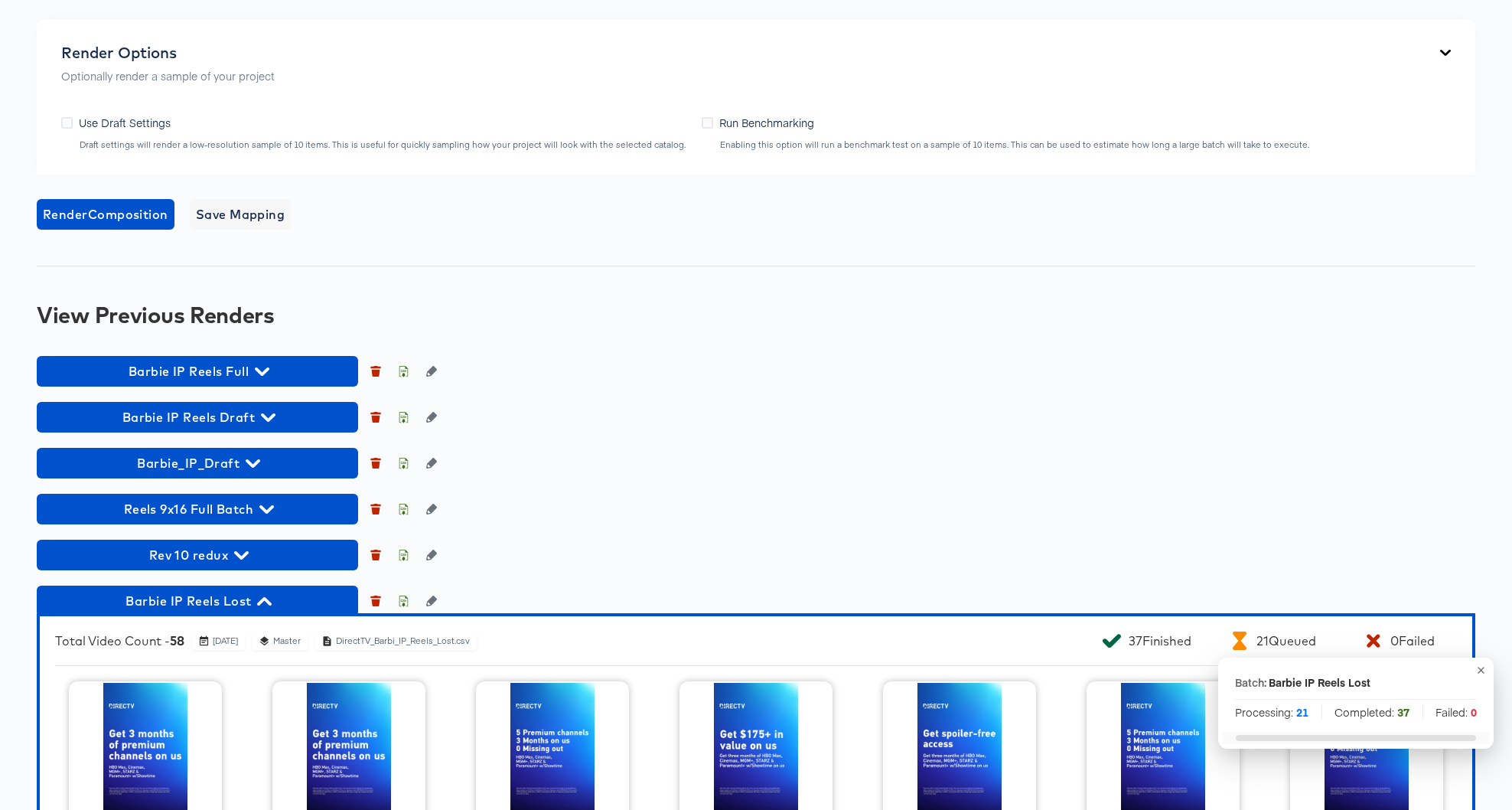
scroll to position [1291, 0]
click at [267, 601] on icon "button" at bounding box center [264, 601] width 15 height 9
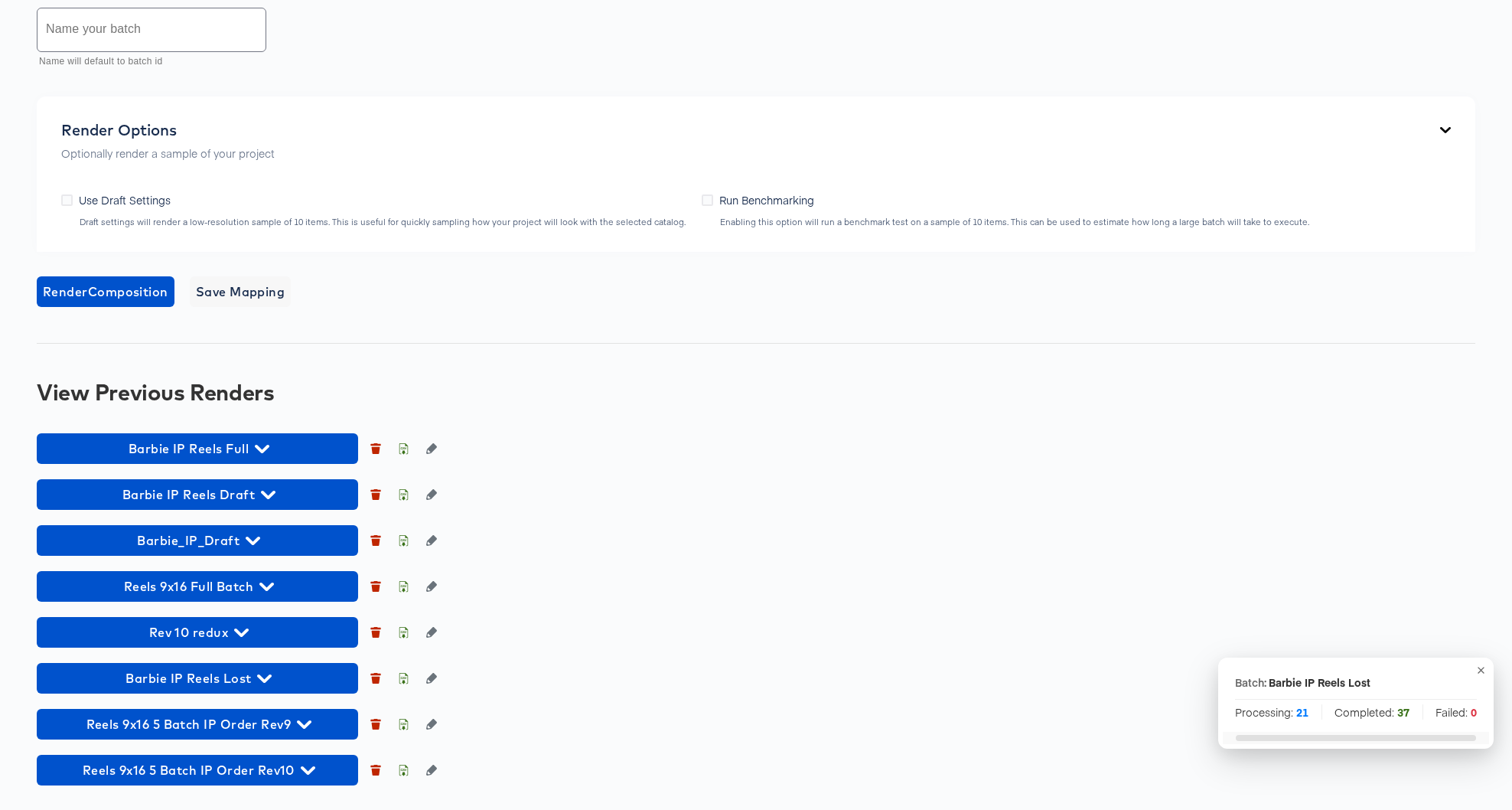
scroll to position [1215, 0]
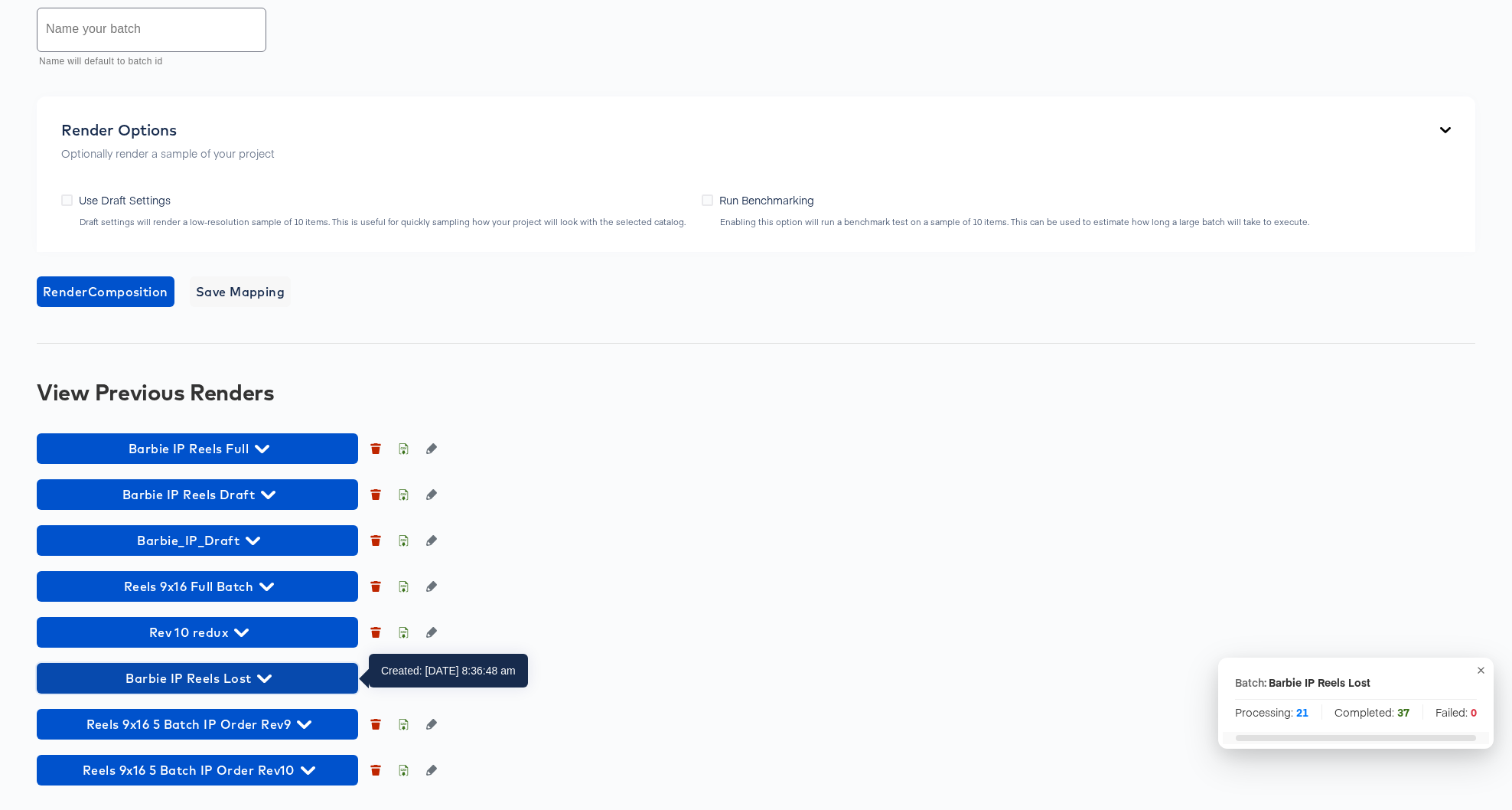
click at [270, 677] on icon "button" at bounding box center [264, 678] width 15 height 9
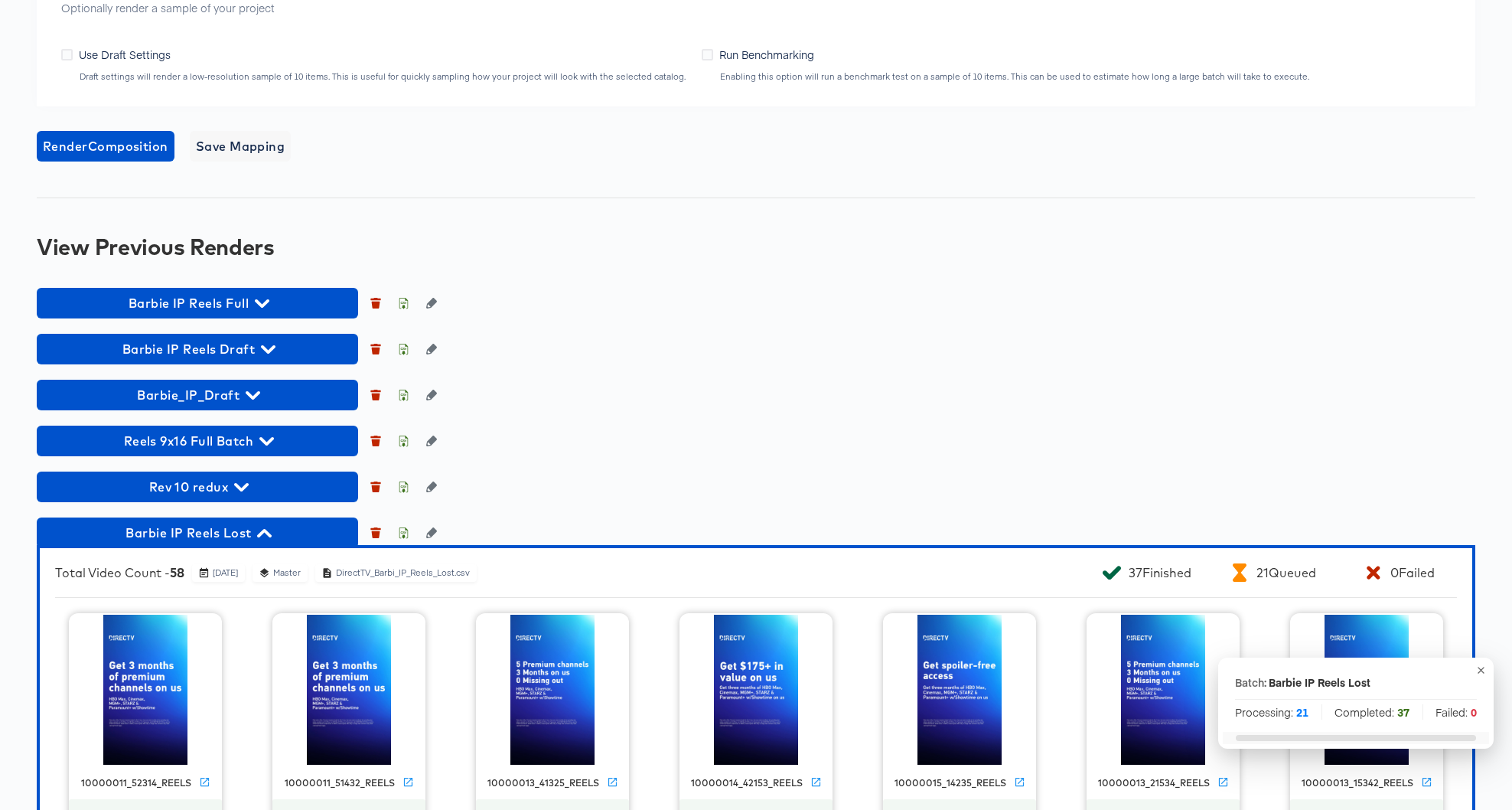
scroll to position [1503, 0]
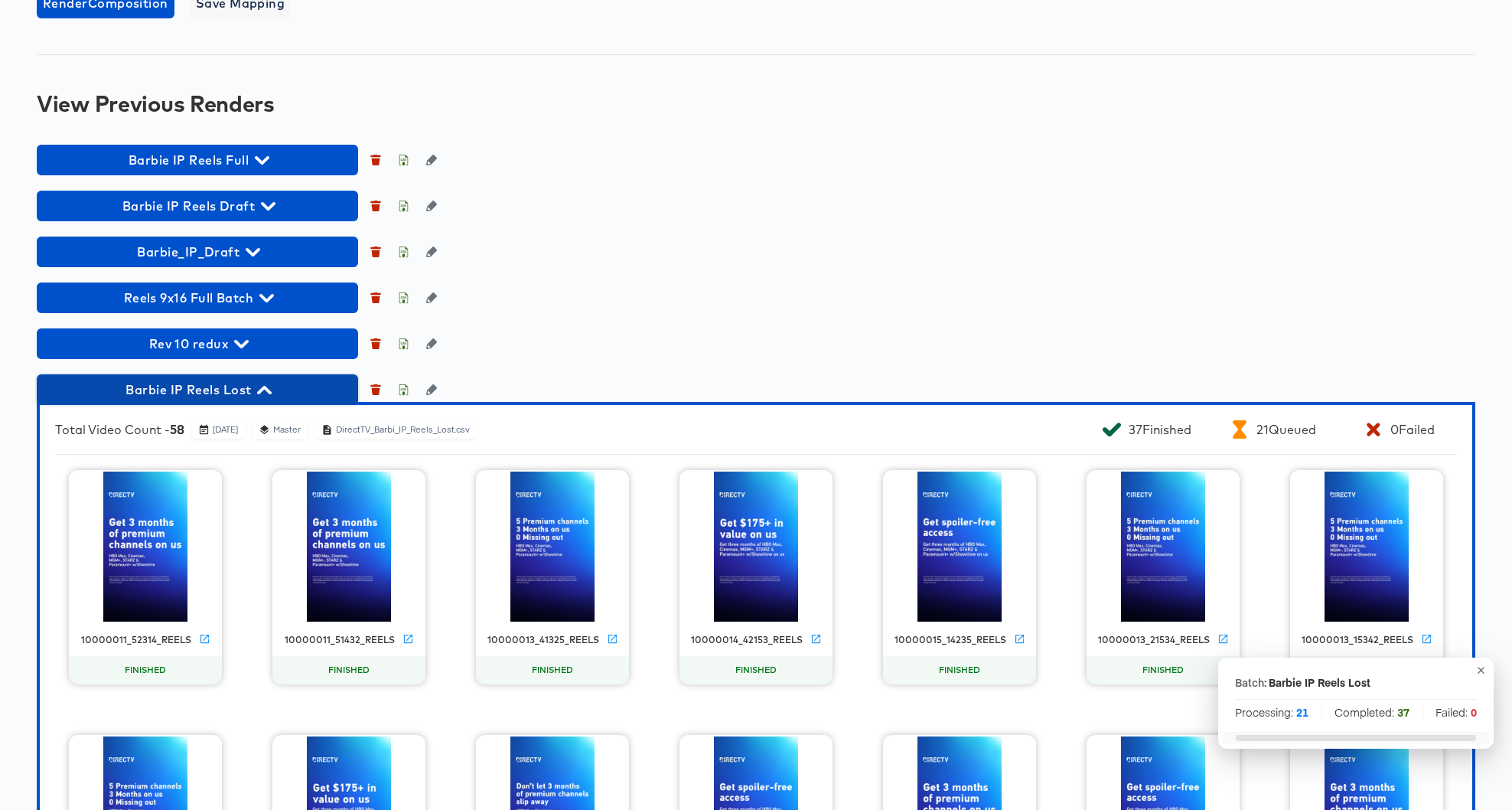
click at [267, 390] on icon "button" at bounding box center [264, 390] width 15 height 15
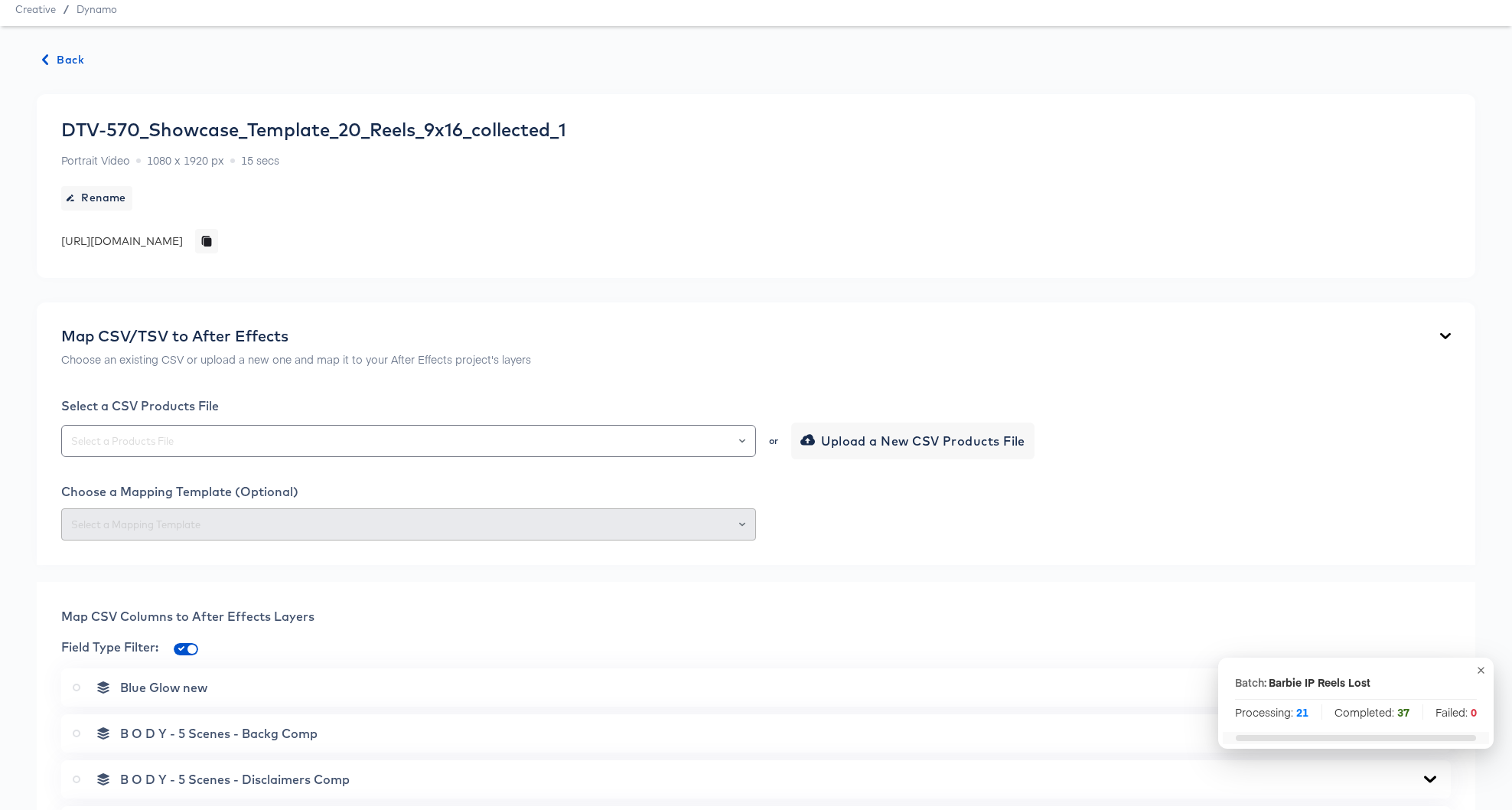
scroll to position [0, 0]
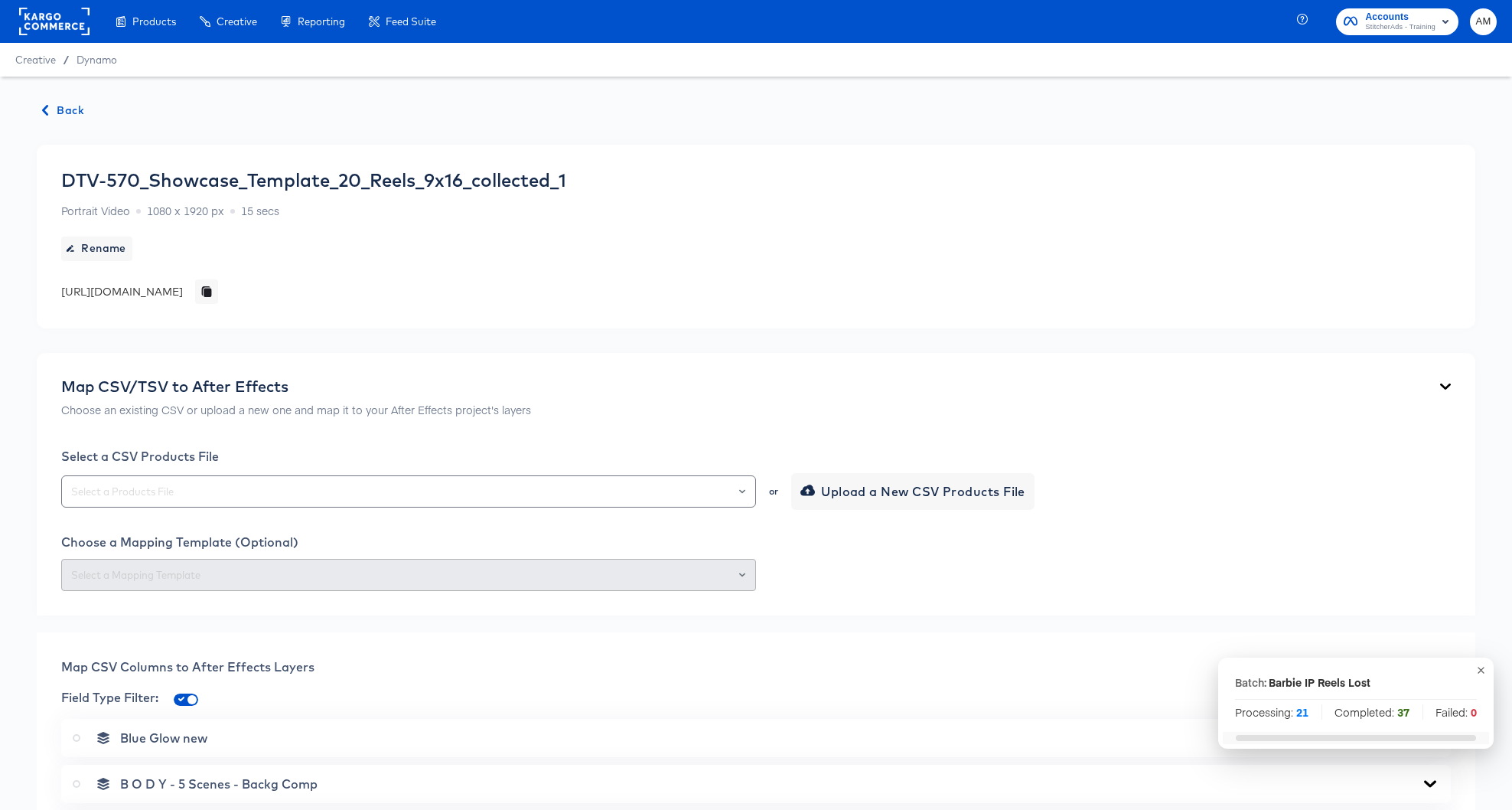
click at [71, 109] on span "Back" at bounding box center [64, 111] width 42 height 19
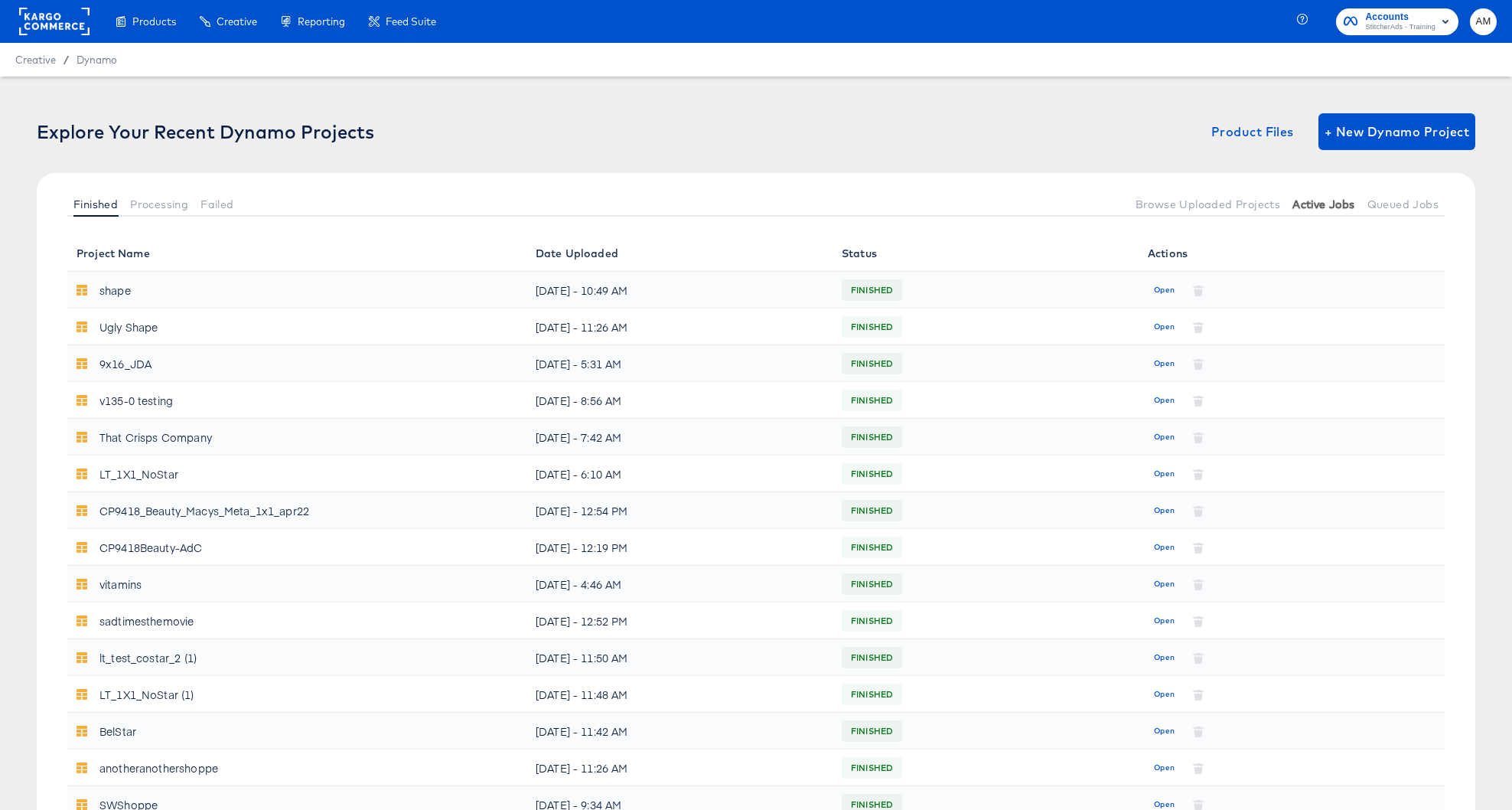
click at [1290, 205] on span "Active Jobs" at bounding box center [1323, 205] width 62 height 13
click at [1290, 205] on span "Queued Jobs" at bounding box center [1403, 205] width 71 height 13
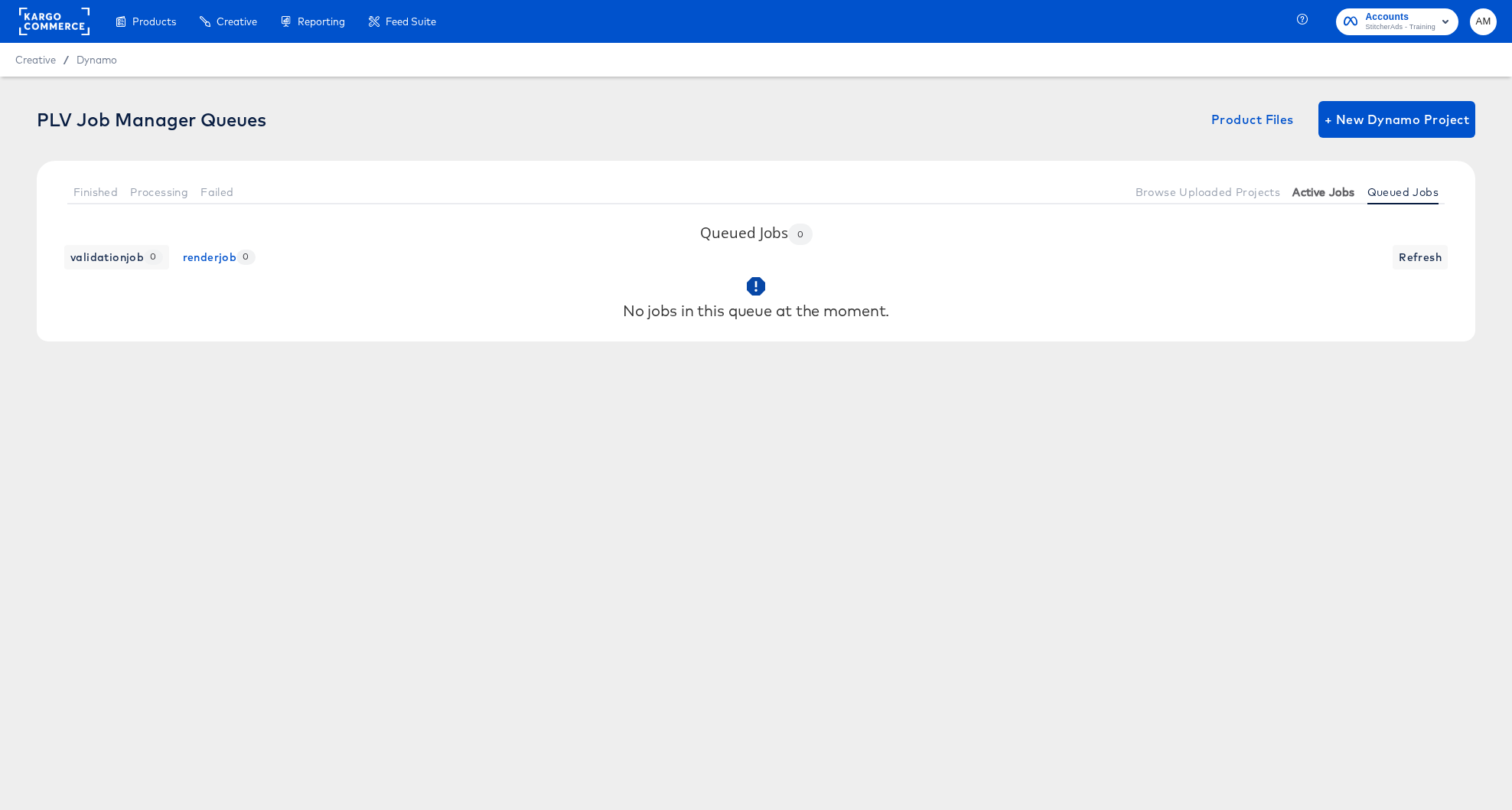
click at [1290, 197] on span "Active Jobs" at bounding box center [1323, 192] width 62 height 13
click at [1290, 194] on span "Active Jobs" at bounding box center [1323, 192] width 62 height 13
click at [198, 255] on span "renderjob 0" at bounding box center [219, 257] width 73 height 19
click at [1290, 192] on span "Active Jobs" at bounding box center [1323, 192] width 62 height 13
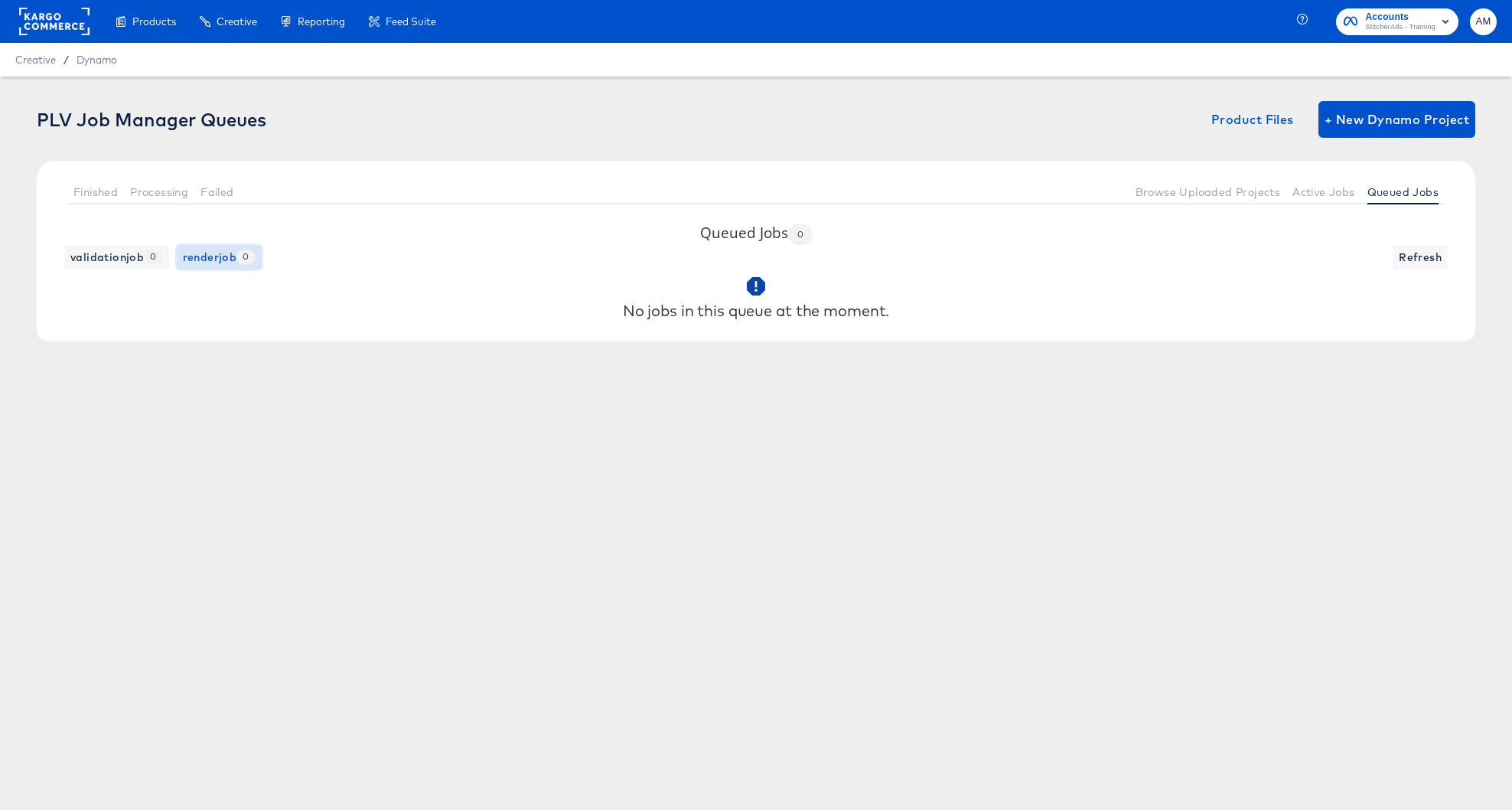
click at [208, 261] on span "renderjob 0" at bounding box center [219, 257] width 73 height 19
click at [1218, 192] on span "Browse Uploaded Projects" at bounding box center [1208, 192] width 145 height 13
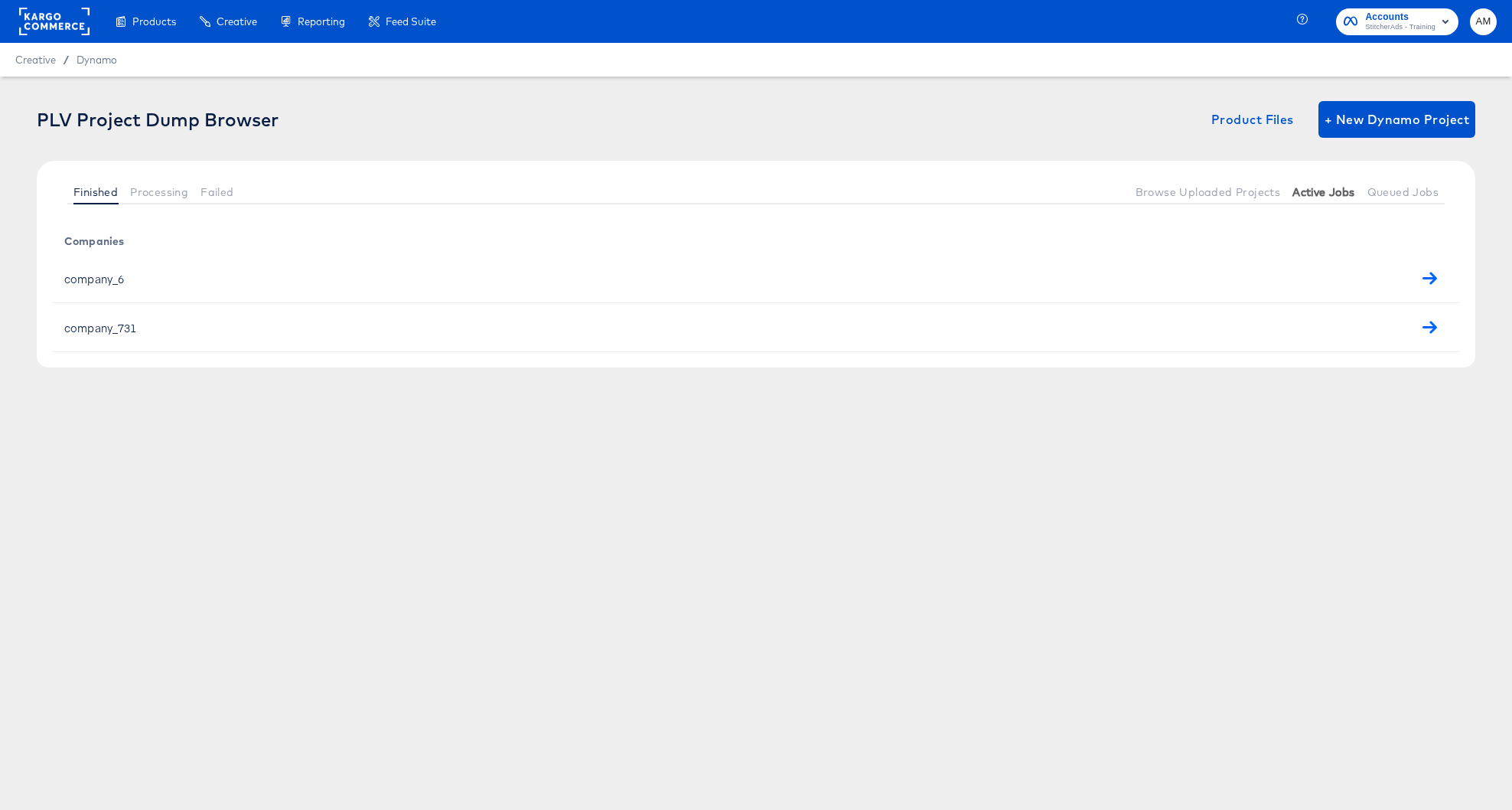
click at [1290, 194] on span "Active Jobs" at bounding box center [1323, 192] width 62 height 13
click at [173, 194] on span "Processing" at bounding box center [159, 192] width 58 height 13
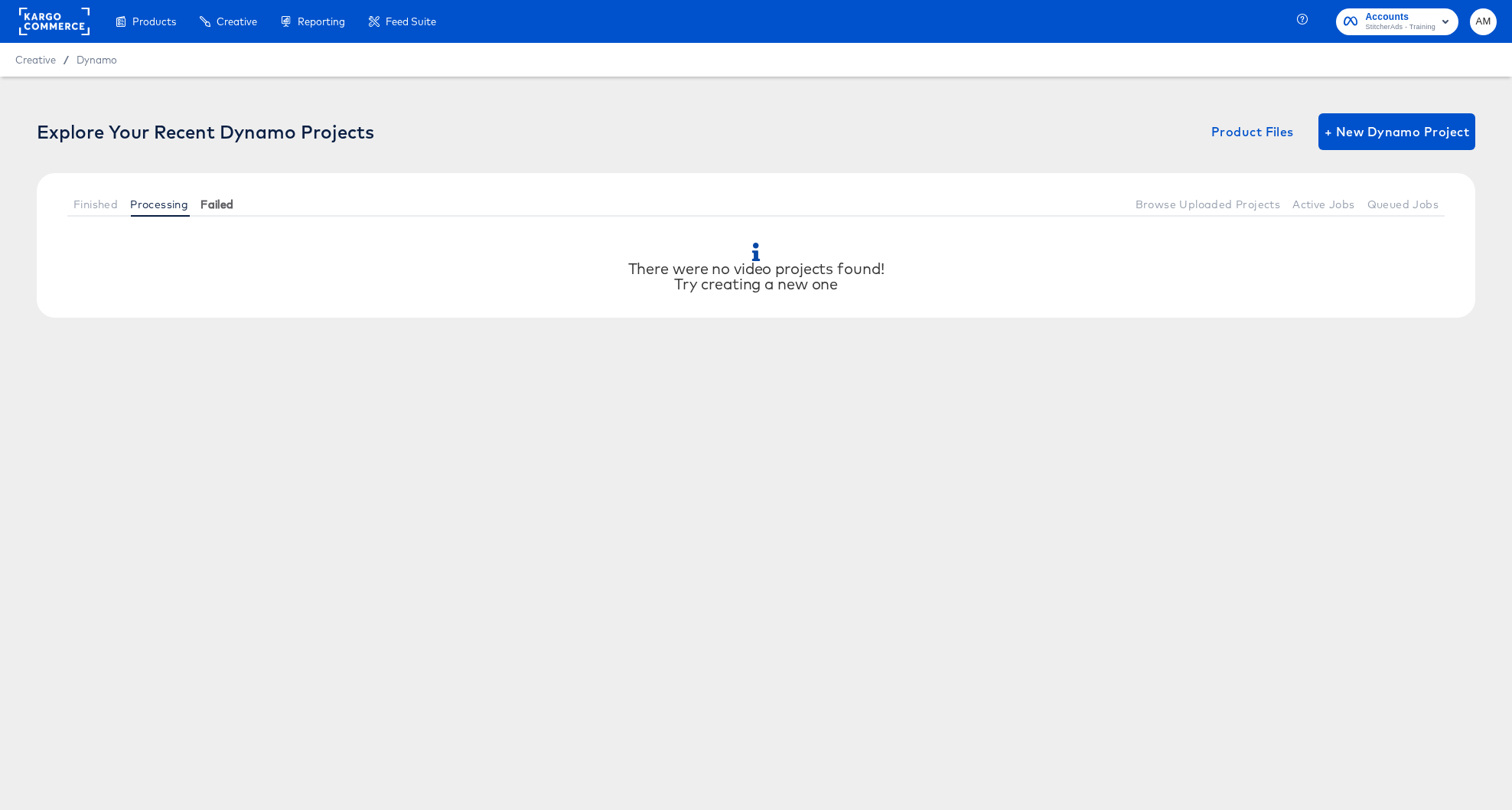
click at [219, 206] on span "Failed" at bounding box center [217, 205] width 33 height 13
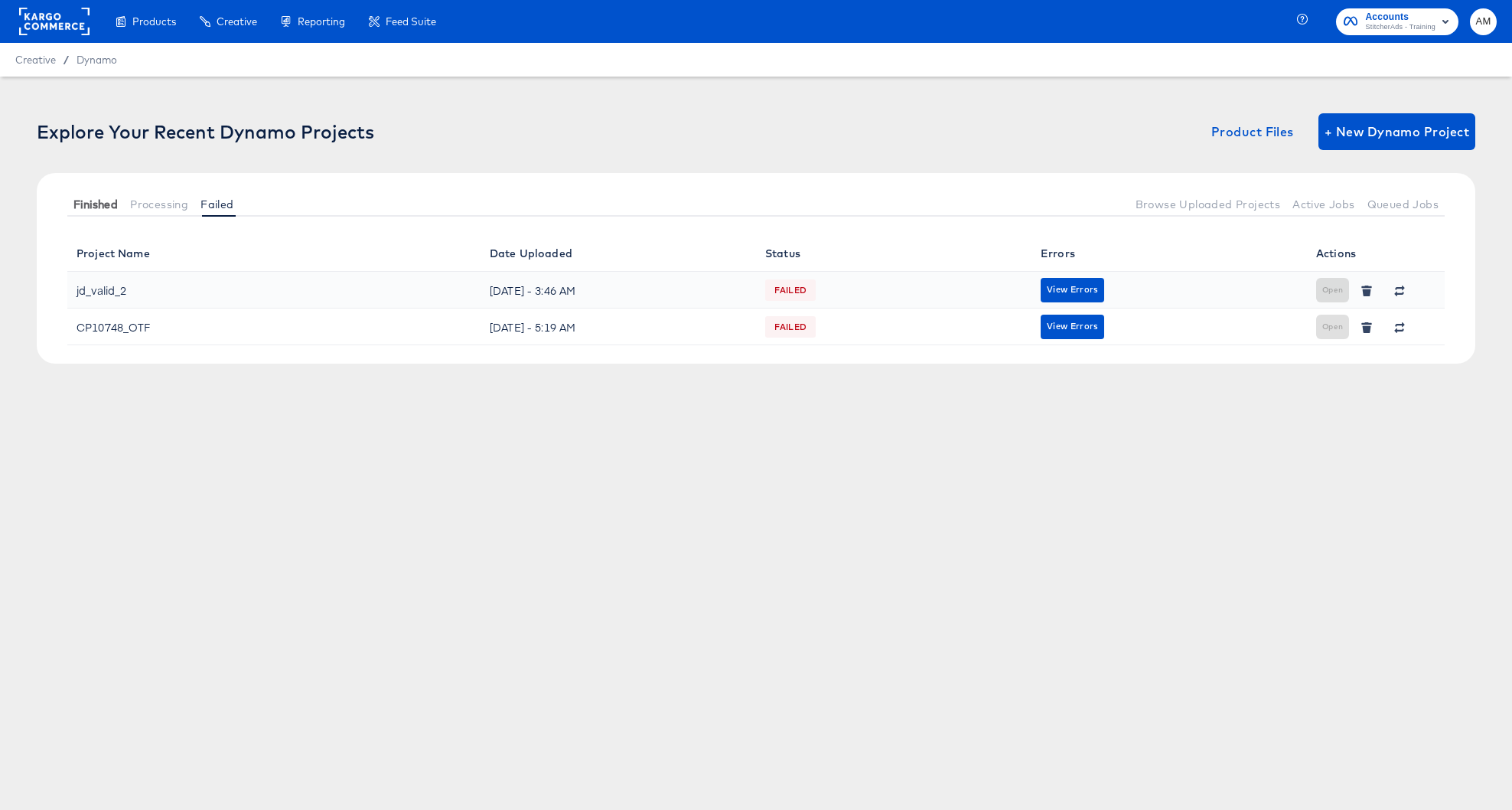
click at [85, 205] on span "Finished" at bounding box center [96, 205] width 45 height 13
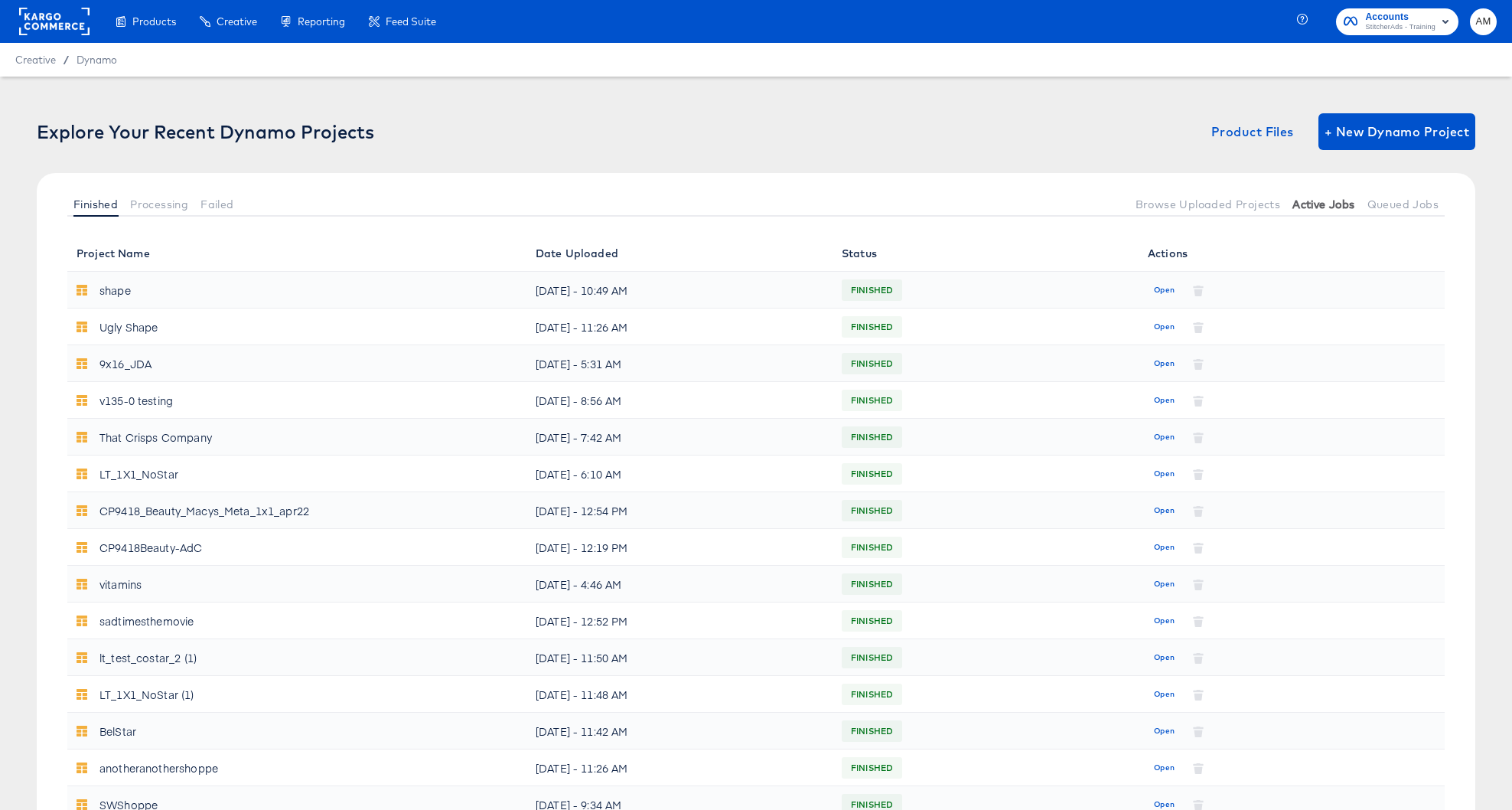
click at [1290, 204] on span "Active Jobs" at bounding box center [1323, 205] width 62 height 13
click at [1290, 206] on span "Active Jobs" at bounding box center [1323, 205] width 62 height 13
click at [1290, 205] on span "Queued Jobs" at bounding box center [1403, 205] width 71 height 13
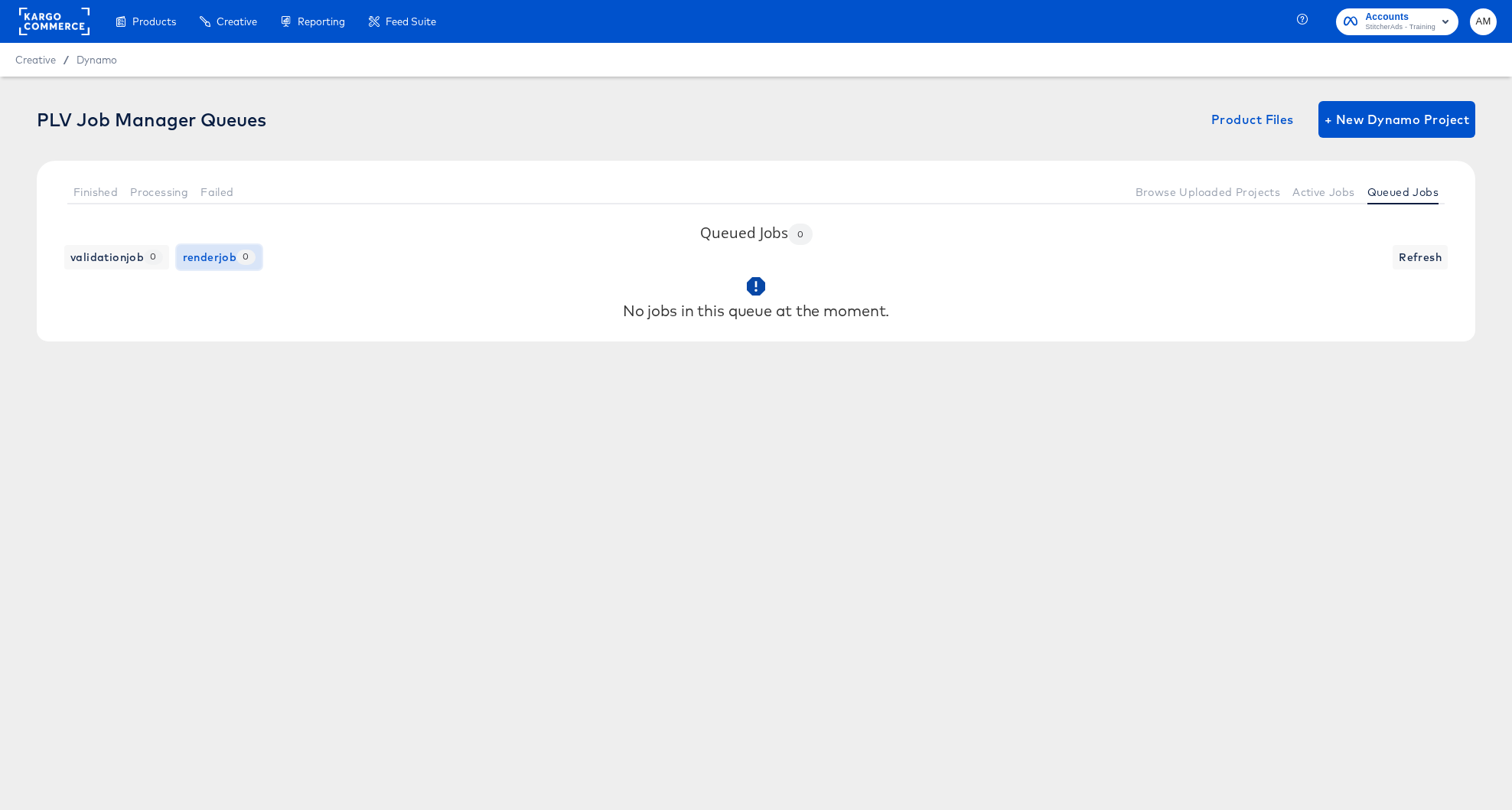
click at [209, 256] on span "renderjob 0" at bounding box center [219, 257] width 73 height 19
